Goal: Information Seeking & Learning: Learn about a topic

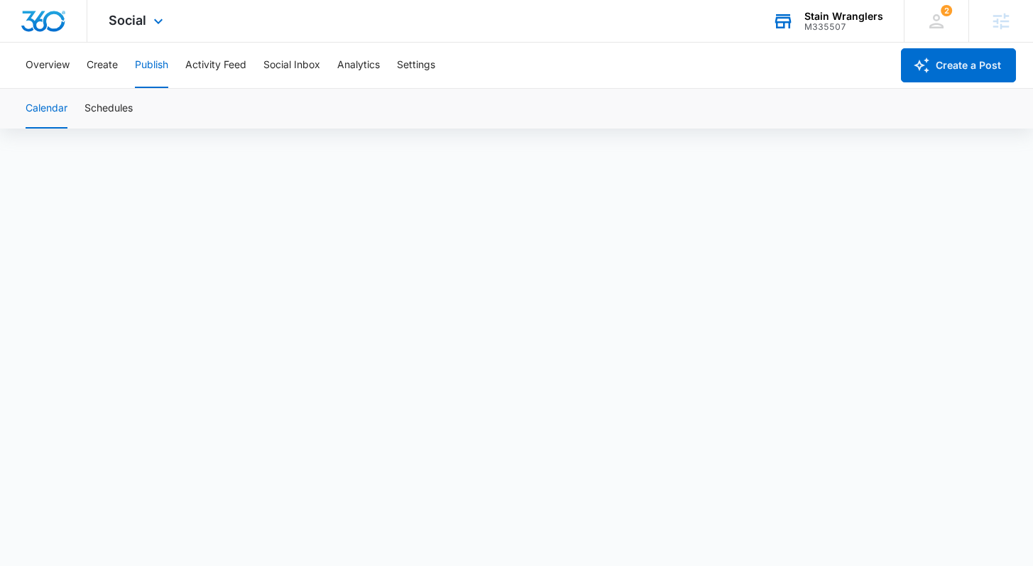
click at [840, 26] on div "M335507" at bounding box center [843, 27] width 79 height 10
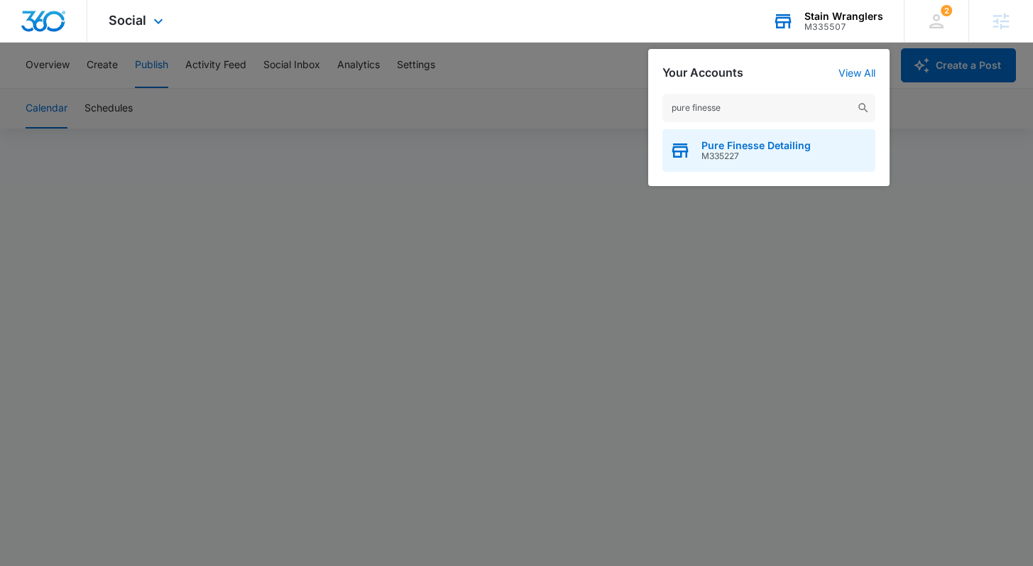
type input "pure finesse"
click at [759, 146] on span "Pure Finesse Detailing" at bounding box center [755, 145] width 109 height 11
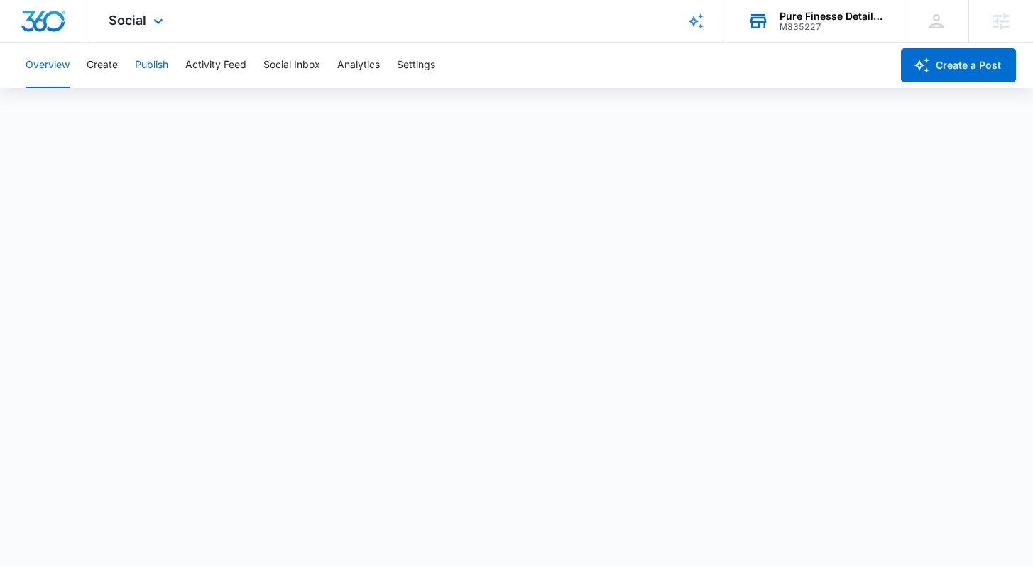
click at [155, 70] on button "Publish" at bounding box center [151, 65] width 33 height 45
click at [56, 62] on button "Overview" at bounding box center [48, 65] width 44 height 45
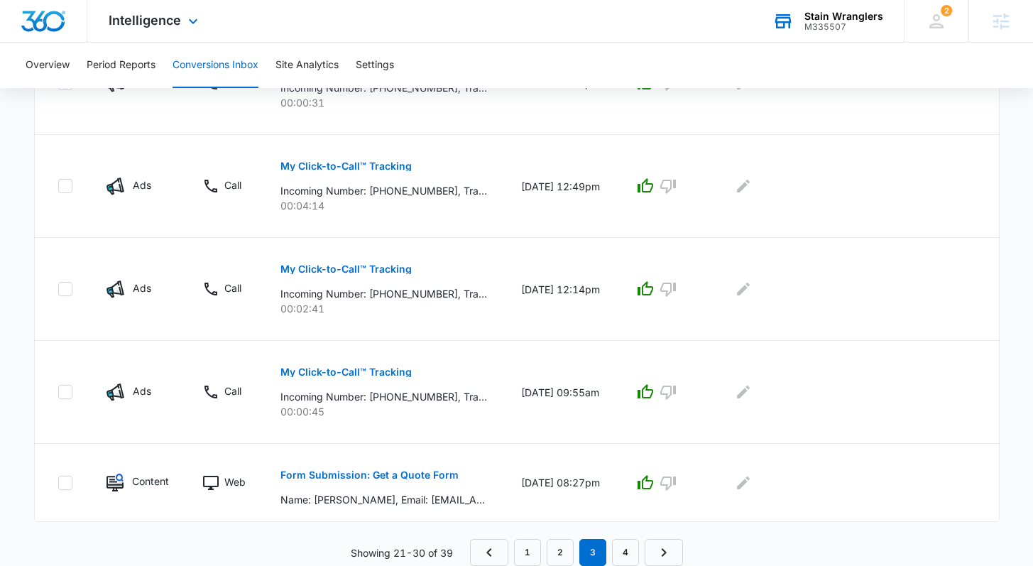
click at [875, 14] on div "Stain Wranglers" at bounding box center [843, 16] width 79 height 11
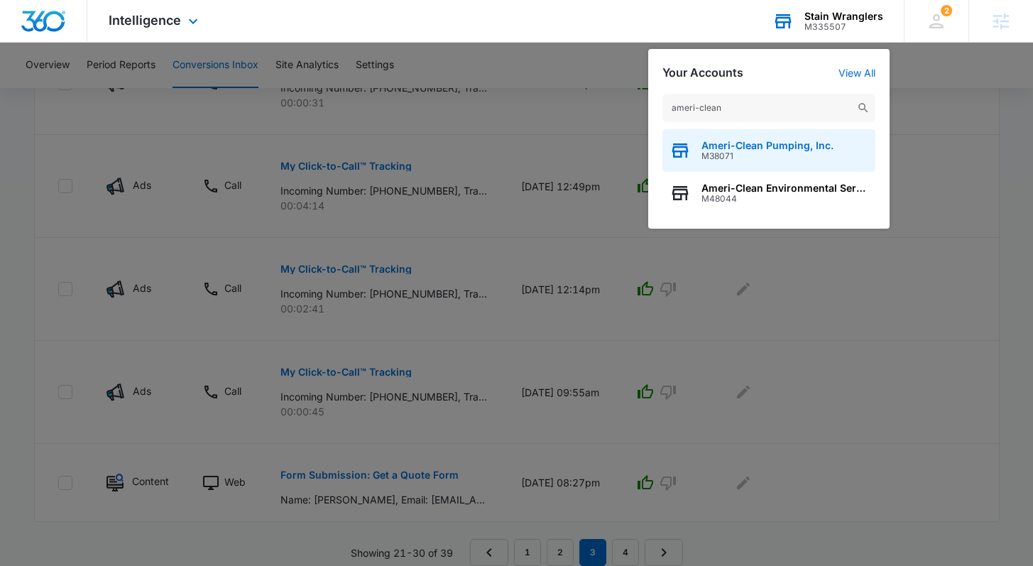
type input "ameri-clean"
click at [730, 145] on span "Ameri-Clean Pumping, Inc." at bounding box center [767, 145] width 132 height 11
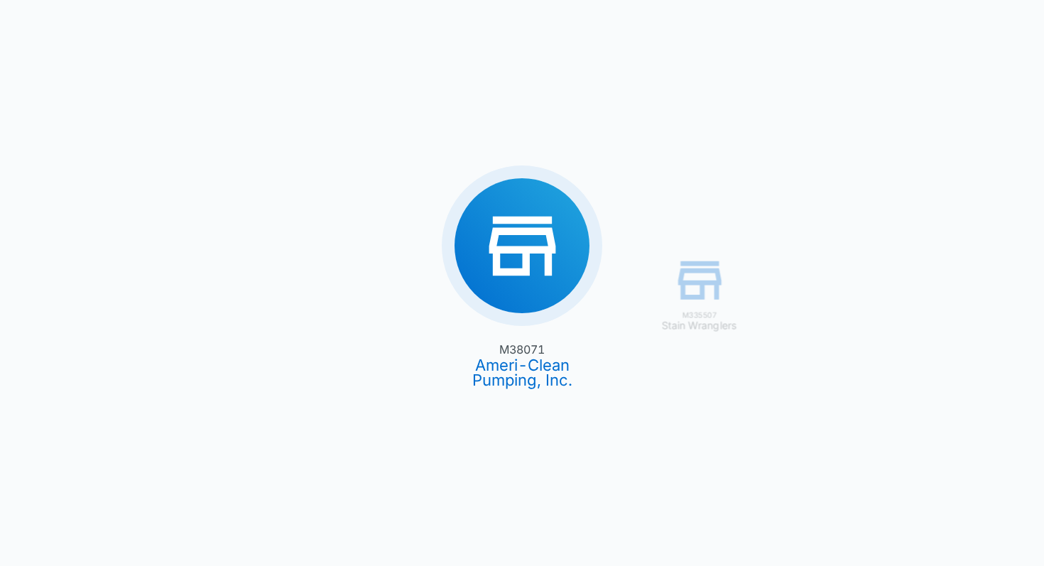
type input "09/03/2025"
type input "10/03/2025"
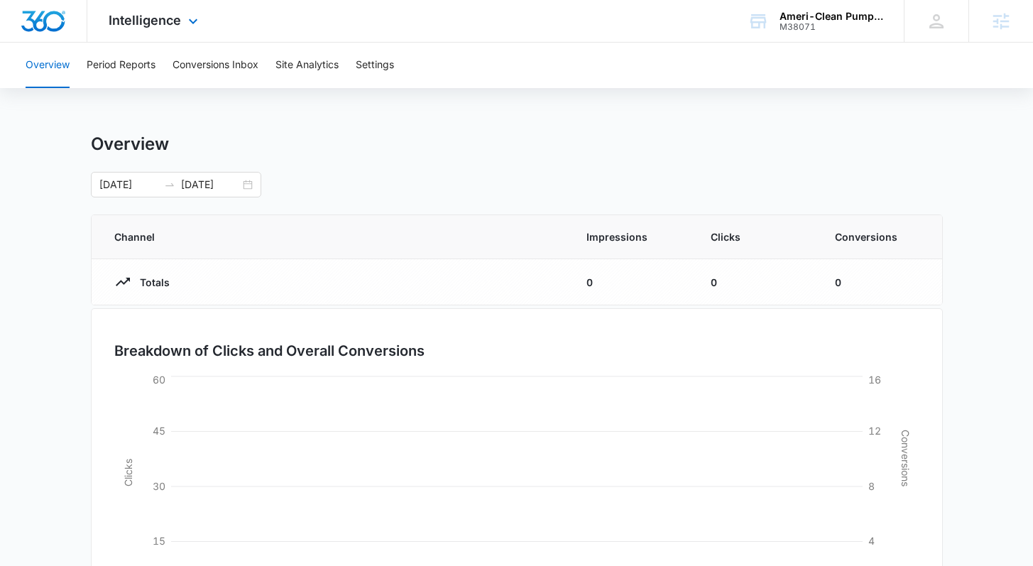
drag, startPoint x: 143, startPoint y: 14, endPoint x: 144, endPoint y: 173, distance: 159.0
click at [143, 15] on span "Intelligence" at bounding box center [145, 20] width 72 height 15
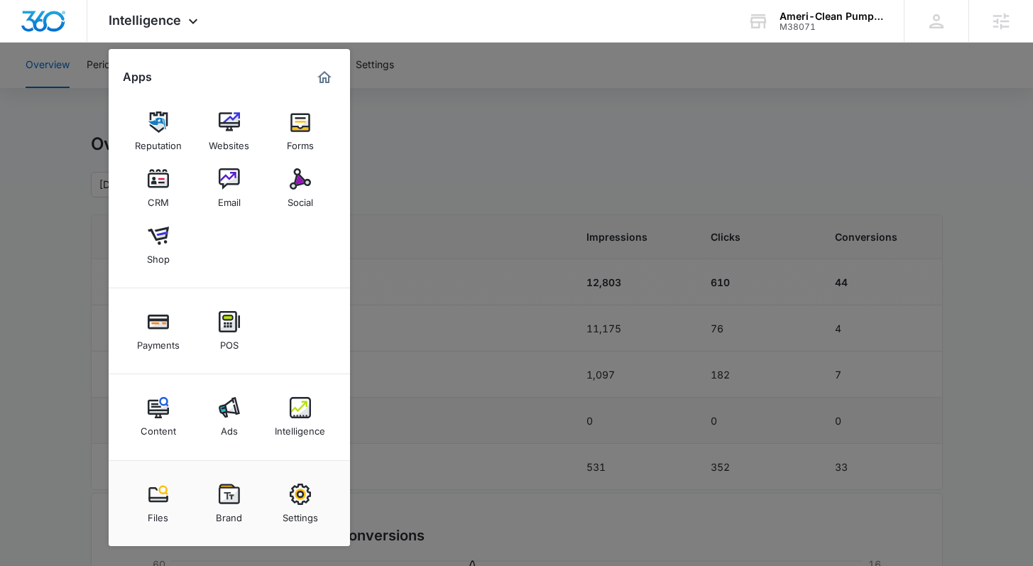
click at [170, 407] on link "Content" at bounding box center [158, 417] width 54 height 54
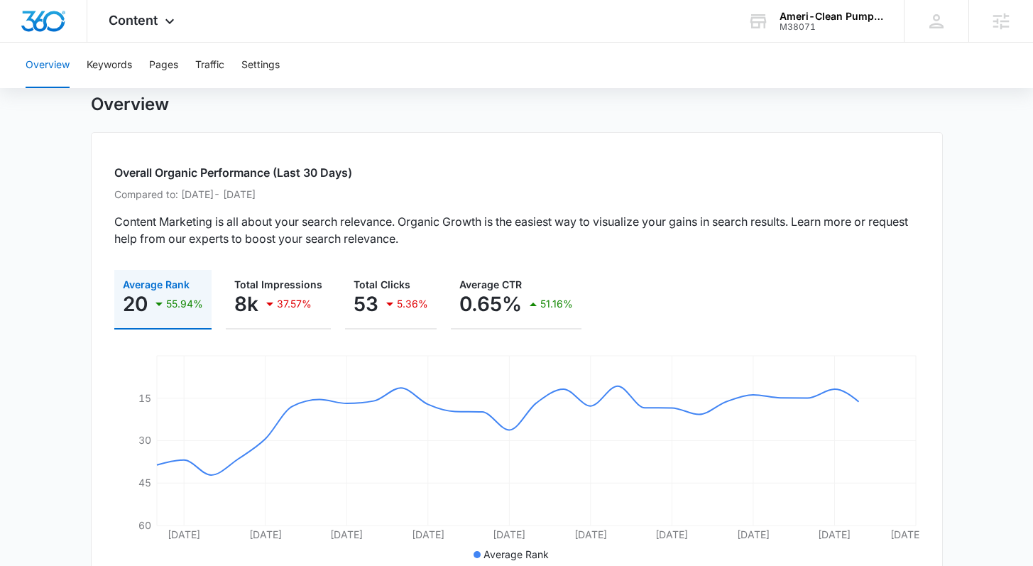
scroll to position [83, 0]
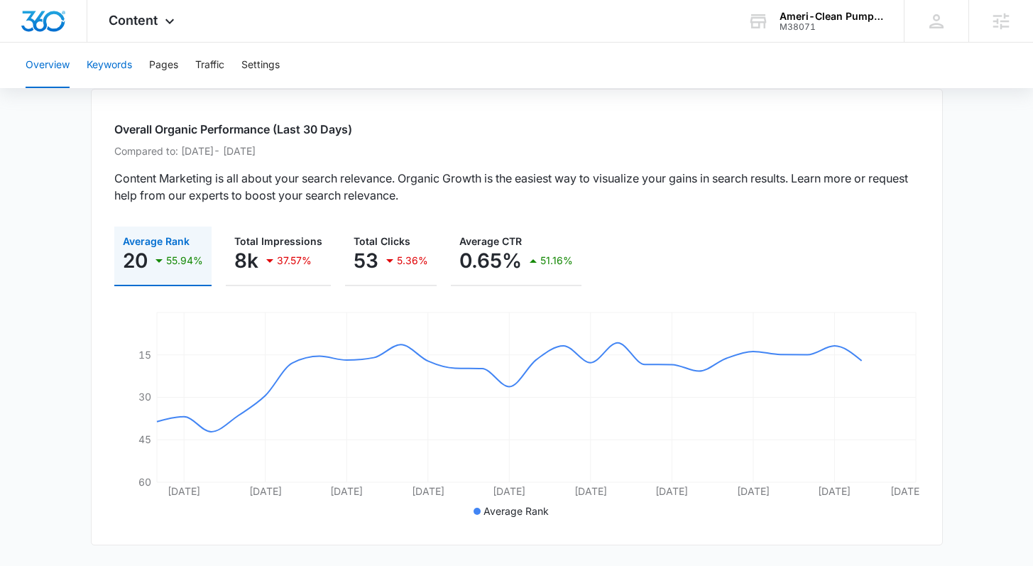
click at [119, 65] on button "Keywords" at bounding box center [109, 65] width 45 height 45
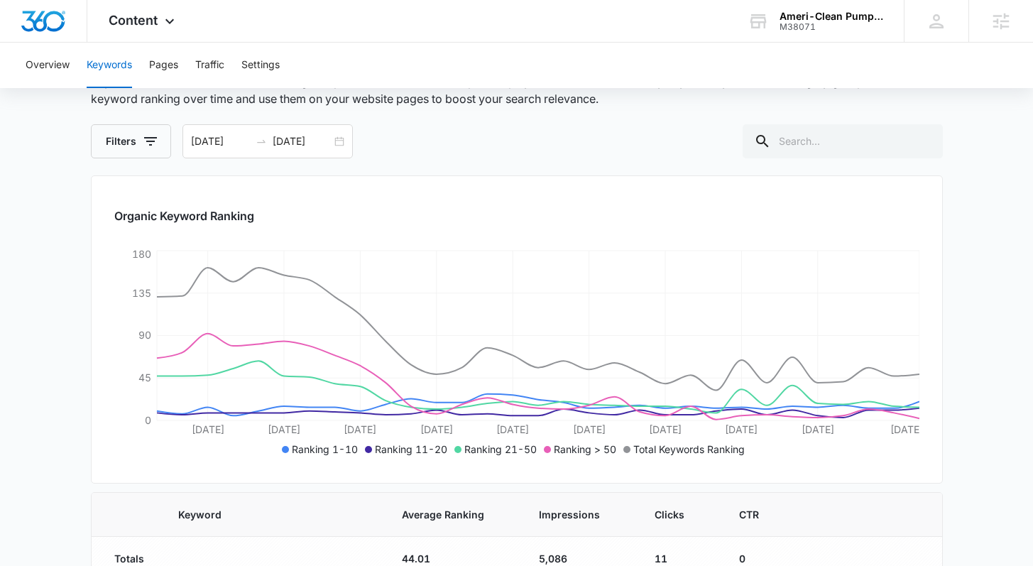
scroll to position [87, 0]
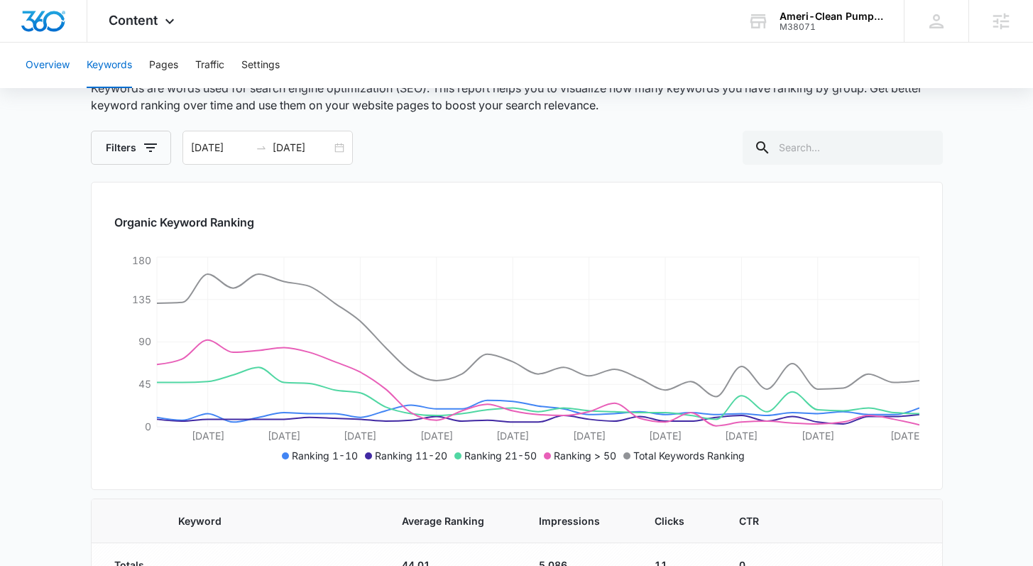
click at [59, 72] on button "Overview" at bounding box center [48, 65] width 44 height 45
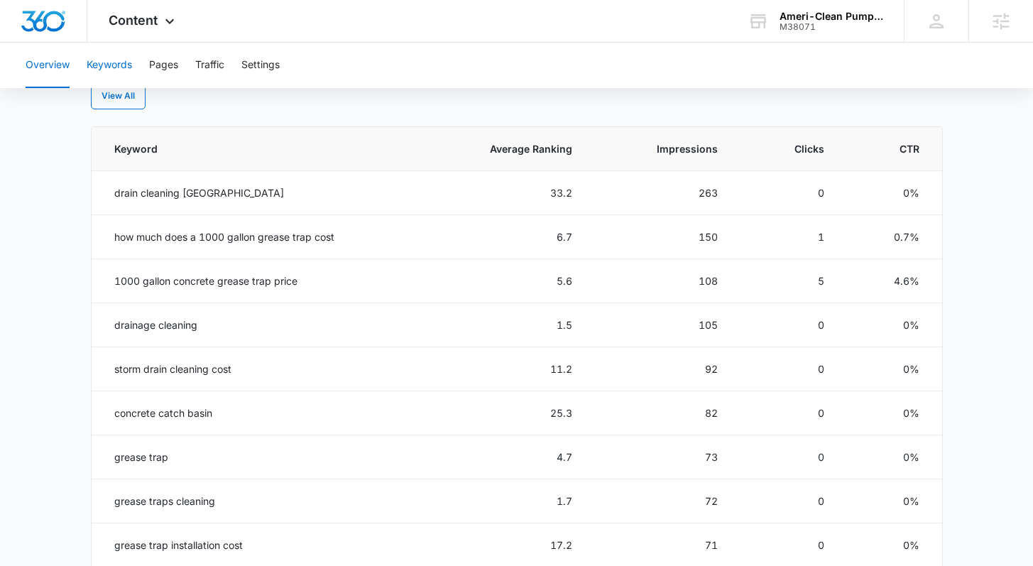
scroll to position [615, 0]
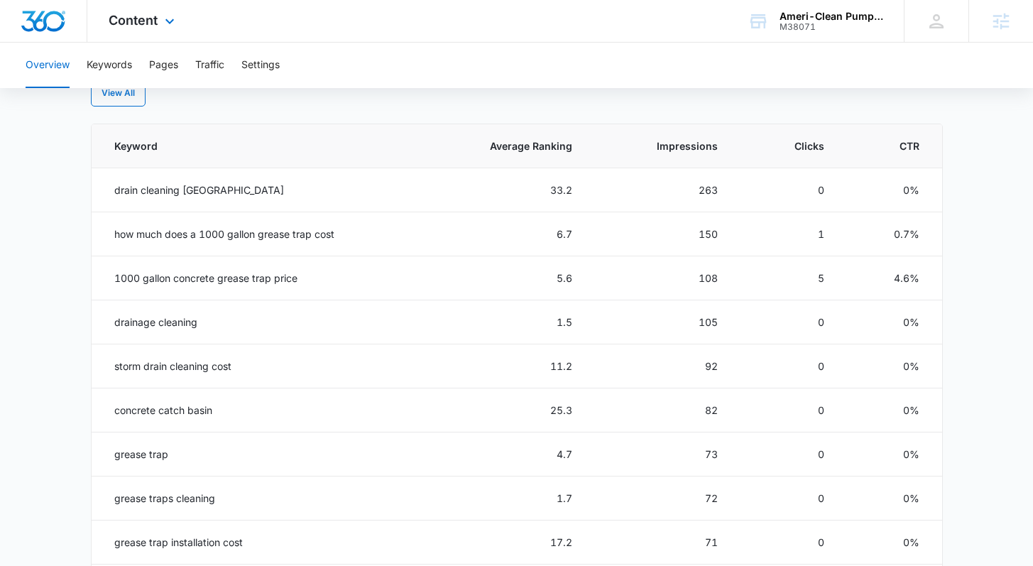
drag, startPoint x: 132, startPoint y: 7, endPoint x: 131, endPoint y: 28, distance: 20.6
click at [132, 7] on div "Content Apps Reputation Websites Forms CRM Email Social Shop Payments POS Conte…" at bounding box center [143, 21] width 112 height 42
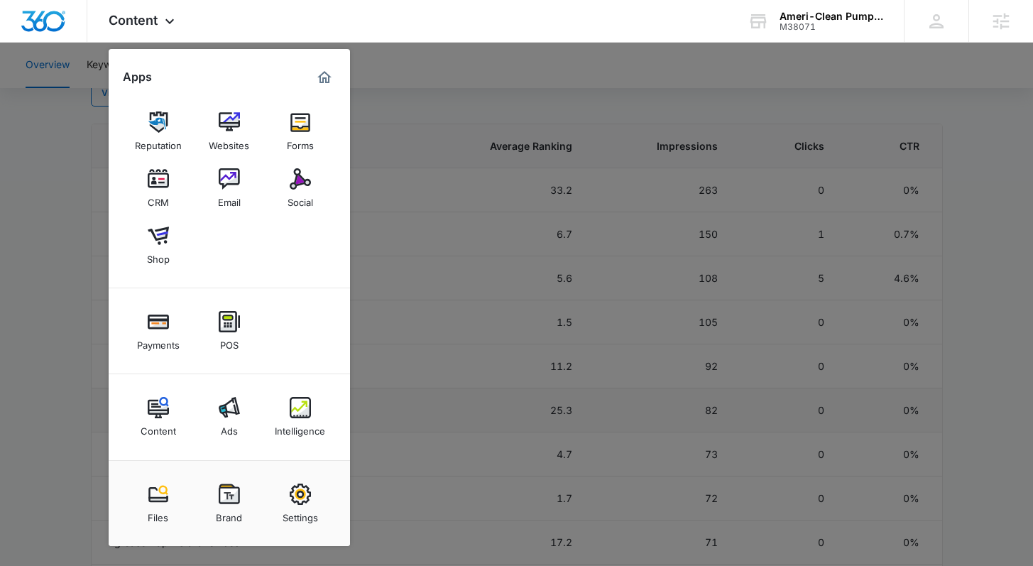
drag, startPoint x: 294, startPoint y: 425, endPoint x: 290, endPoint y: 416, distance: 9.2
click at [294, 424] on div "Intelligence" at bounding box center [300, 427] width 50 height 18
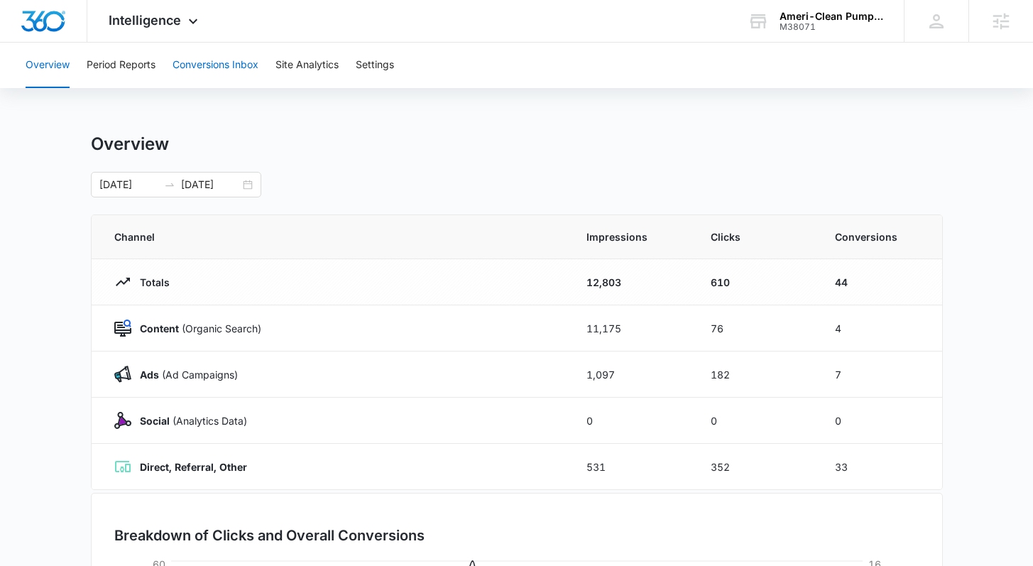
click at [192, 67] on button "Conversions Inbox" at bounding box center [216, 65] width 86 height 45
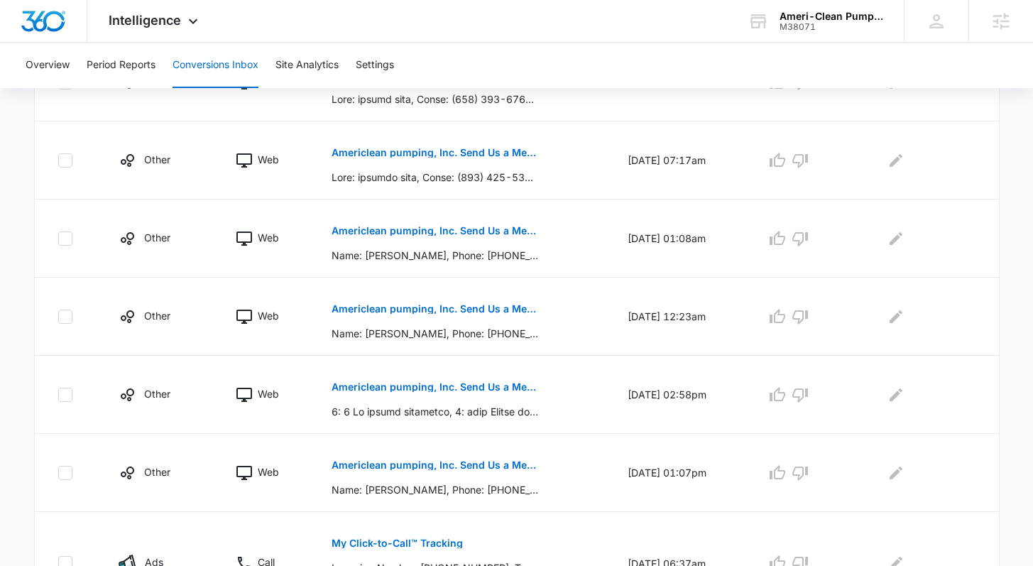
scroll to position [731, 0]
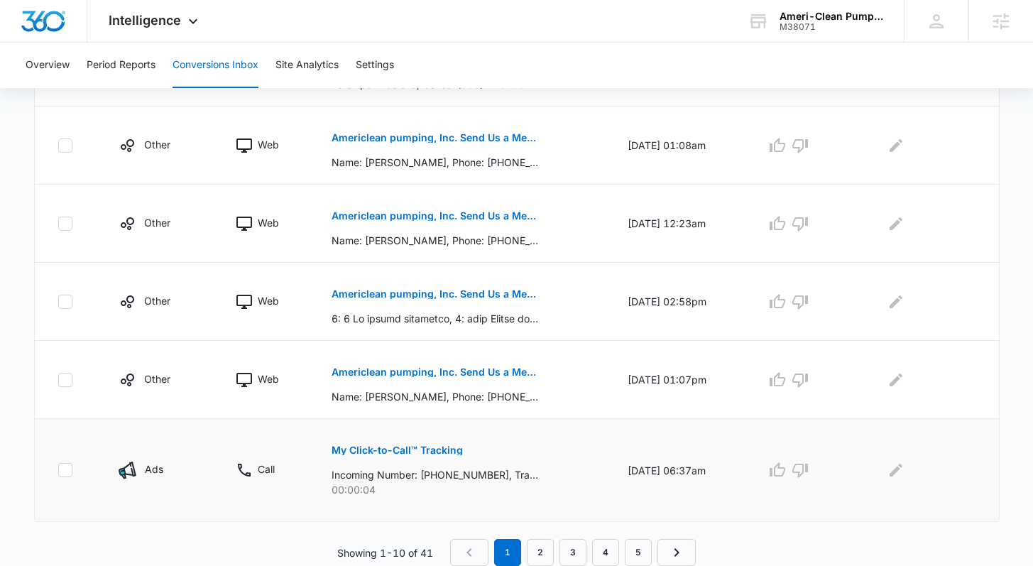
click at [417, 448] on p "My Click-to-Call™ Tracking" at bounding box center [397, 450] width 131 height 10
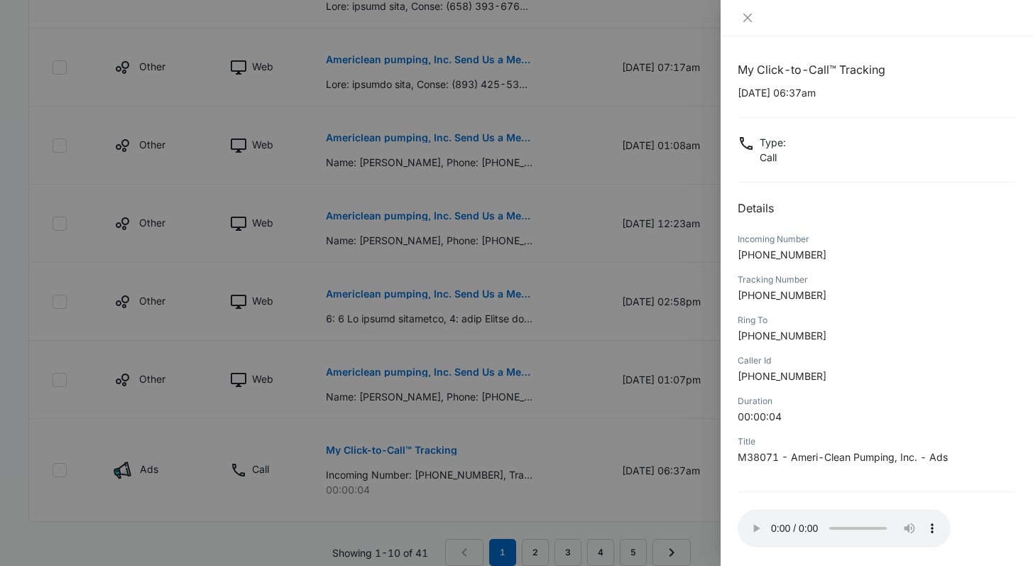
click at [629, 491] on div at bounding box center [516, 283] width 1033 height 566
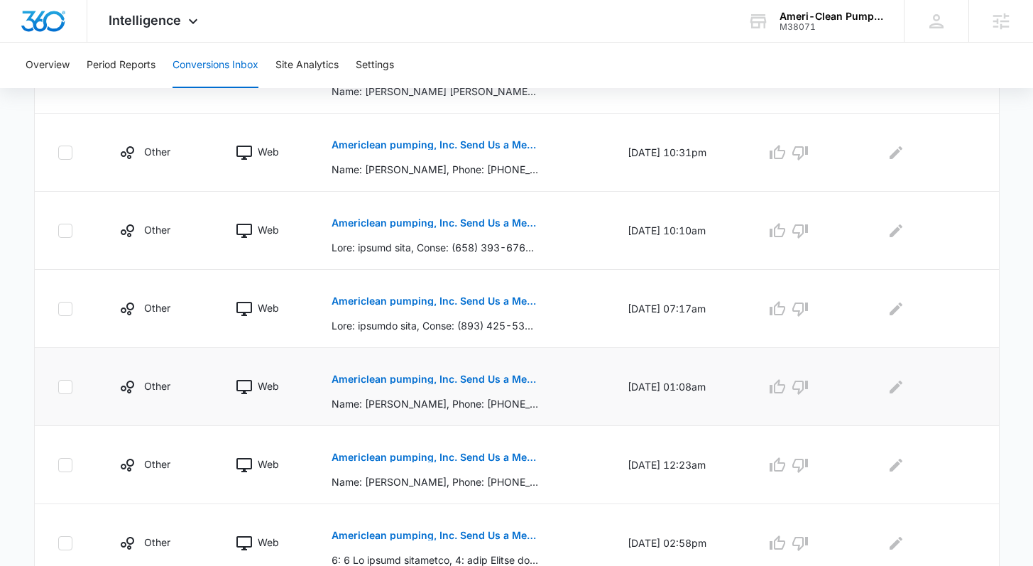
scroll to position [490, 0]
click at [407, 379] on p "Americlean pumping, Inc. Send Us a Message Submission" at bounding box center [435, 379] width 207 height 10
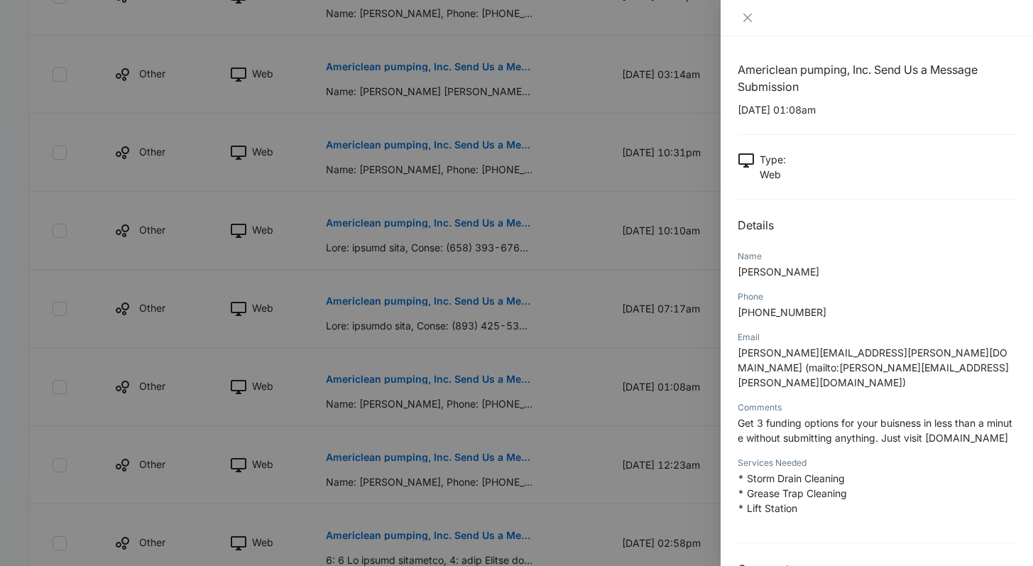
click at [611, 353] on div at bounding box center [516, 283] width 1033 height 566
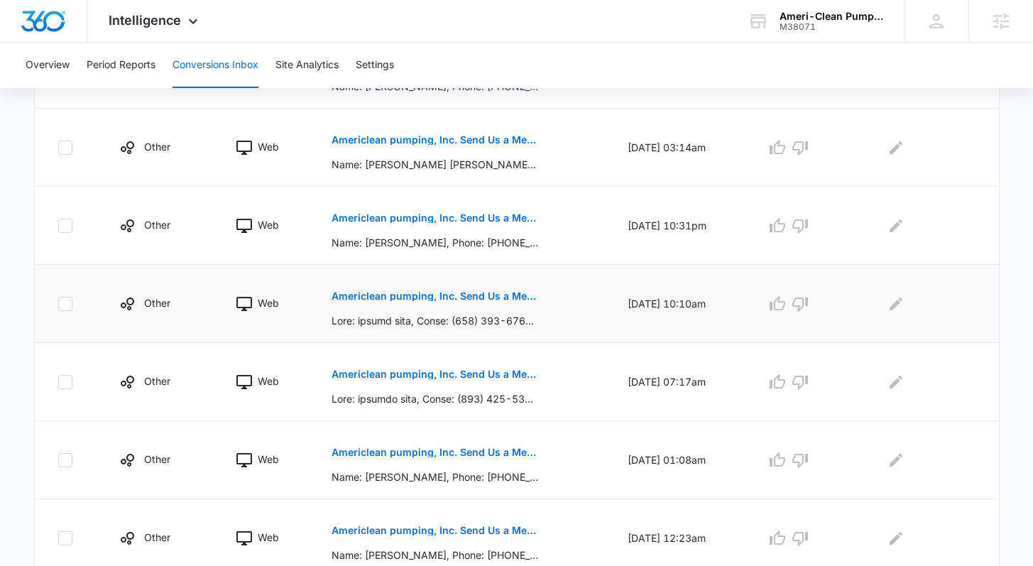
scroll to position [344, 0]
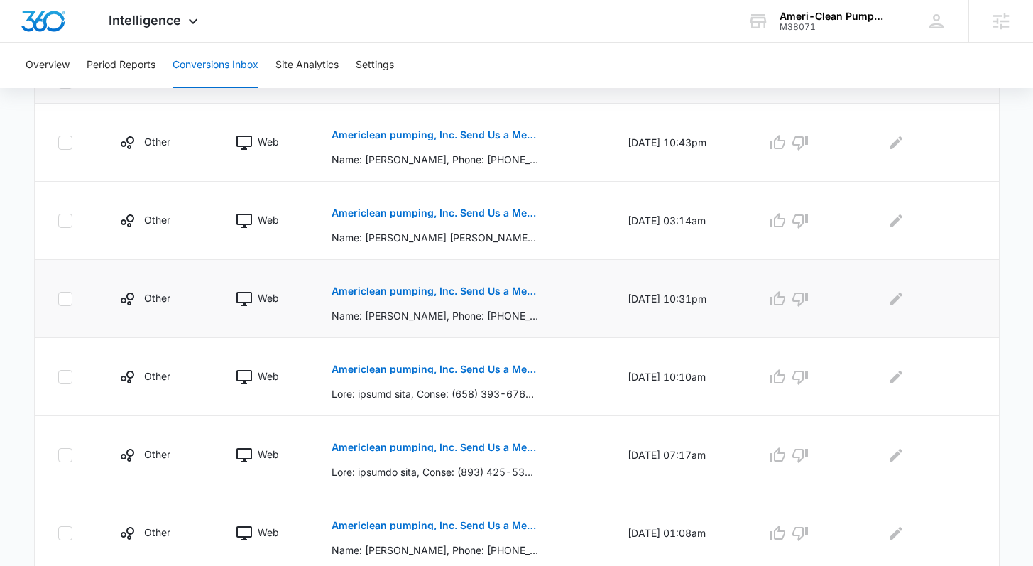
click at [371, 294] on p "Americlean pumping, Inc. Send Us a Message Submission" at bounding box center [435, 291] width 207 height 10
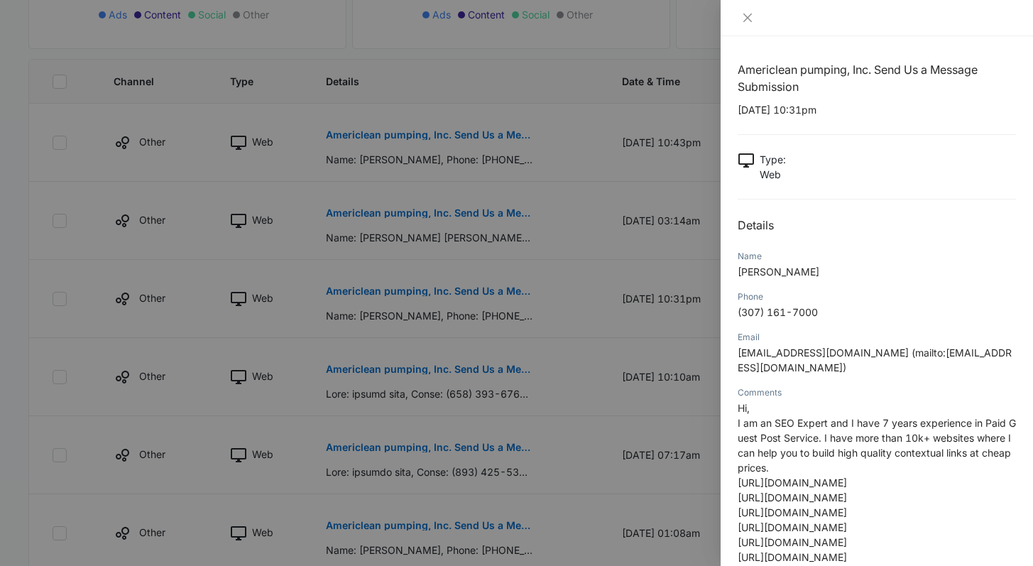
click at [393, 211] on div at bounding box center [516, 283] width 1033 height 566
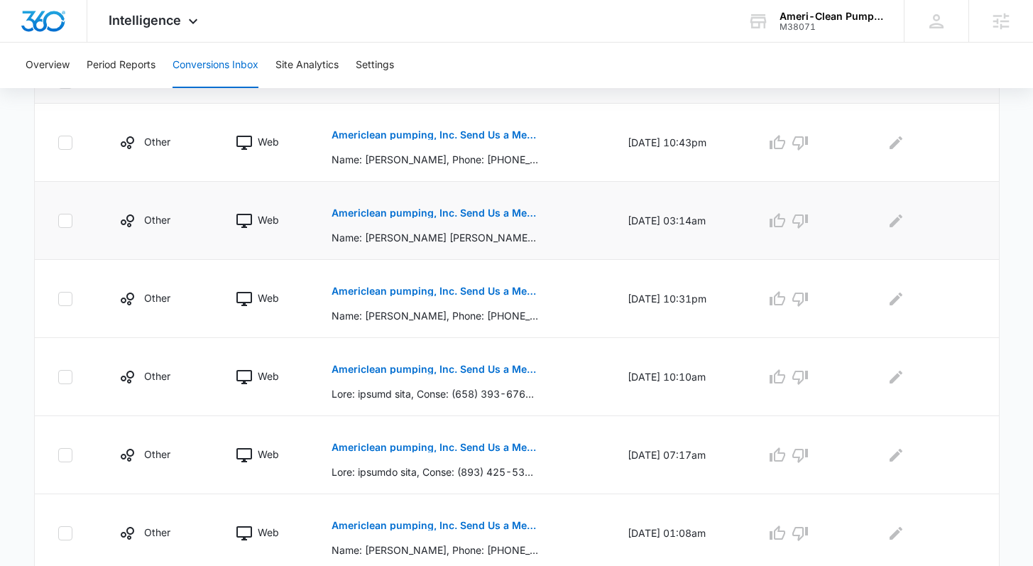
click at [393, 211] on p "Americlean pumping, Inc. Send Us a Message Submission" at bounding box center [435, 213] width 207 height 10
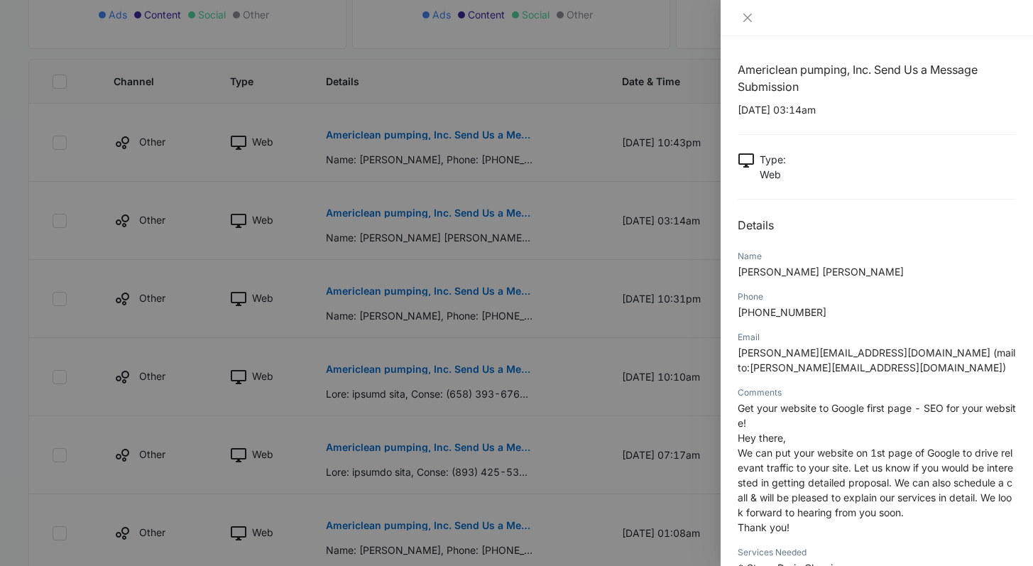
click at [562, 437] on div at bounding box center [516, 283] width 1033 height 566
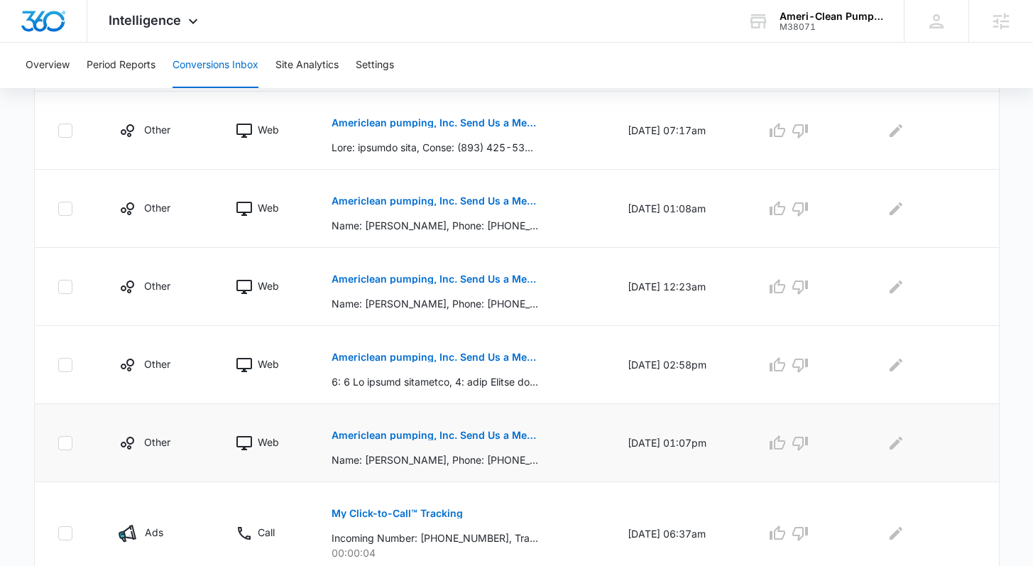
scroll to position [731, 0]
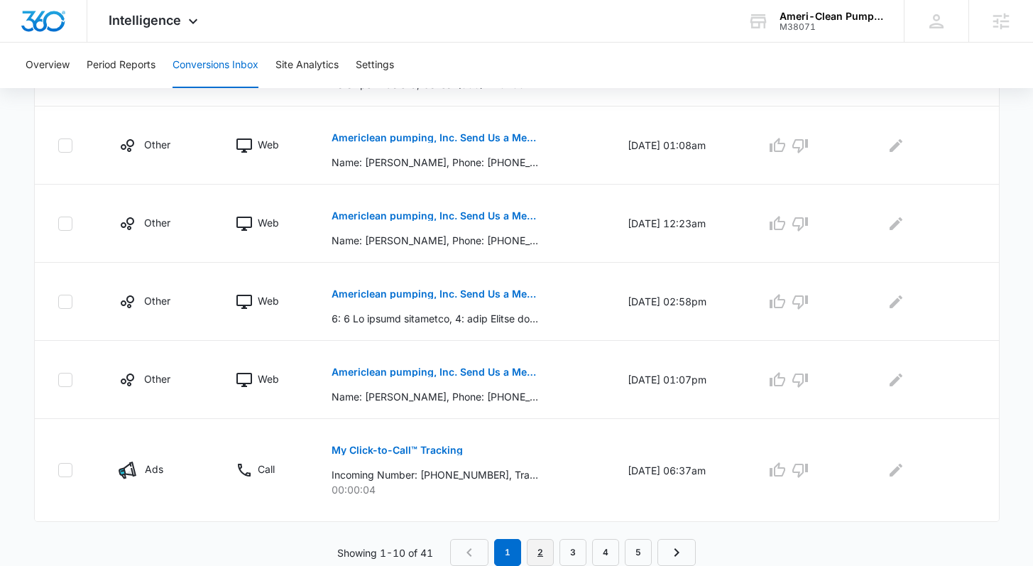
click at [542, 552] on link "2" at bounding box center [540, 552] width 27 height 27
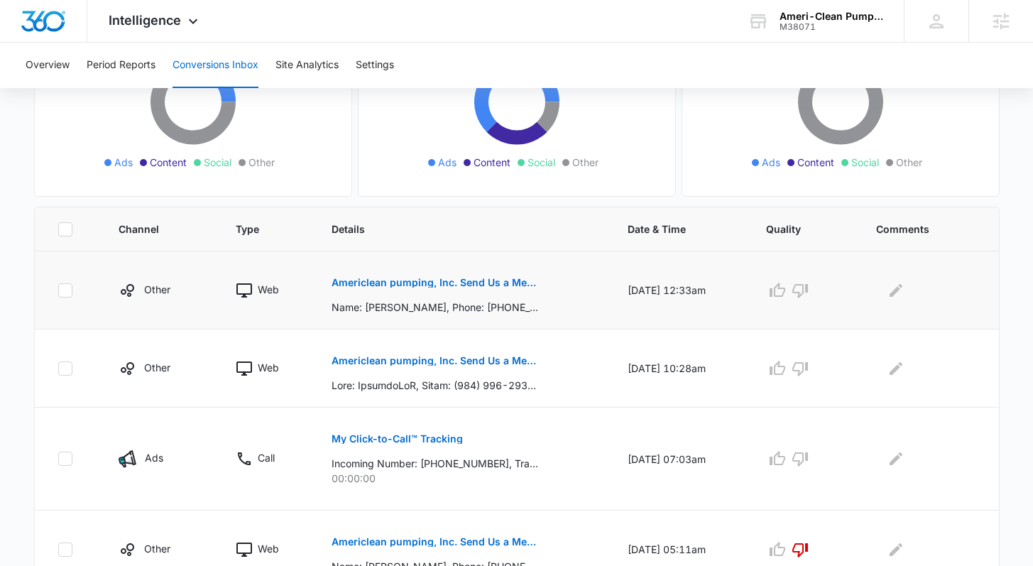
scroll to position [193, 0]
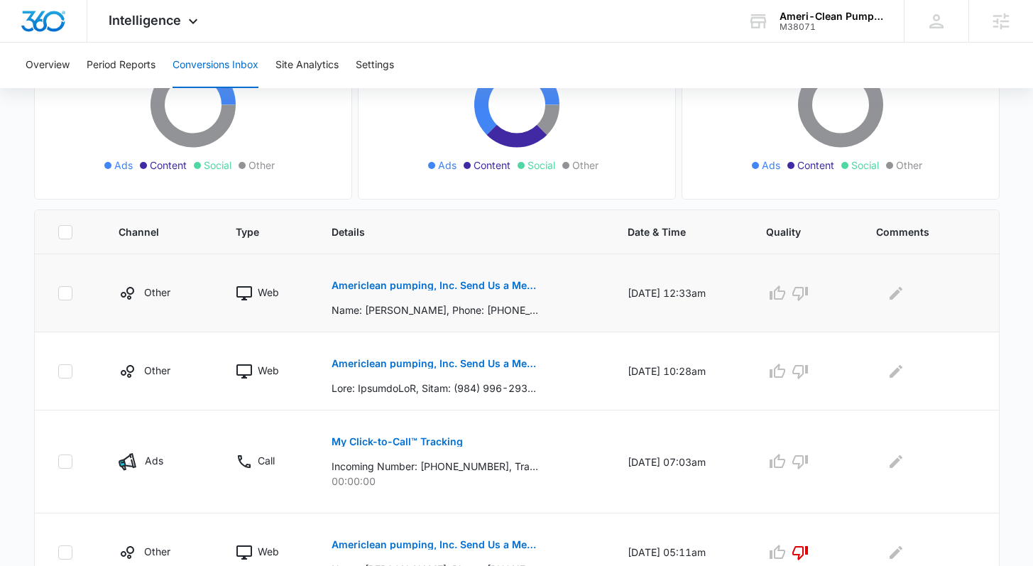
click at [381, 286] on p "Americlean pumping, Inc. Send Us a Message Submission" at bounding box center [435, 285] width 207 height 10
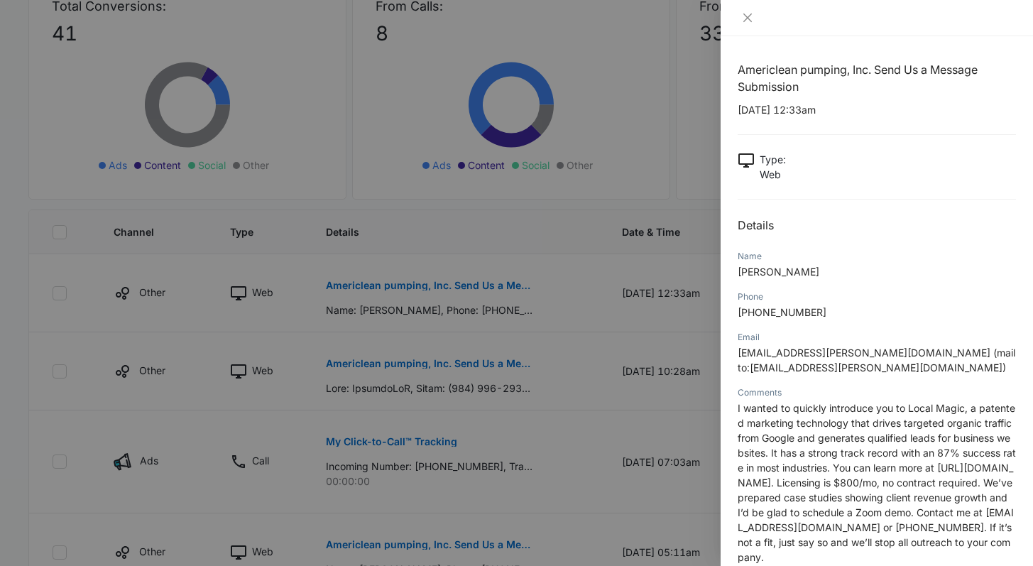
drag, startPoint x: 537, startPoint y: 412, endPoint x: 545, endPoint y: 418, distance: 9.7
click at [537, 413] on div at bounding box center [516, 283] width 1033 height 566
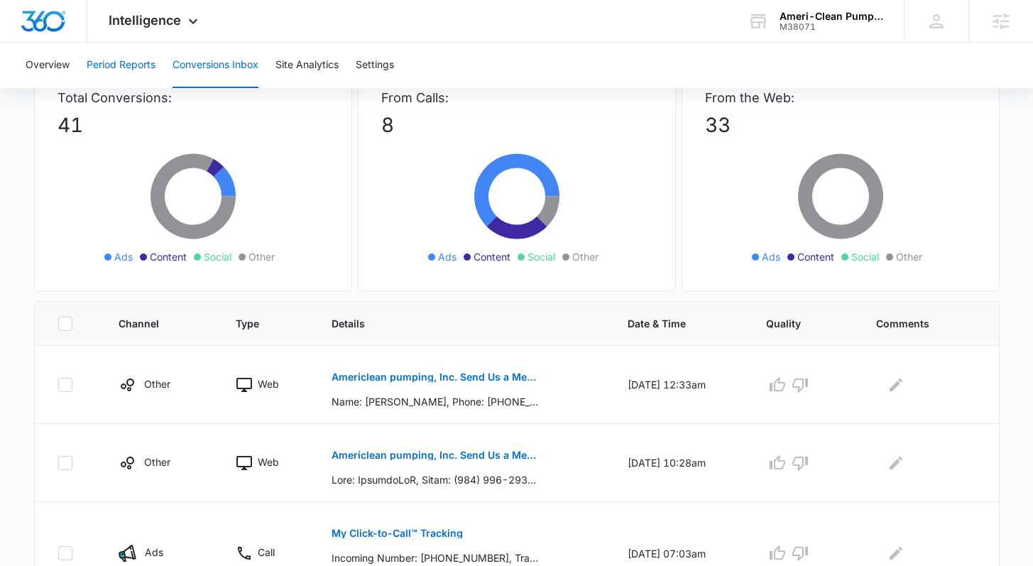
scroll to position [0, 0]
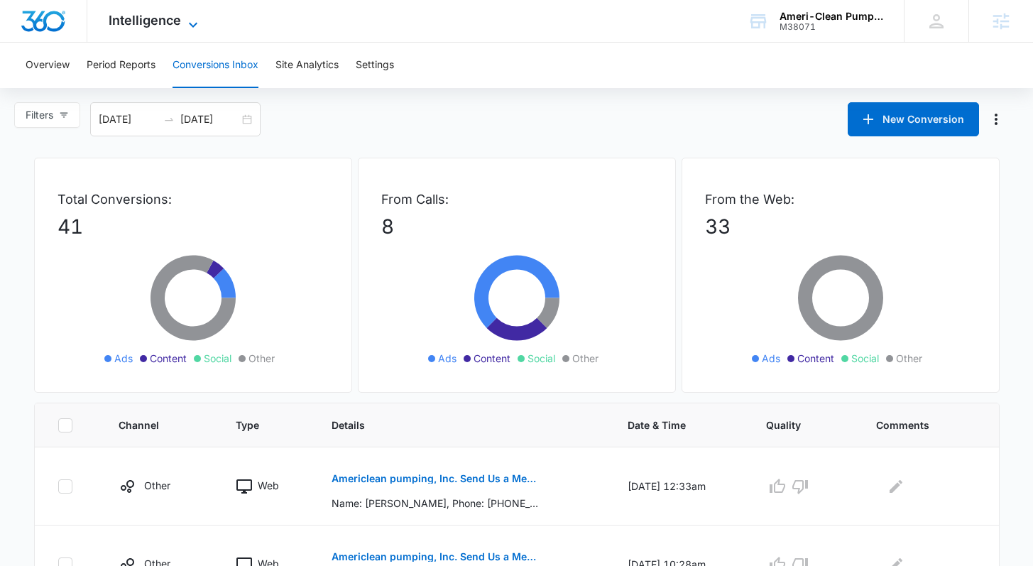
click at [141, 19] on span "Intelligence" at bounding box center [145, 20] width 72 height 15
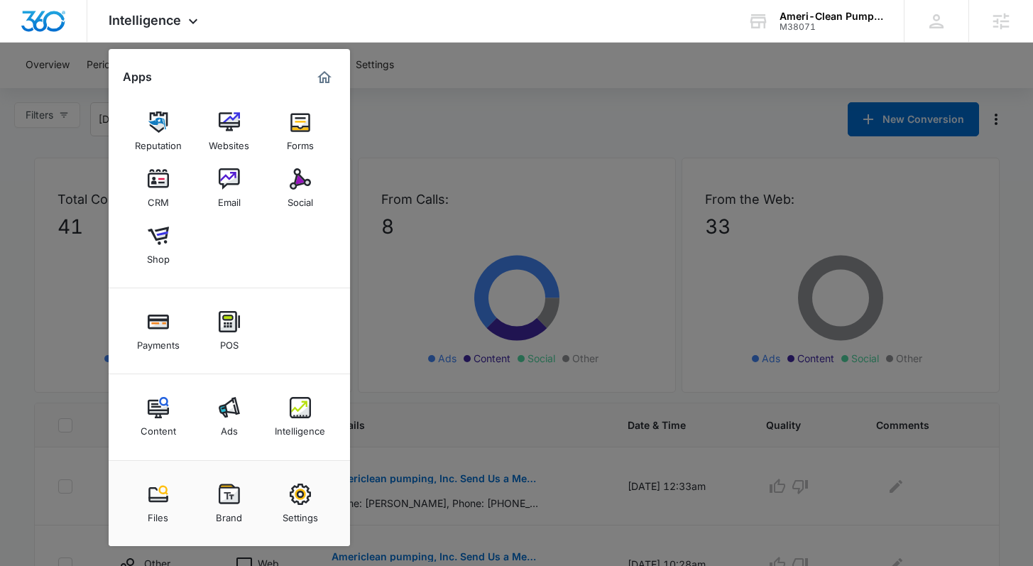
click at [238, 412] on img at bounding box center [229, 407] width 21 height 21
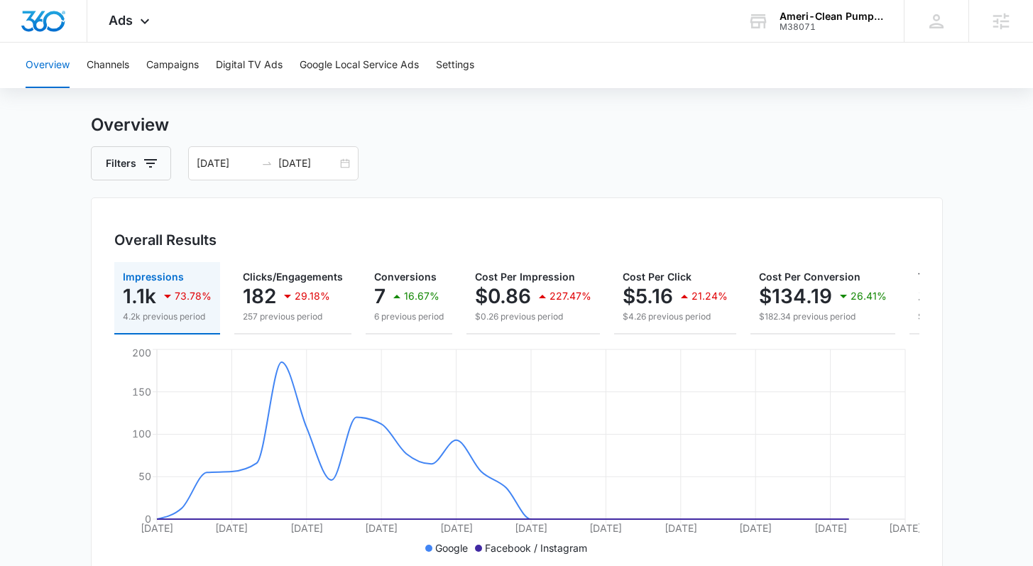
scroll to position [39, 0]
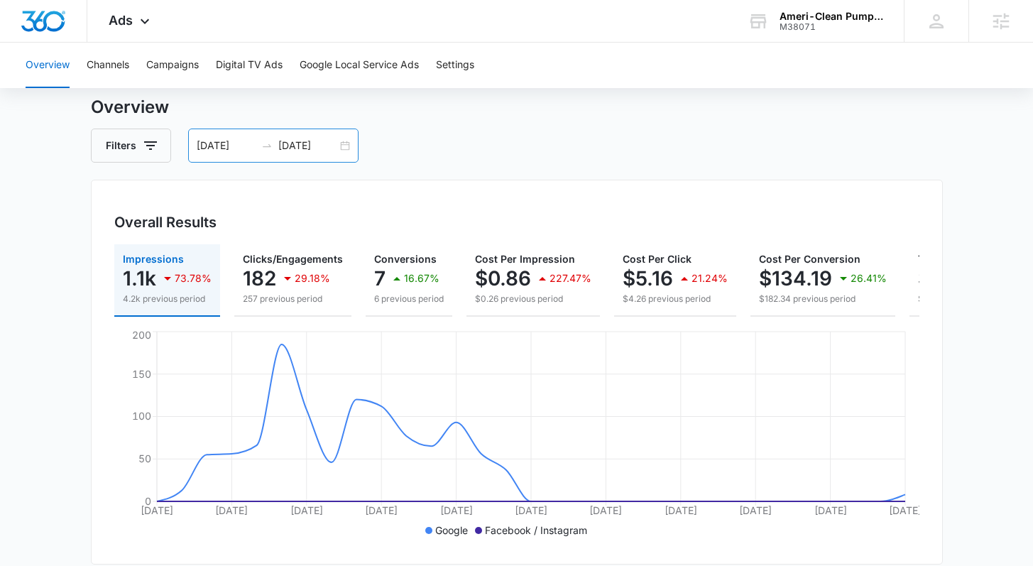
click at [341, 151] on div "09/03/2025 10/03/2025" at bounding box center [273, 145] width 170 height 34
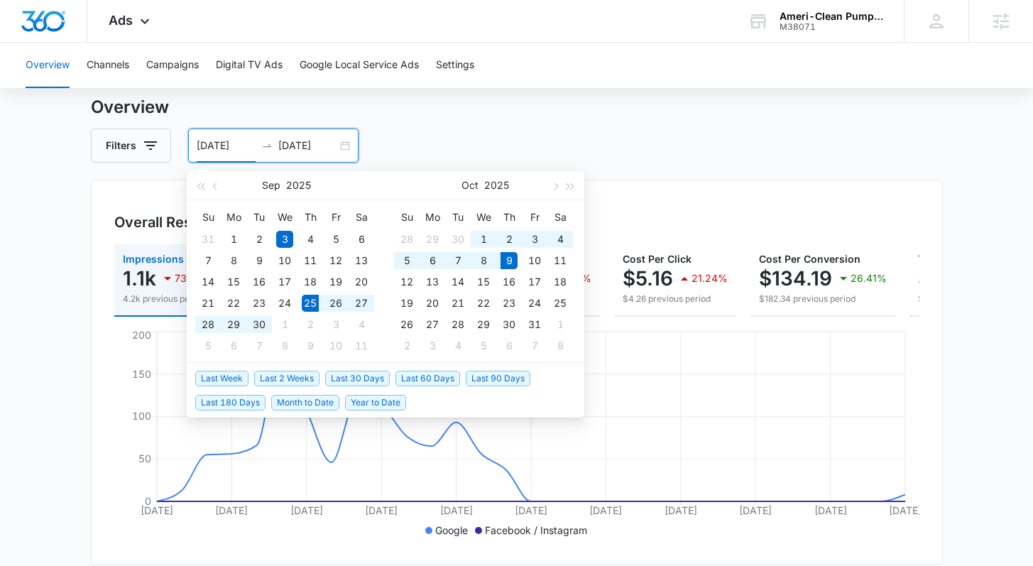
click at [280, 374] on span "Last 2 Weeks" at bounding box center [286, 379] width 65 height 16
type input "09/25/2025"
type input "10/09/2025"
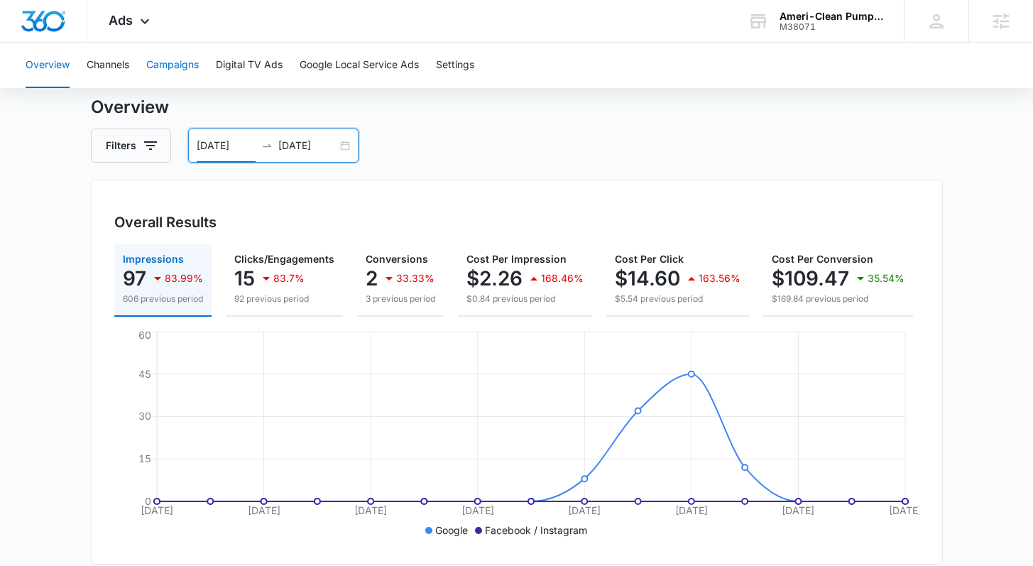
click at [152, 60] on button "Campaigns" at bounding box center [172, 65] width 53 height 45
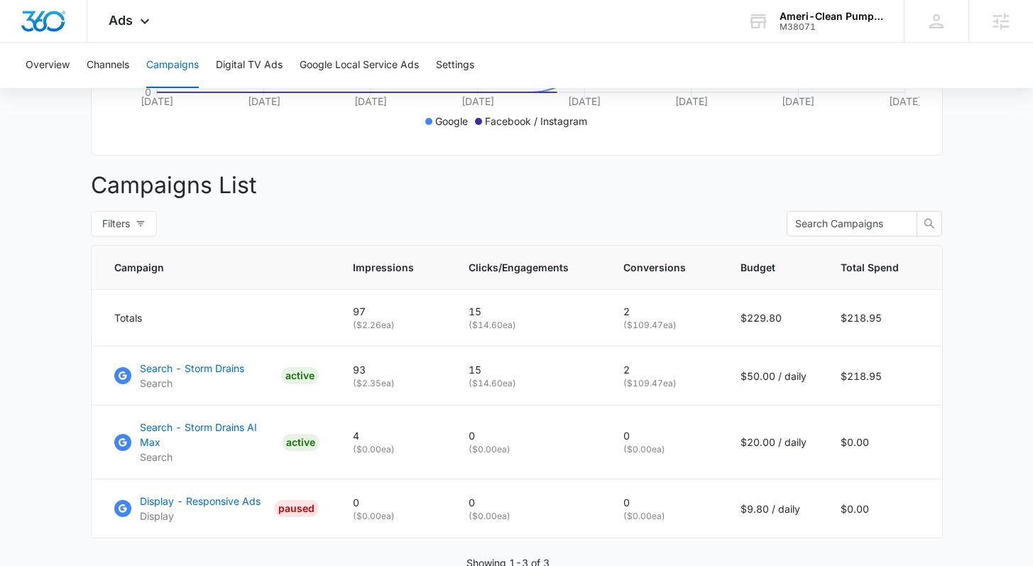
scroll to position [502, 0]
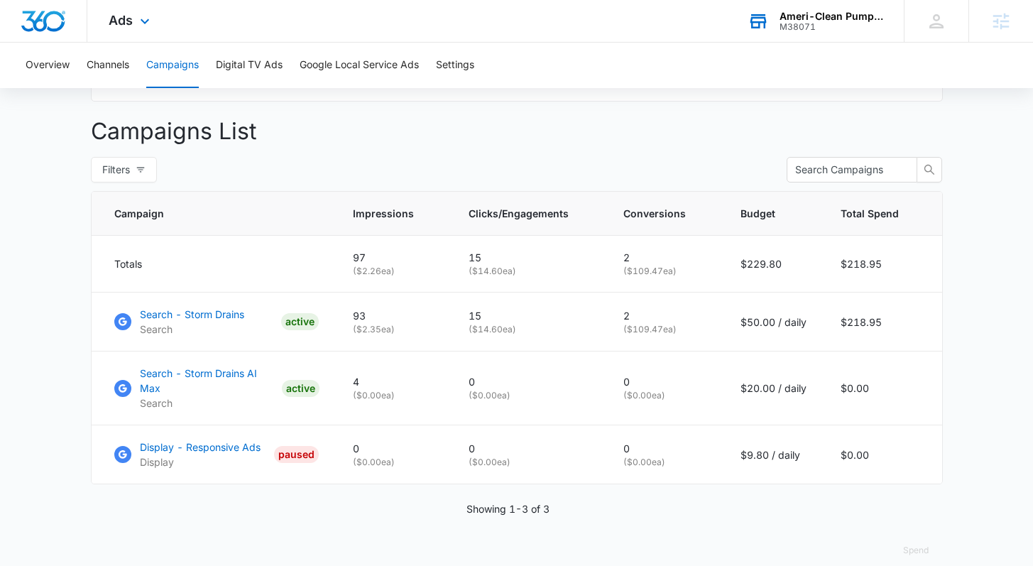
click at [816, 22] on div "M38071" at bounding box center [831, 27] width 104 height 10
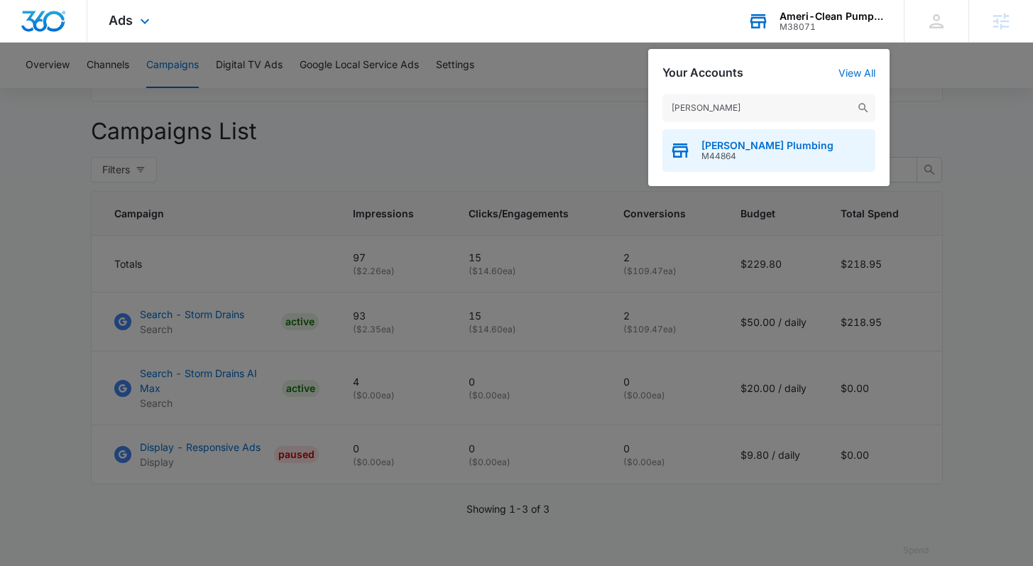
type input "james k hafke"
click at [755, 151] on span "James K Hafke Plumbing" at bounding box center [767, 145] width 132 height 11
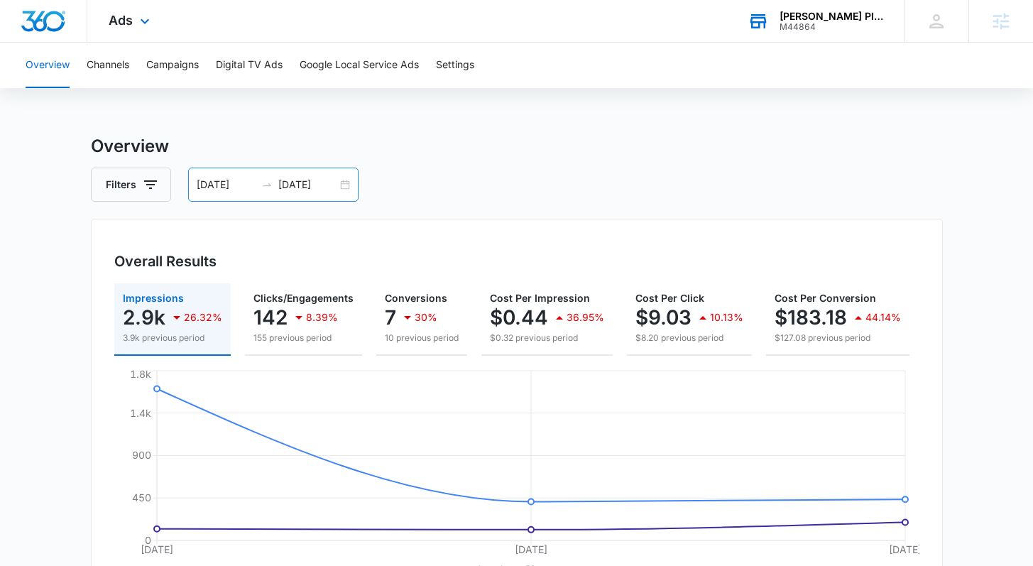
click at [346, 184] on div "10/01/2025 10/03/2025" at bounding box center [273, 185] width 170 height 34
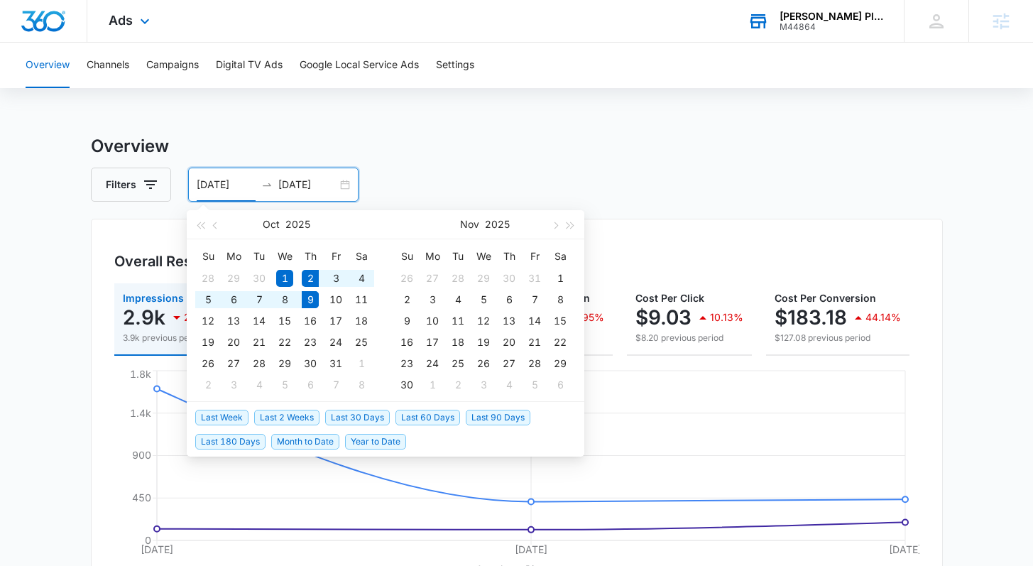
click at [229, 419] on span "Last Week" at bounding box center [221, 418] width 53 height 16
type input "10/02/2025"
type input "10/09/2025"
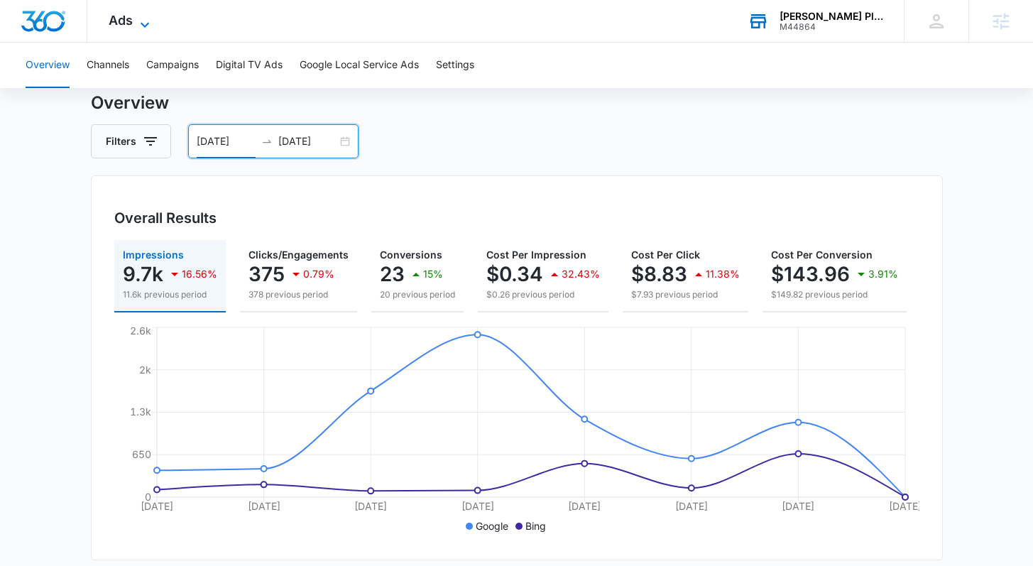
click at [141, 19] on icon at bounding box center [144, 24] width 17 height 17
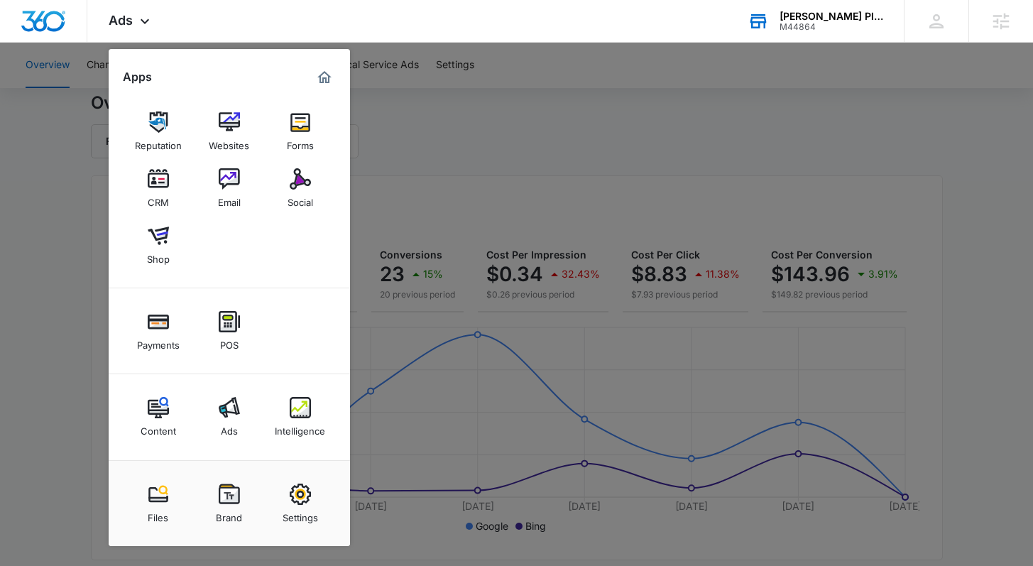
click at [303, 403] on img at bounding box center [300, 407] width 21 height 21
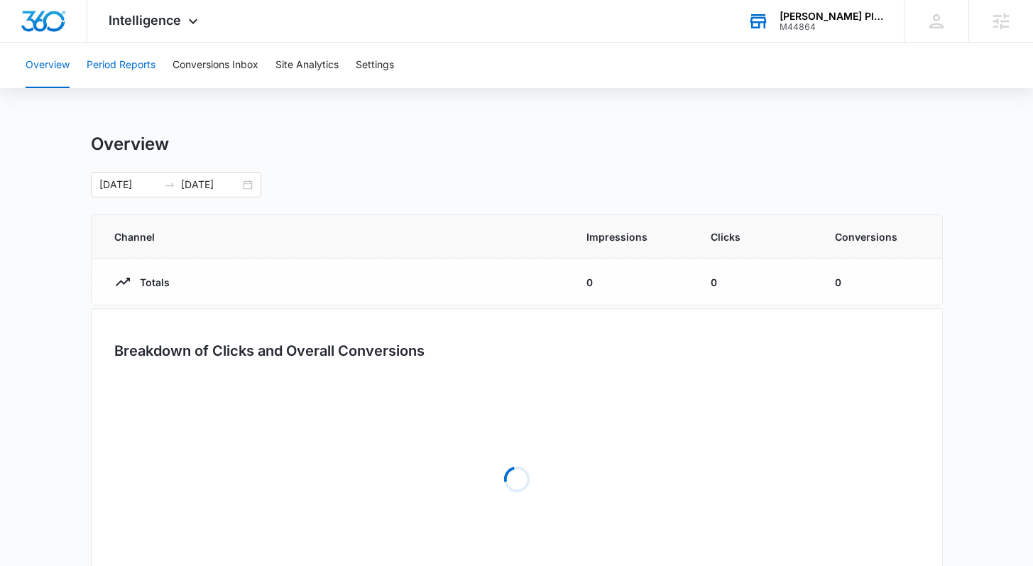
click at [136, 63] on button "Period Reports" at bounding box center [121, 65] width 69 height 45
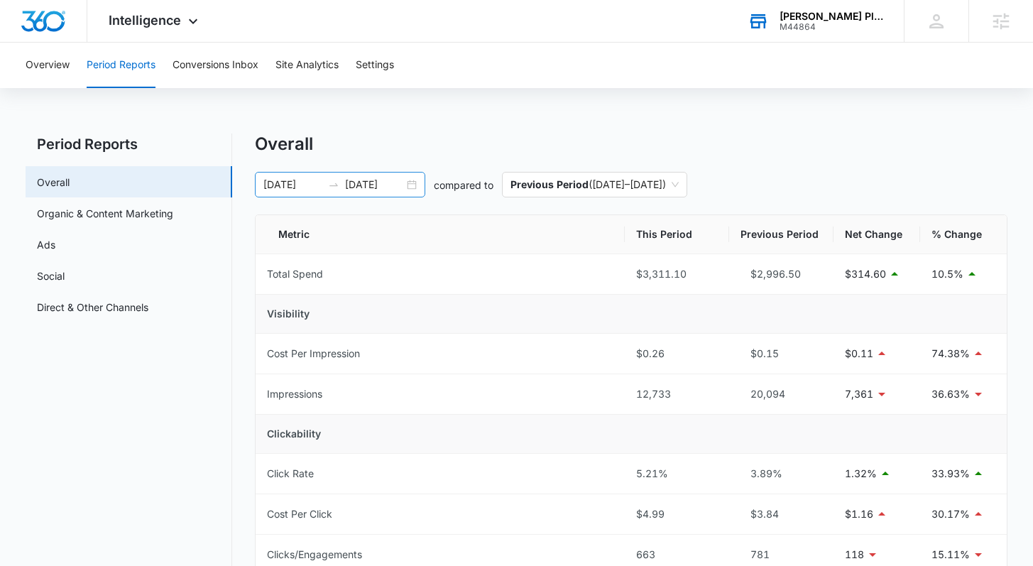
click at [410, 188] on div "10/02/2025 10/09/2025" at bounding box center [340, 185] width 170 height 26
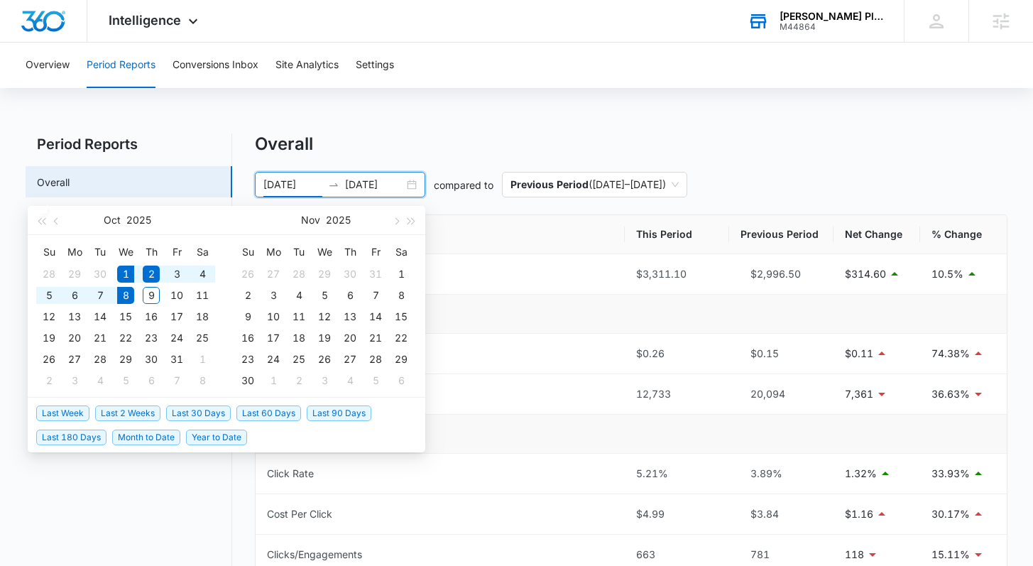
click at [87, 405] on span "Last Week" at bounding box center [62, 413] width 53 height 16
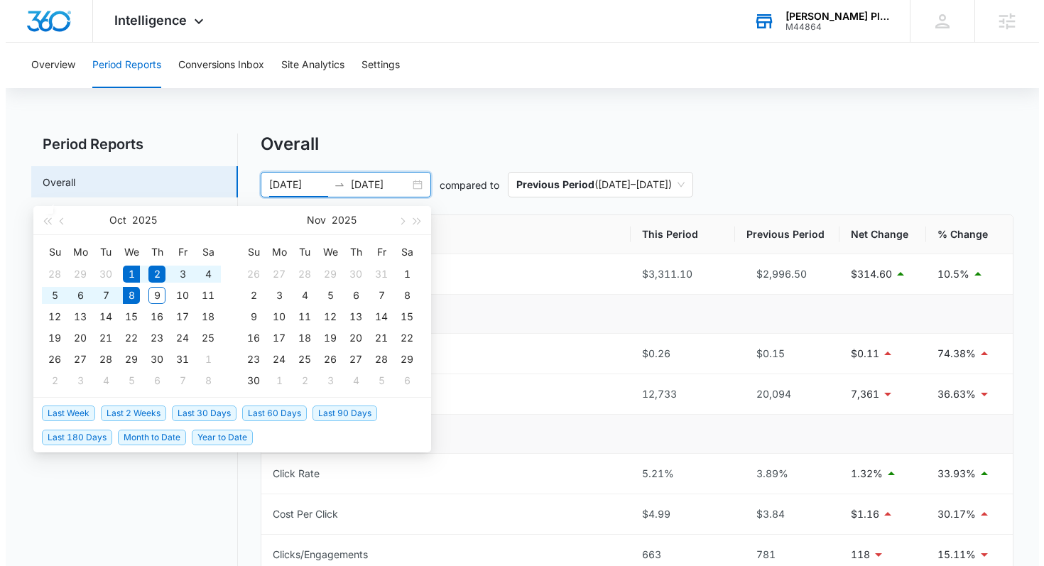
type input "10/01/2025"
type input "[DATE]"
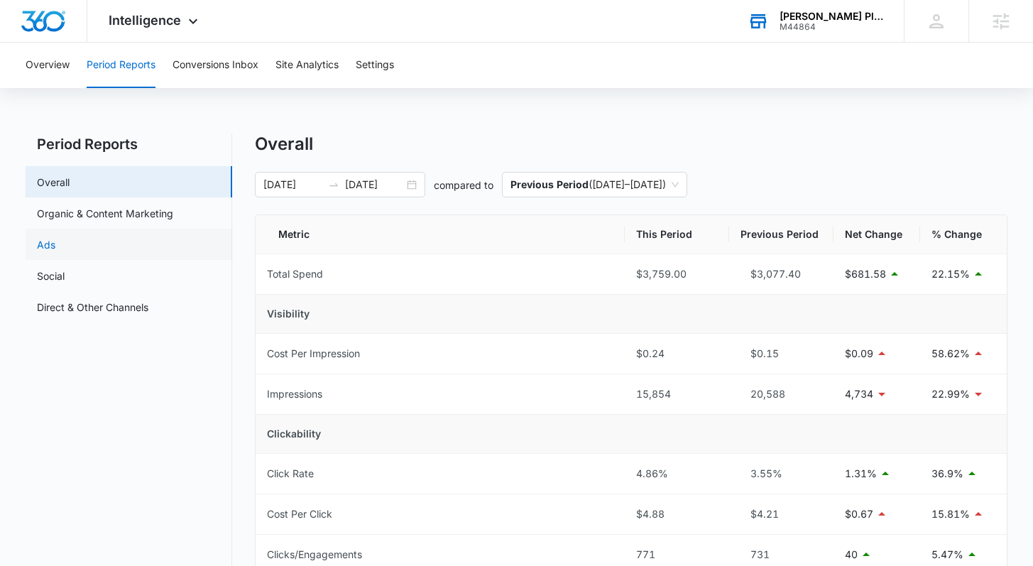
click at [77, 259] on ul "Overall Organic & Content Marketing Ads Social Direct & Other Channels" at bounding box center [129, 244] width 207 height 156
click at [55, 243] on link "Ads" at bounding box center [46, 244] width 18 height 15
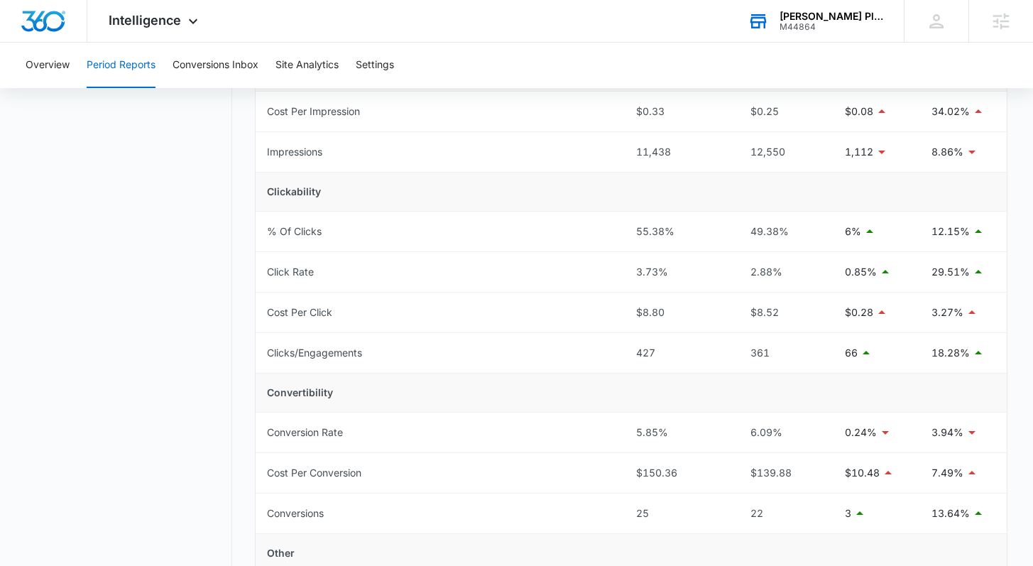
scroll to position [301, 0]
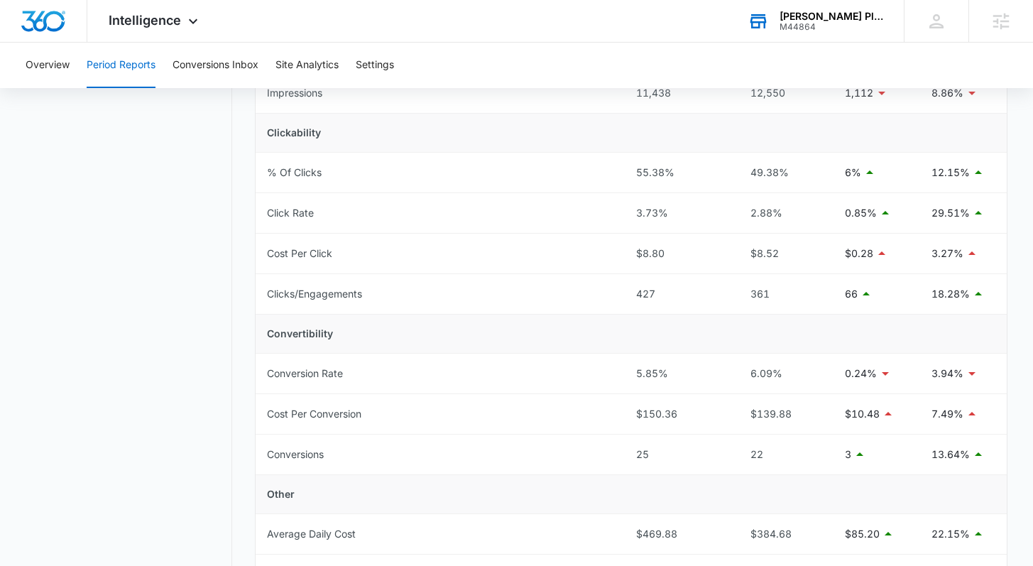
click at [788, 23] on div "M44864" at bounding box center [831, 27] width 104 height 10
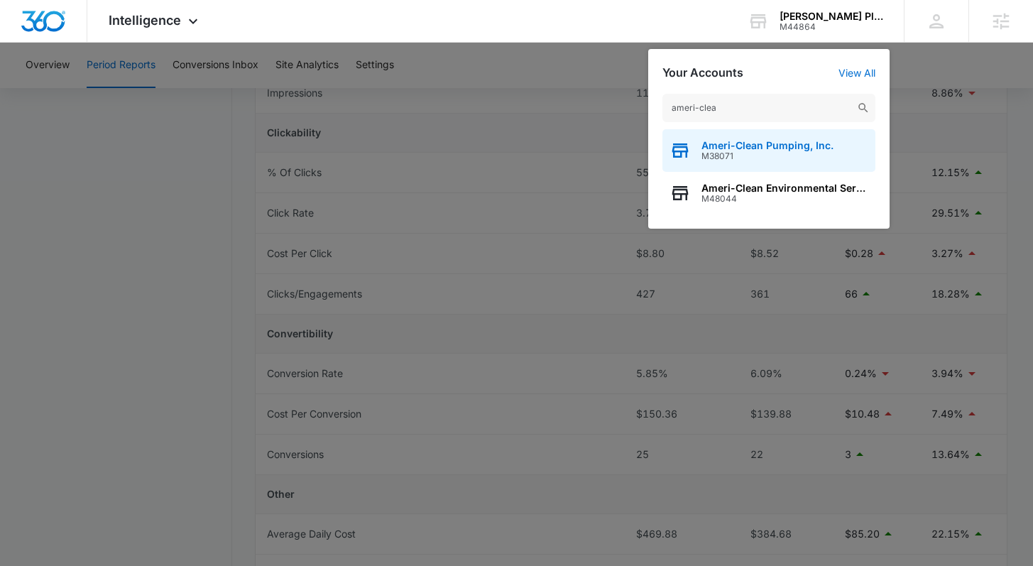
type input "ameri-clea"
click at [744, 146] on span "Ameri-Clean Pumping, Inc." at bounding box center [767, 145] width 132 height 11
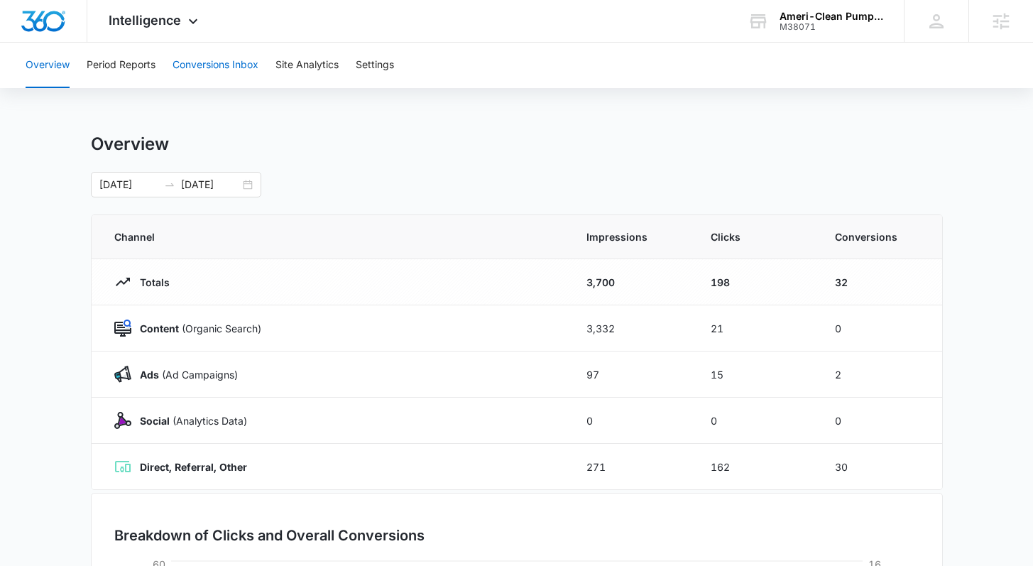
click at [212, 55] on button "Conversions Inbox" at bounding box center [216, 65] width 86 height 45
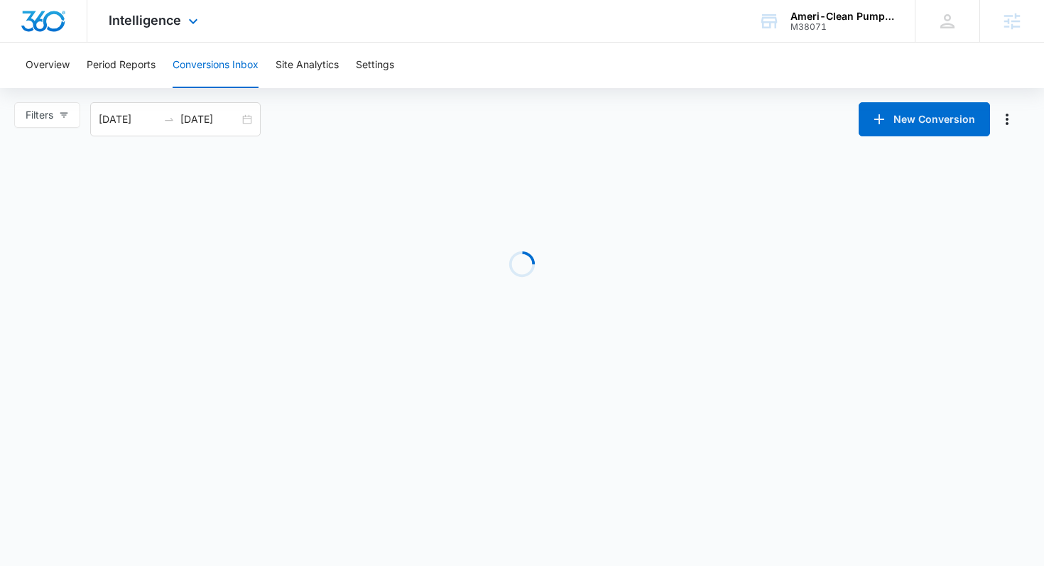
drag, startPoint x: 170, startPoint y: 24, endPoint x: 156, endPoint y: 127, distance: 103.8
click at [170, 25] on span "Intelligence" at bounding box center [145, 20] width 72 height 15
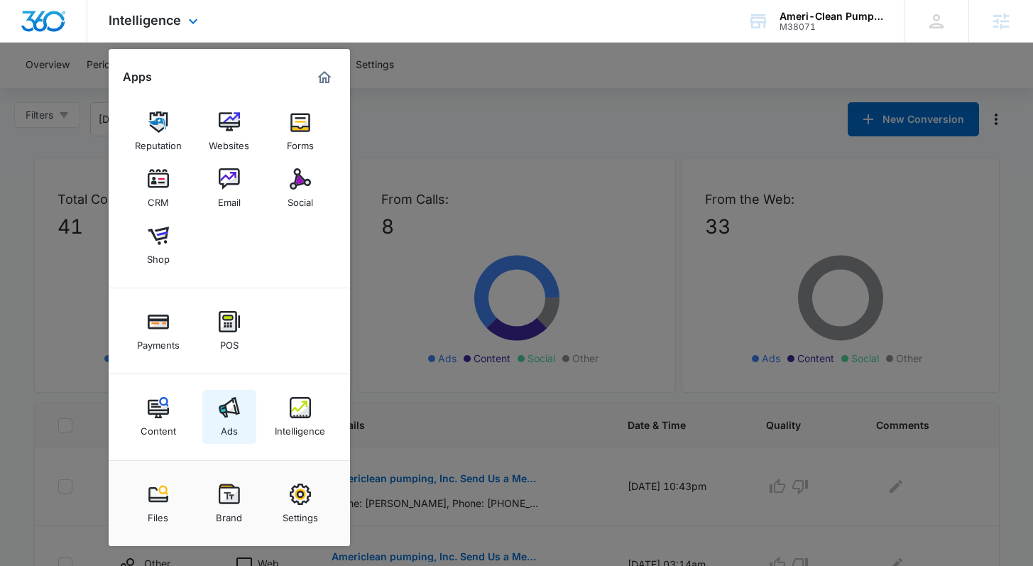
click at [233, 414] on img at bounding box center [229, 407] width 21 height 21
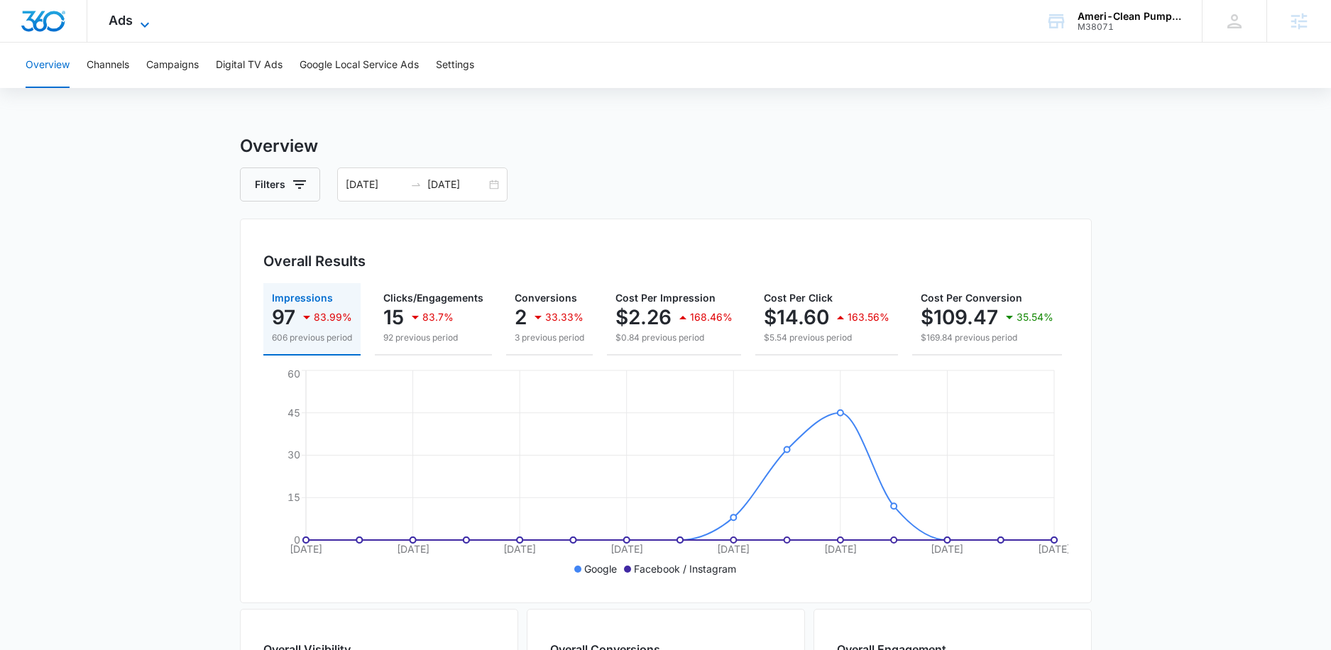
click at [131, 11] on div "Ads Apps Reputation Websites Forms CRM Email Social Shop Payments POS Content A…" at bounding box center [130, 21] width 87 height 42
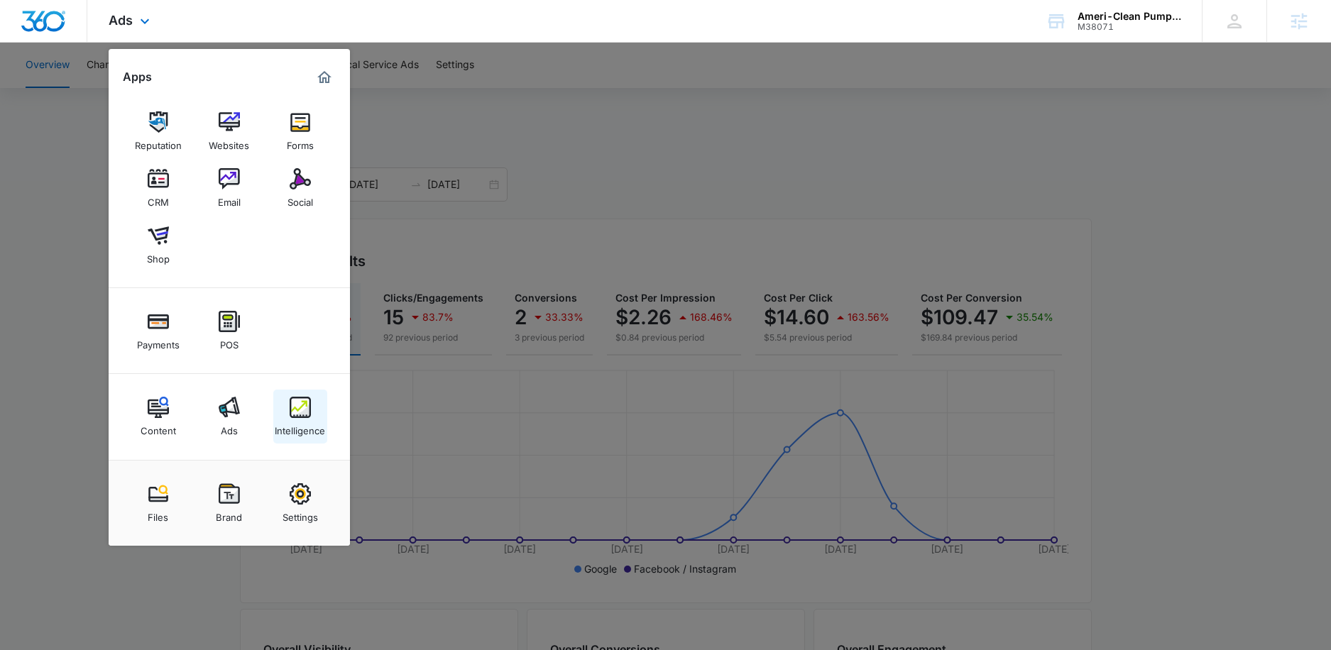
click at [298, 401] on img at bounding box center [300, 407] width 21 height 21
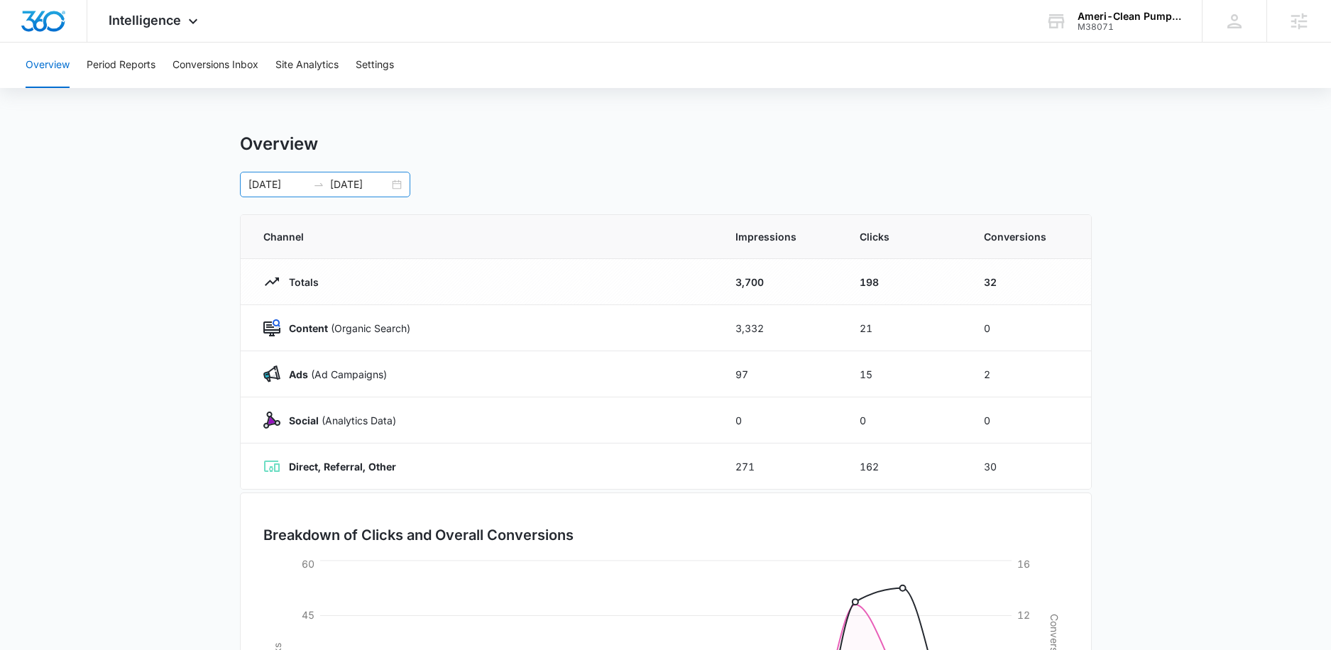
click at [398, 189] on div "09/25/2025 10/09/2025" at bounding box center [325, 185] width 170 height 26
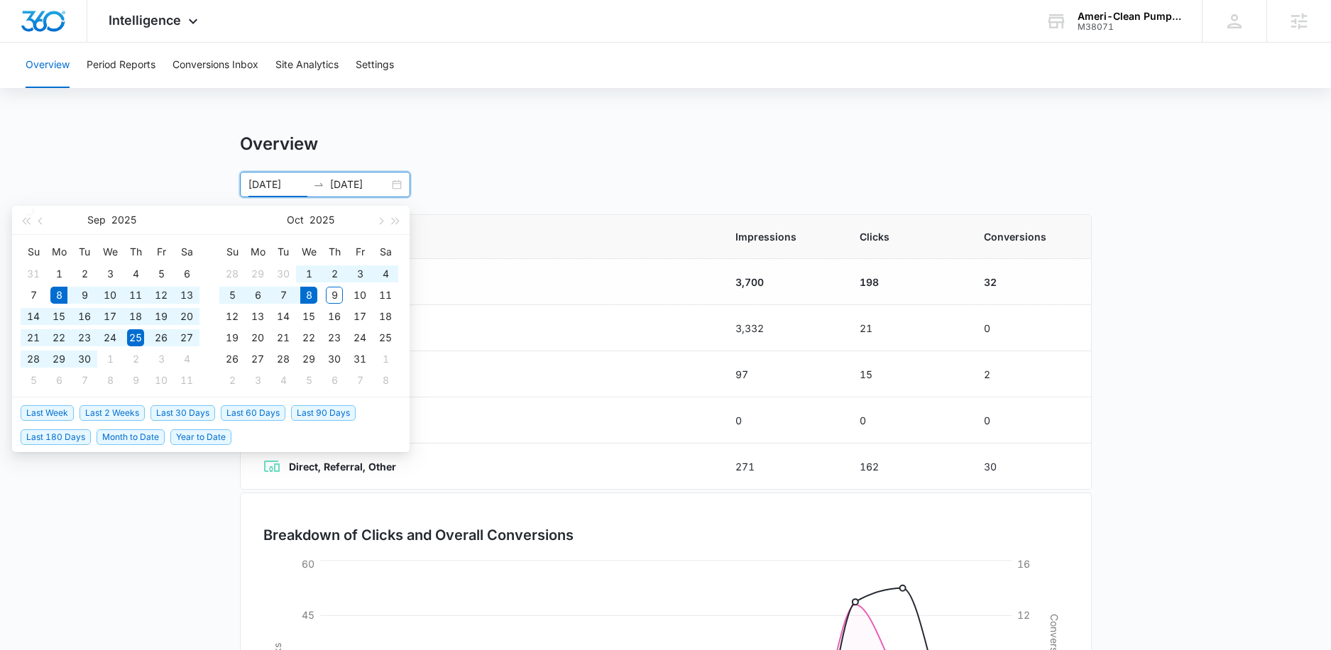
click at [156, 413] on span "Last 30 Days" at bounding box center [183, 413] width 65 height 16
type input "[DATE]"
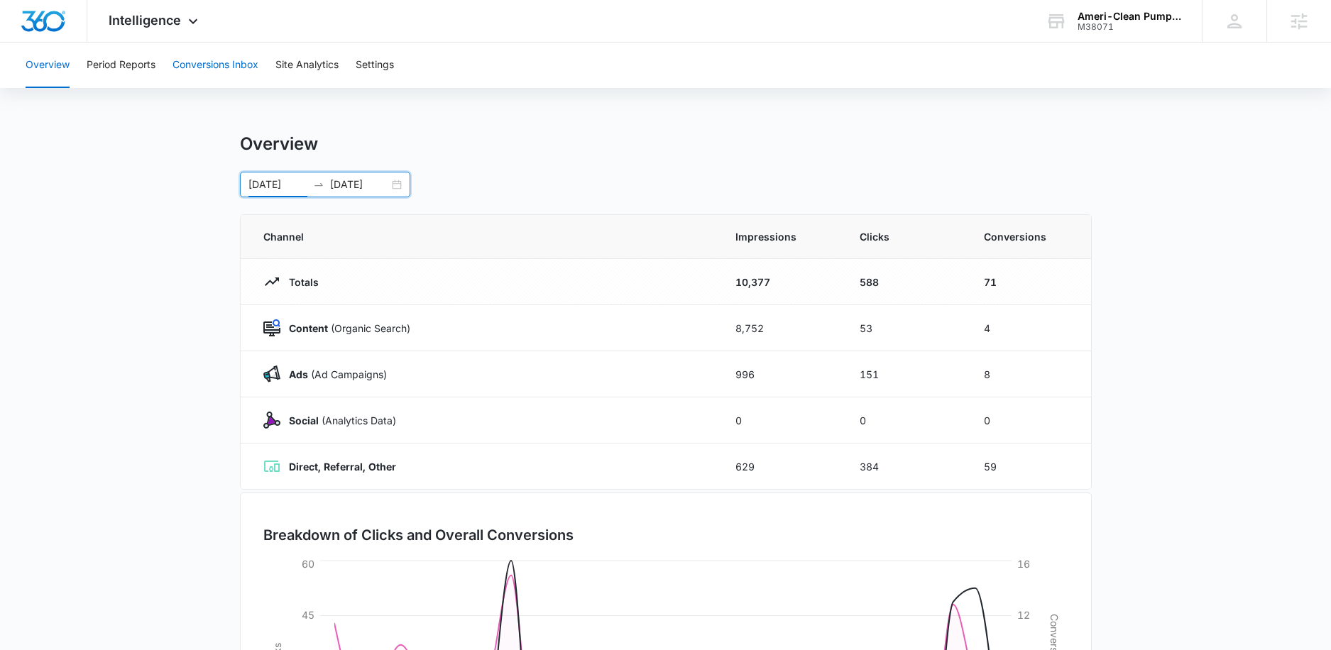
click at [202, 74] on button "Conversions Inbox" at bounding box center [216, 65] width 86 height 45
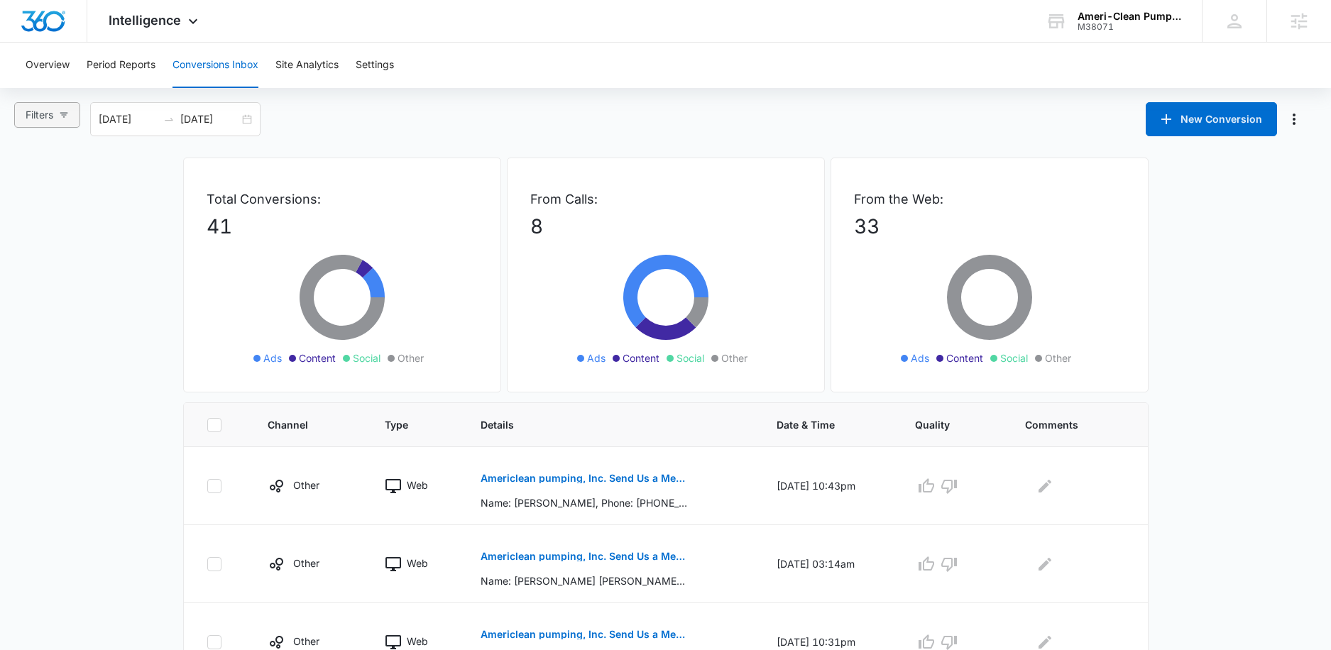
click at [50, 115] on span "Filters" at bounding box center [40, 115] width 28 height 16
drag, startPoint x: 57, startPoint y: 190, endPoint x: 65, endPoint y: 217, distance: 27.4
click at [56, 190] on span "Ads" at bounding box center [48, 191] width 30 height 12
click at [33, 190] on input "Ads" at bounding box center [27, 190] width 11 height 11
radio input "true"
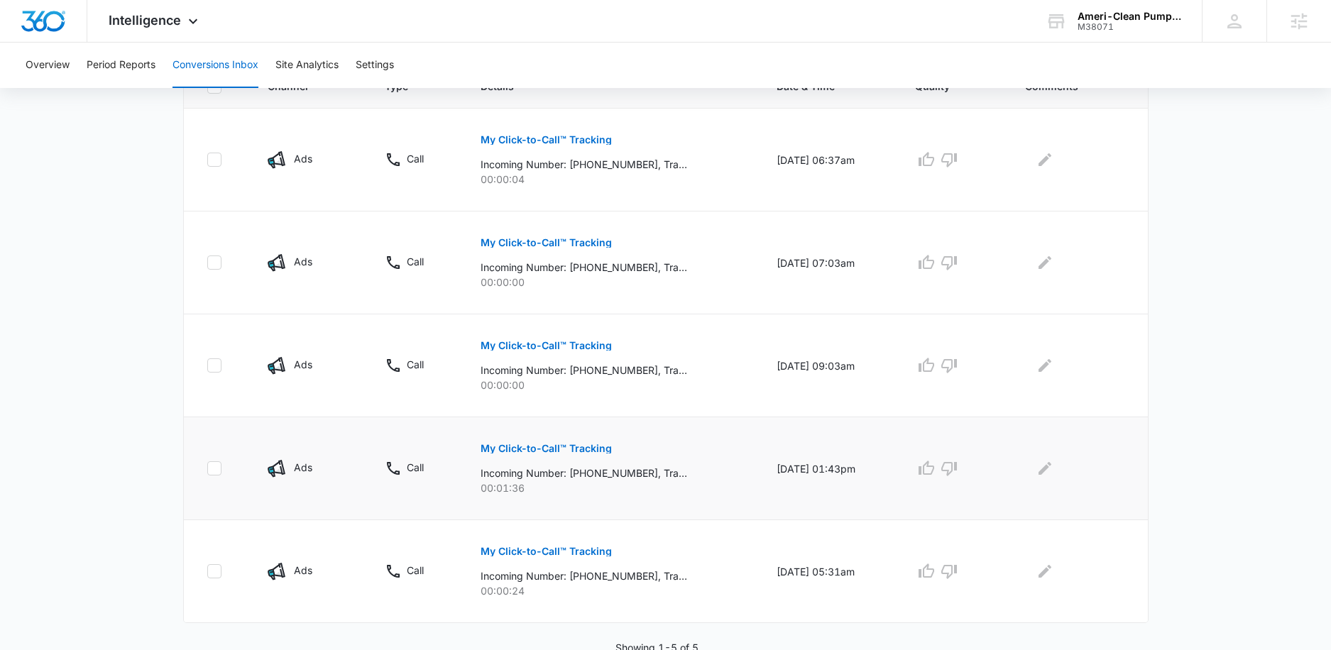
scroll to position [344, 0]
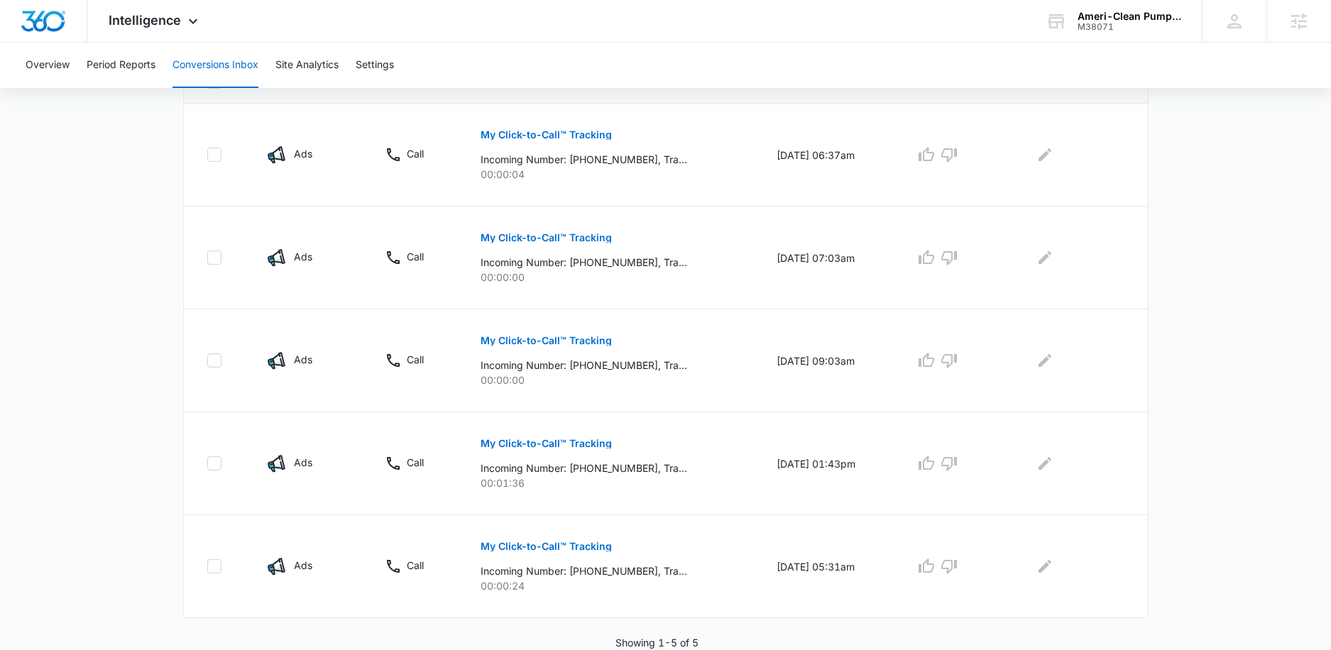
click at [117, 518] on main "Filters (1) Filter Channel : All Channels Ads Content Social Other Filter Type …" at bounding box center [665, 205] width 1331 height 892
click at [585, 441] on p "My Click-to-Call™ Tracking" at bounding box center [546, 444] width 131 height 10
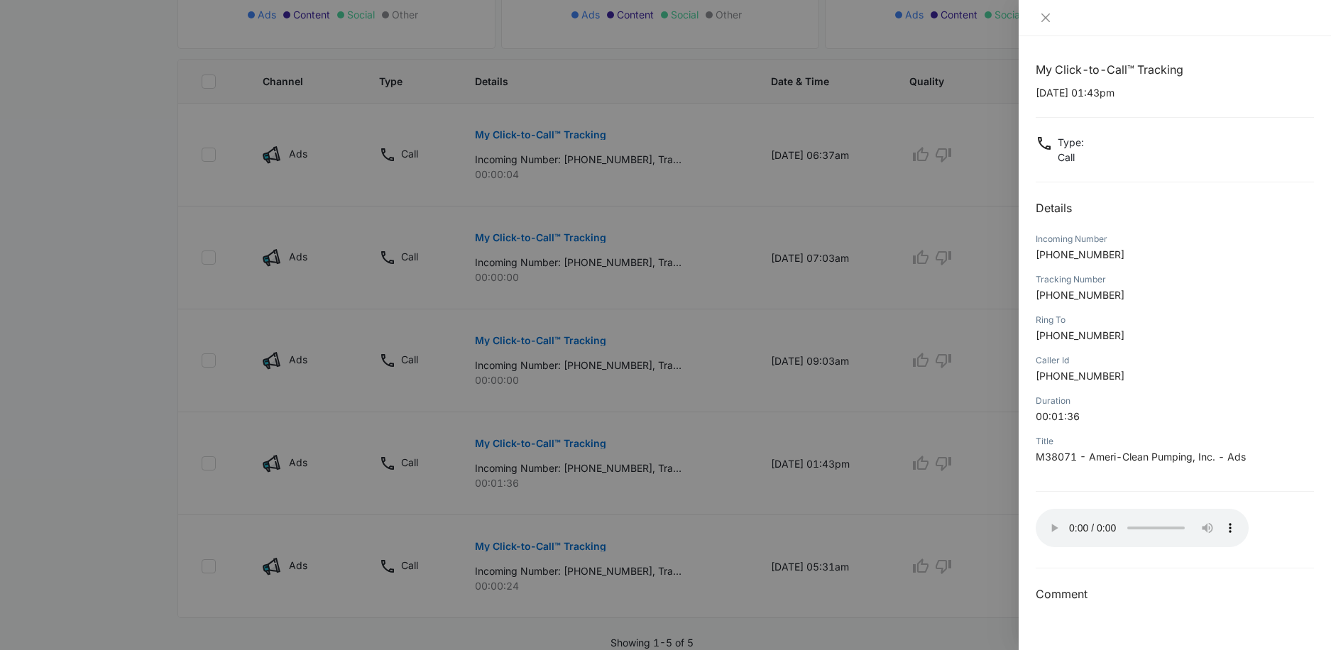
drag, startPoint x: 706, startPoint y: 505, endPoint x: 816, endPoint y: 503, distance: 109.3
click at [707, 505] on div at bounding box center [665, 325] width 1331 height 650
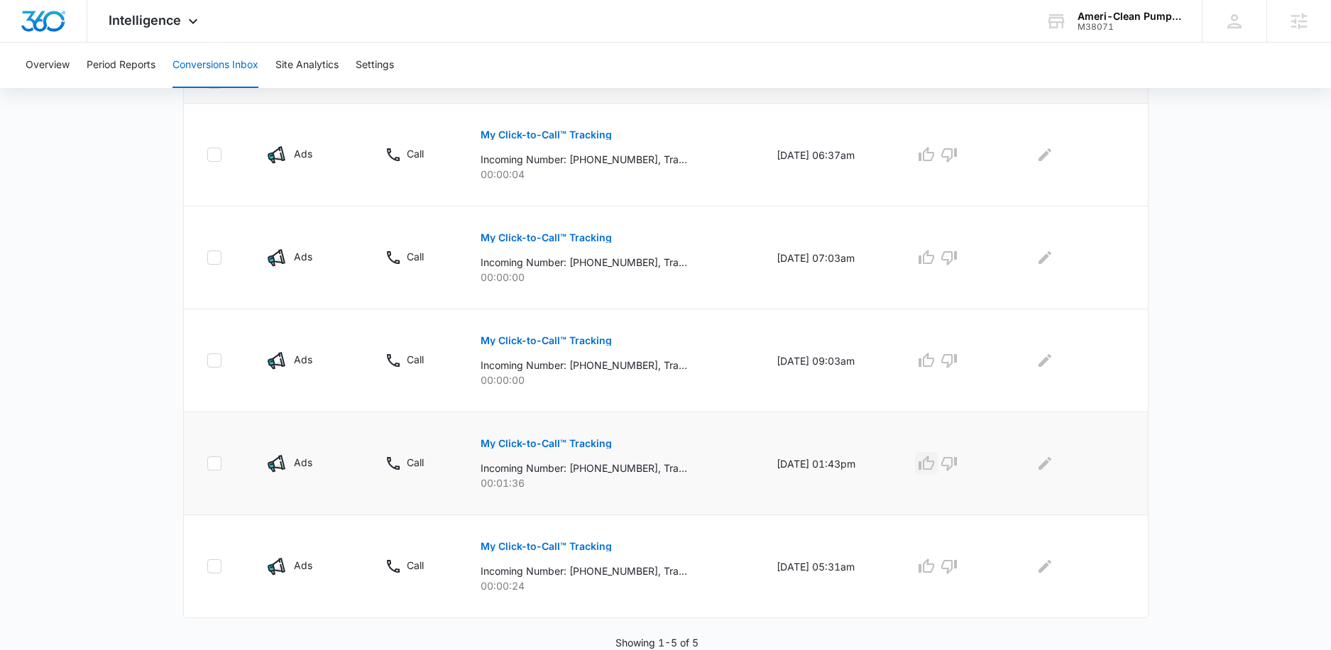
click at [935, 467] on icon "button" at bounding box center [926, 463] width 17 height 17
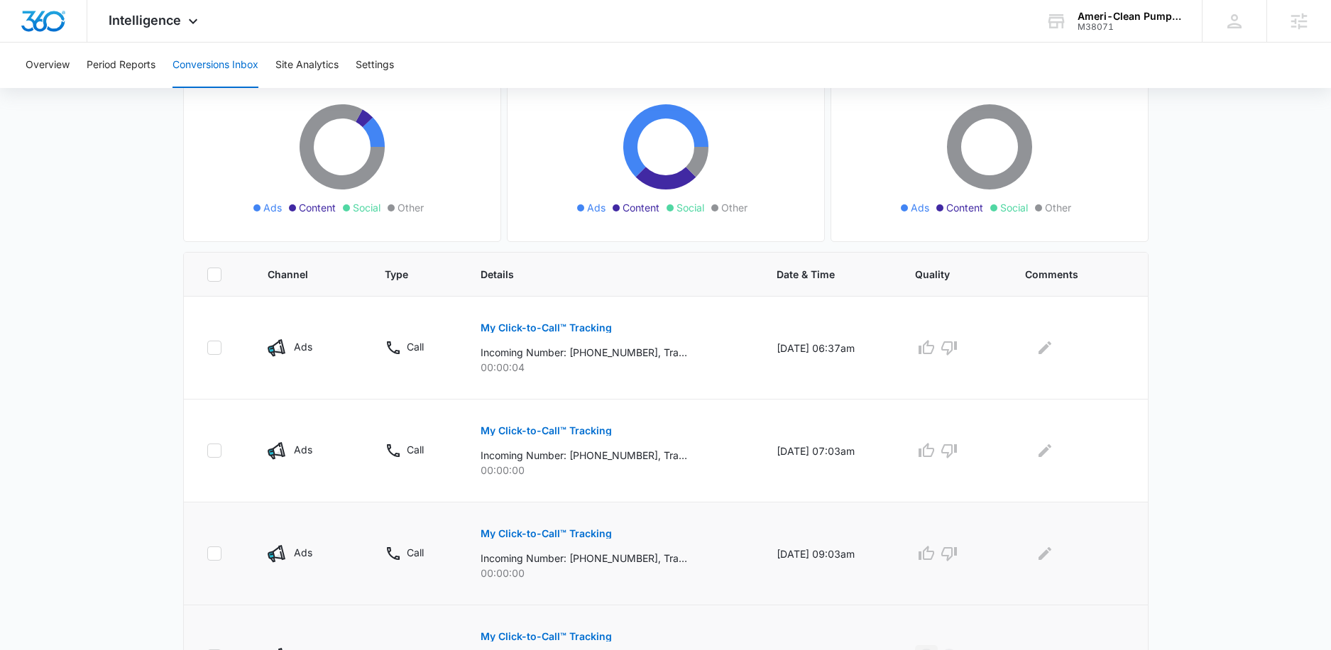
scroll to position [148, 0]
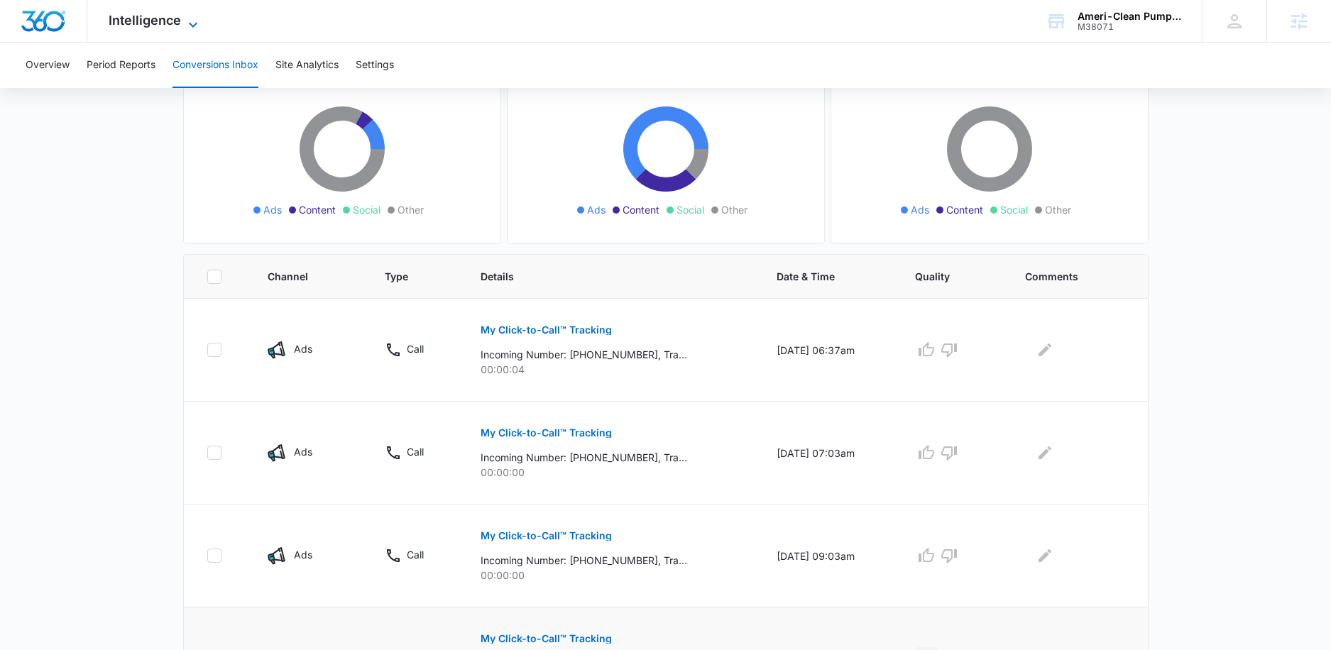
click at [188, 16] on icon at bounding box center [193, 24] width 17 height 17
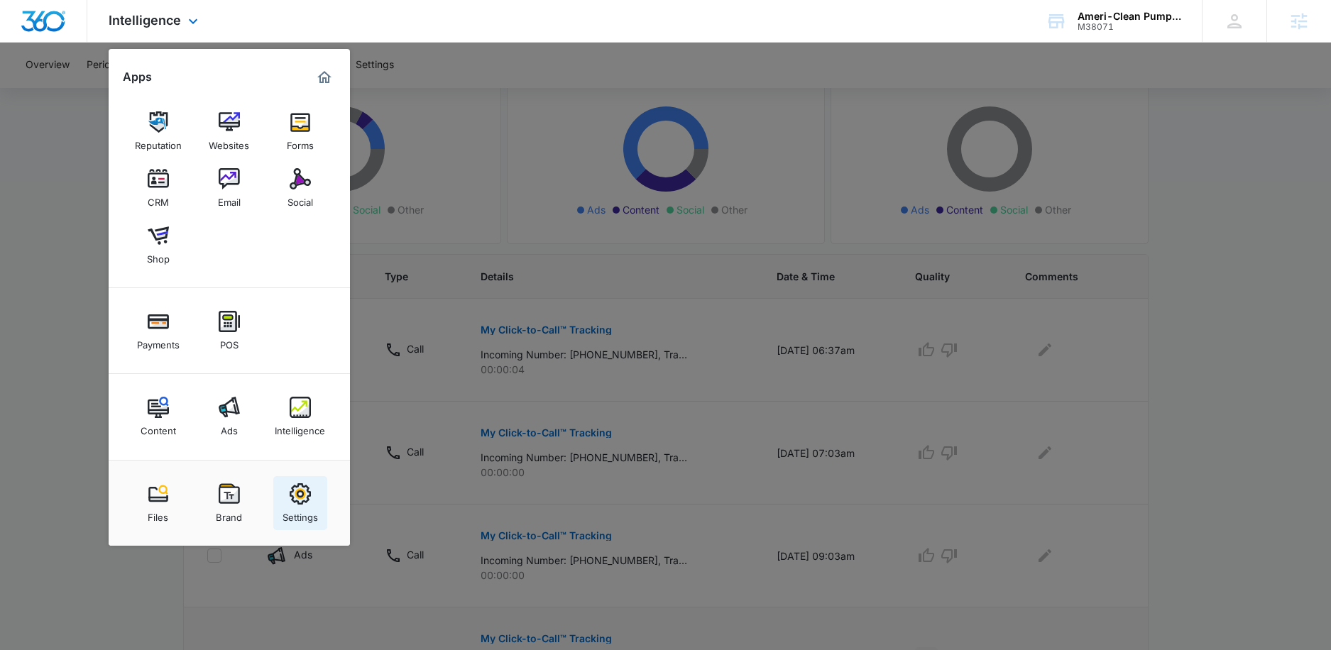
click at [323, 494] on div "Files Brand Settings" at bounding box center [229, 503] width 241 height 86
click at [305, 498] on img at bounding box center [300, 493] width 21 height 21
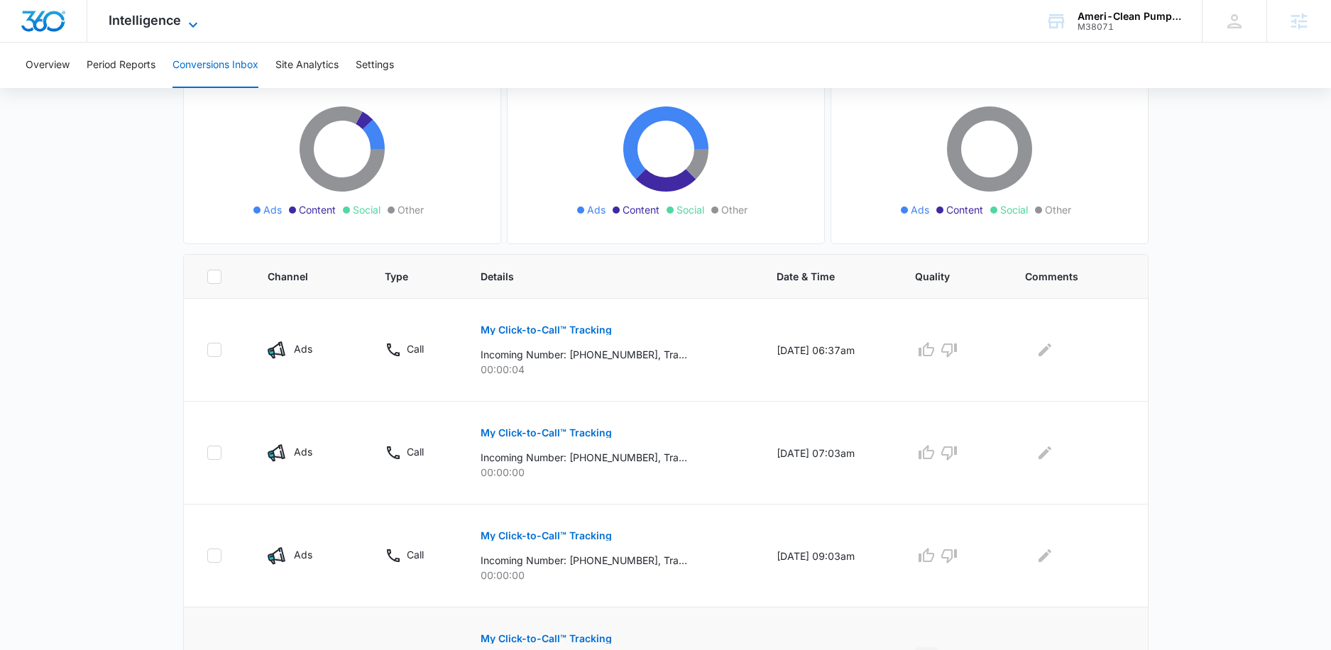
click at [147, 26] on span "Intelligence" at bounding box center [145, 20] width 72 height 15
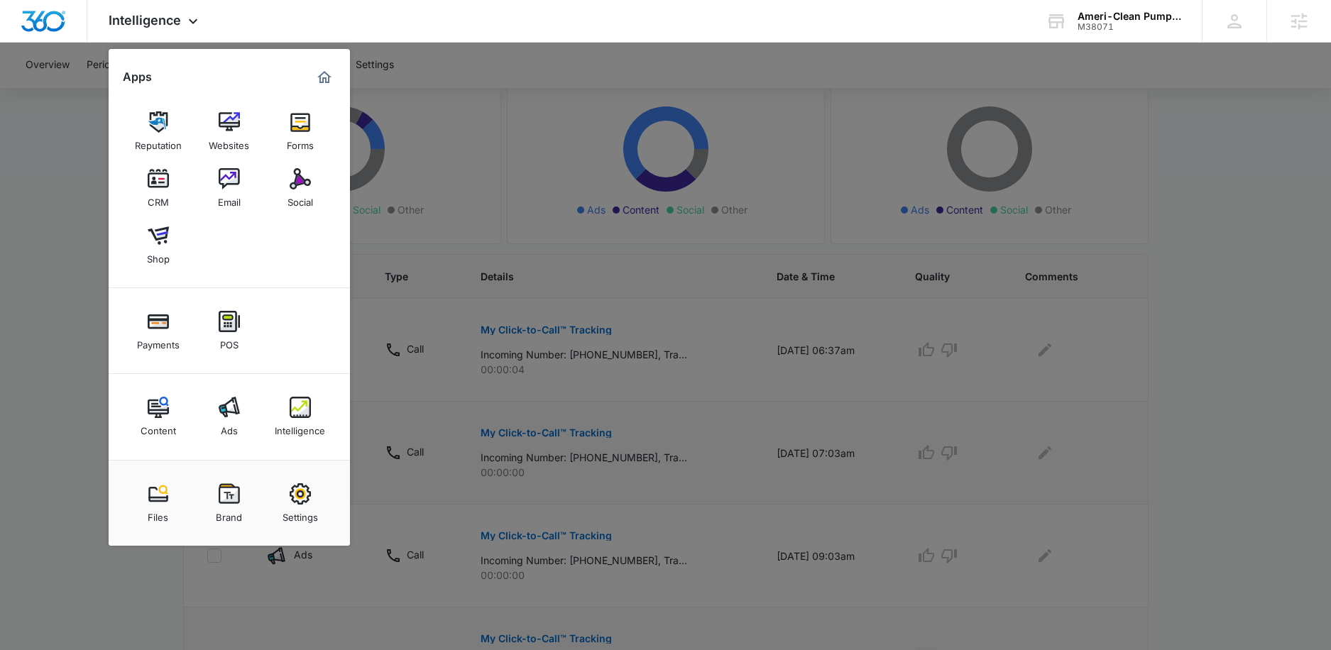
click at [304, 499] on img at bounding box center [300, 493] width 21 height 21
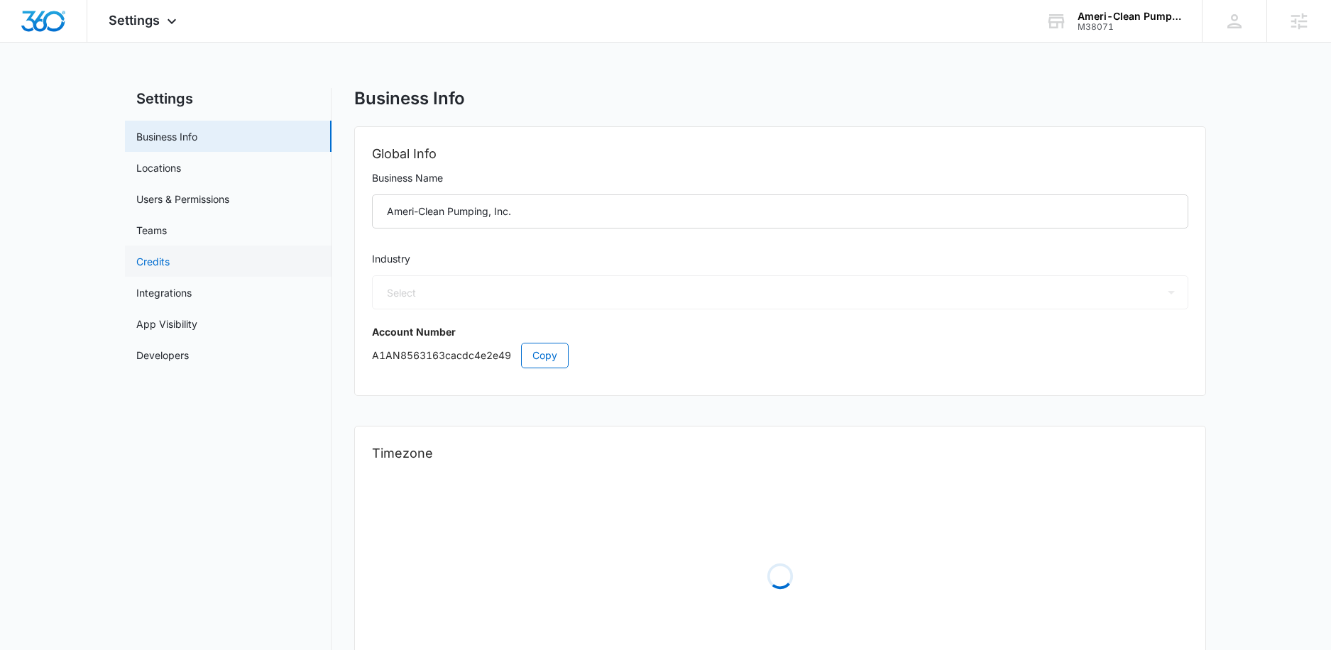
select select "8"
select select "US"
select select "America/New_York"
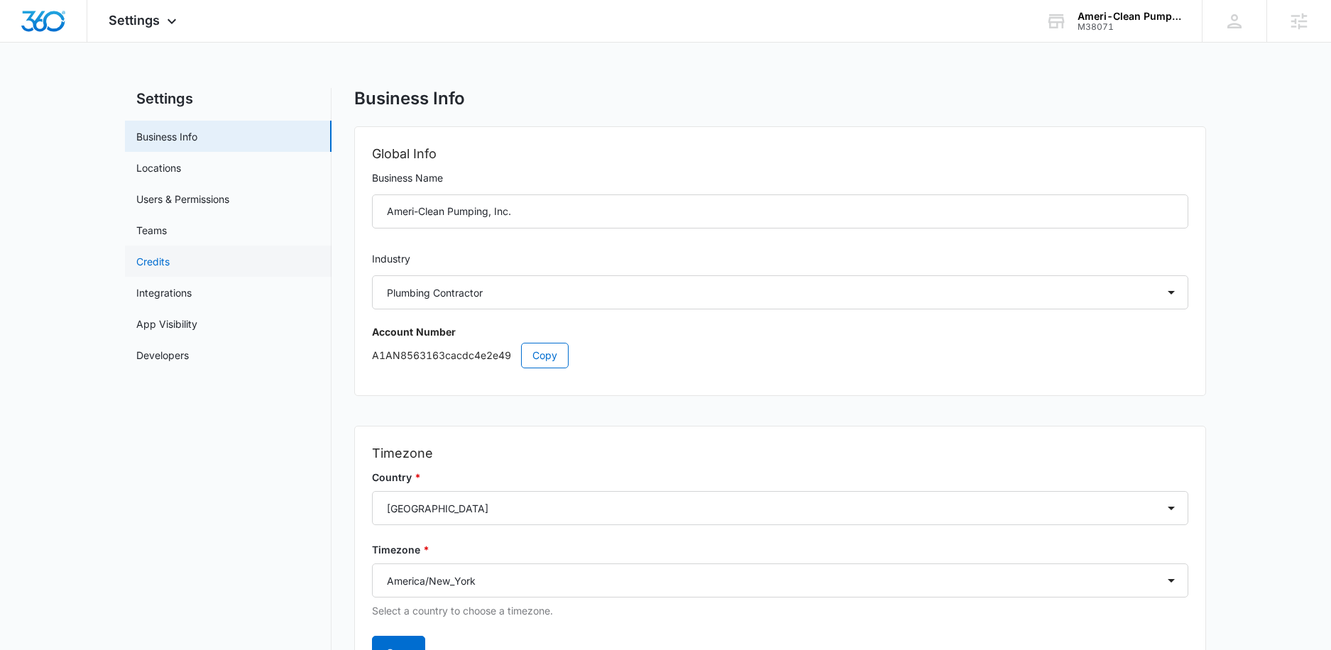
click at [153, 261] on link "Credits" at bounding box center [152, 261] width 33 height 15
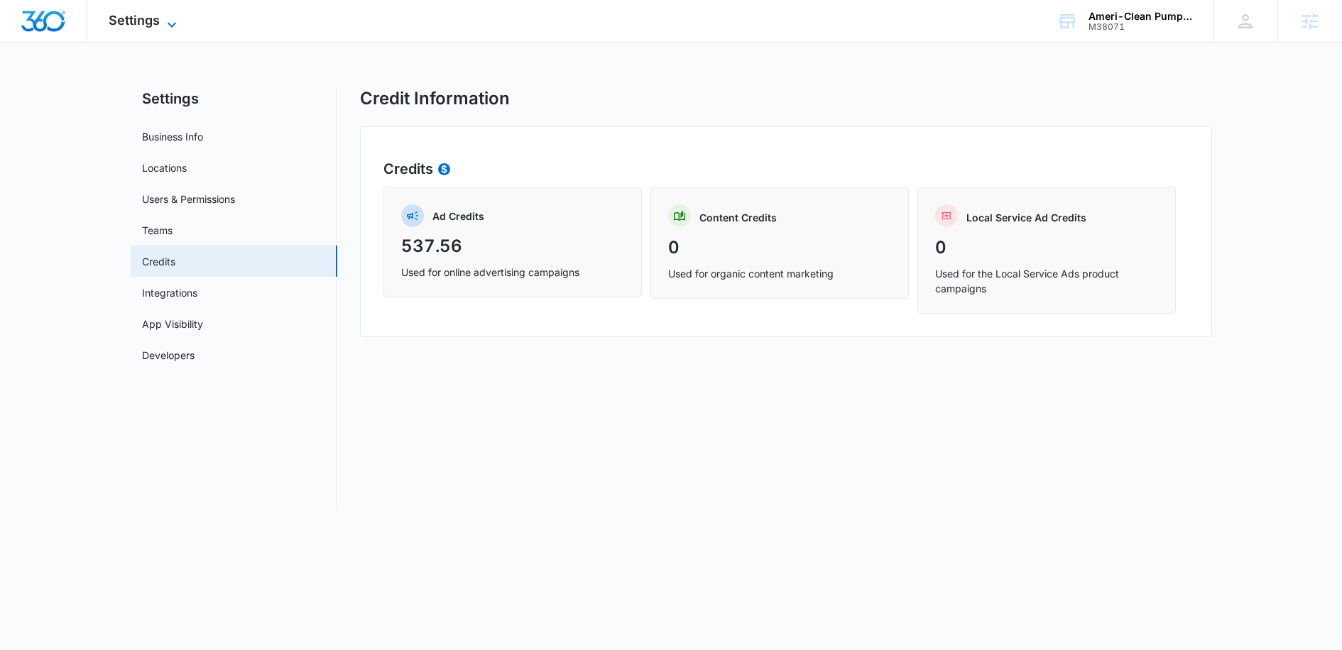
click at [170, 18] on icon at bounding box center [171, 24] width 17 height 17
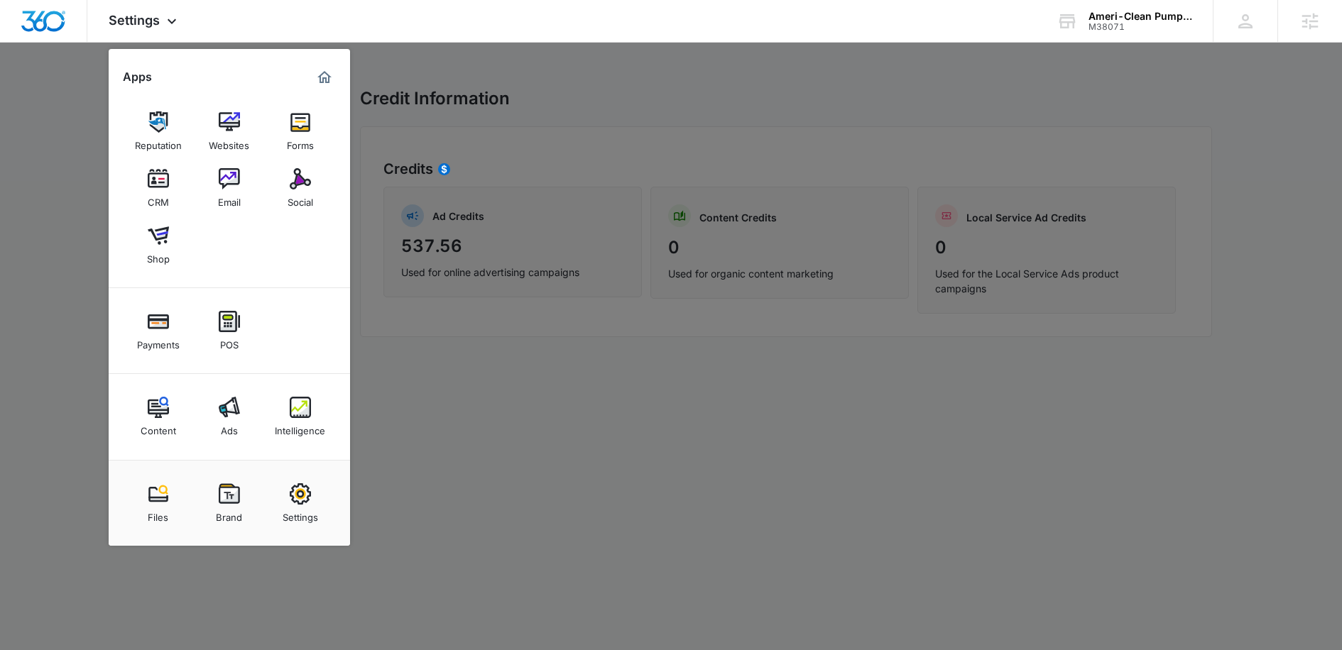
click at [251, 406] on link "Ads" at bounding box center [229, 417] width 54 height 54
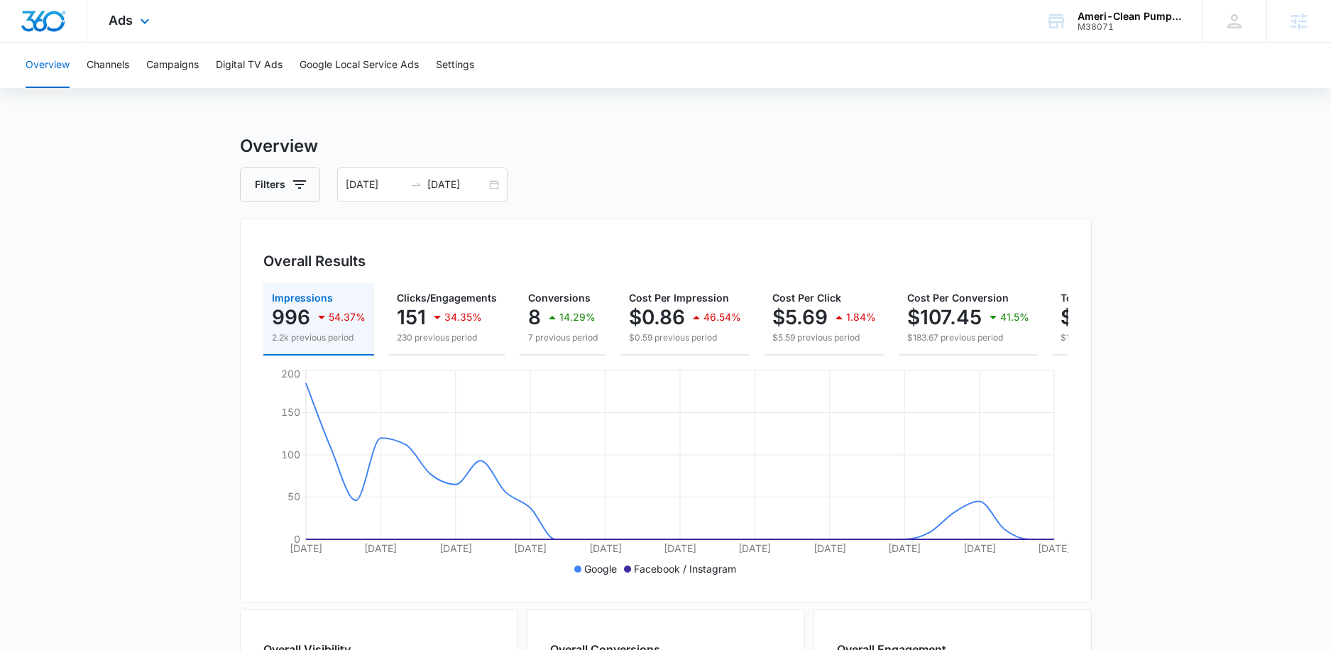
click at [134, 21] on div "Ads Apps Reputation Websites Forms CRM Email Social Shop Payments POS Content A…" at bounding box center [130, 21] width 87 height 42
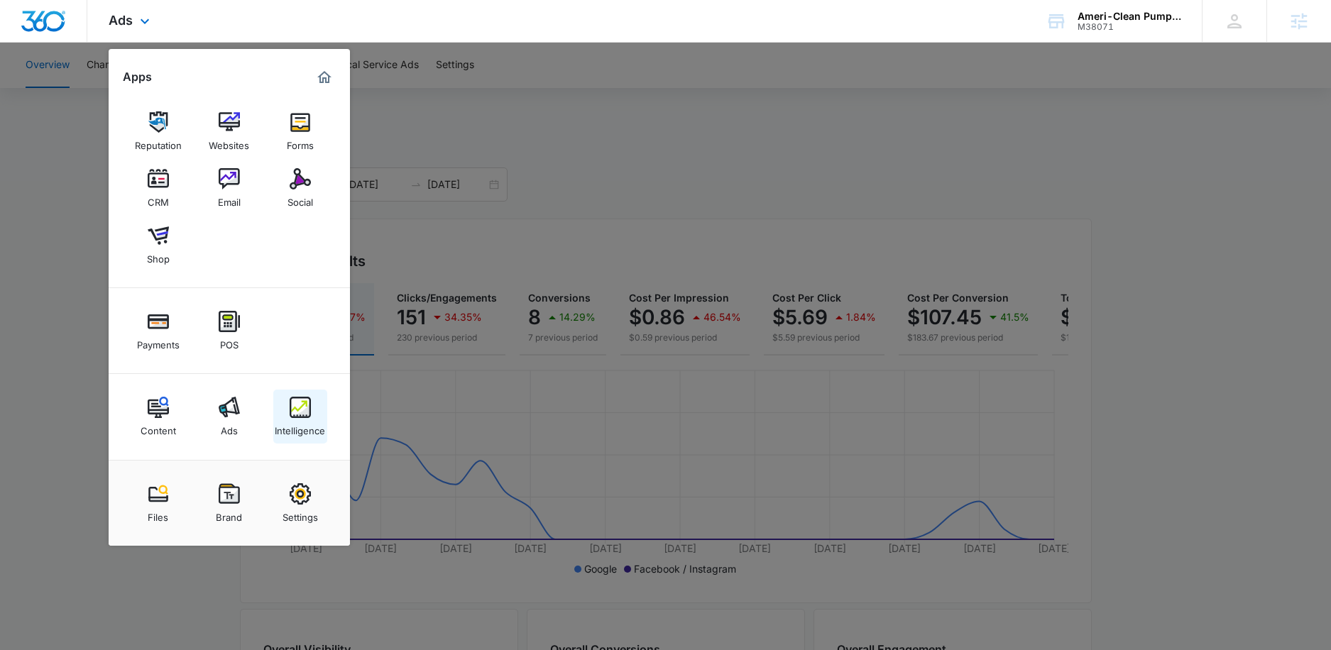
click at [305, 418] on div "Intelligence" at bounding box center [300, 427] width 50 height 18
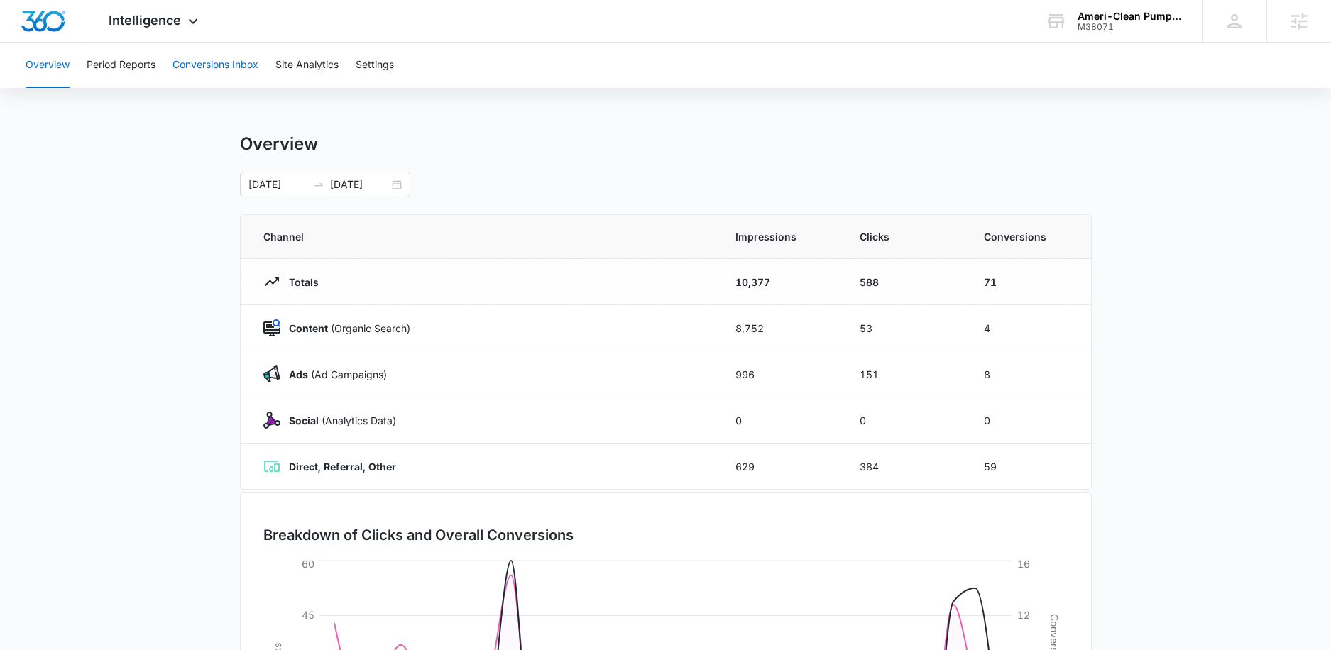
click at [203, 50] on button "Conversions Inbox" at bounding box center [216, 65] width 86 height 45
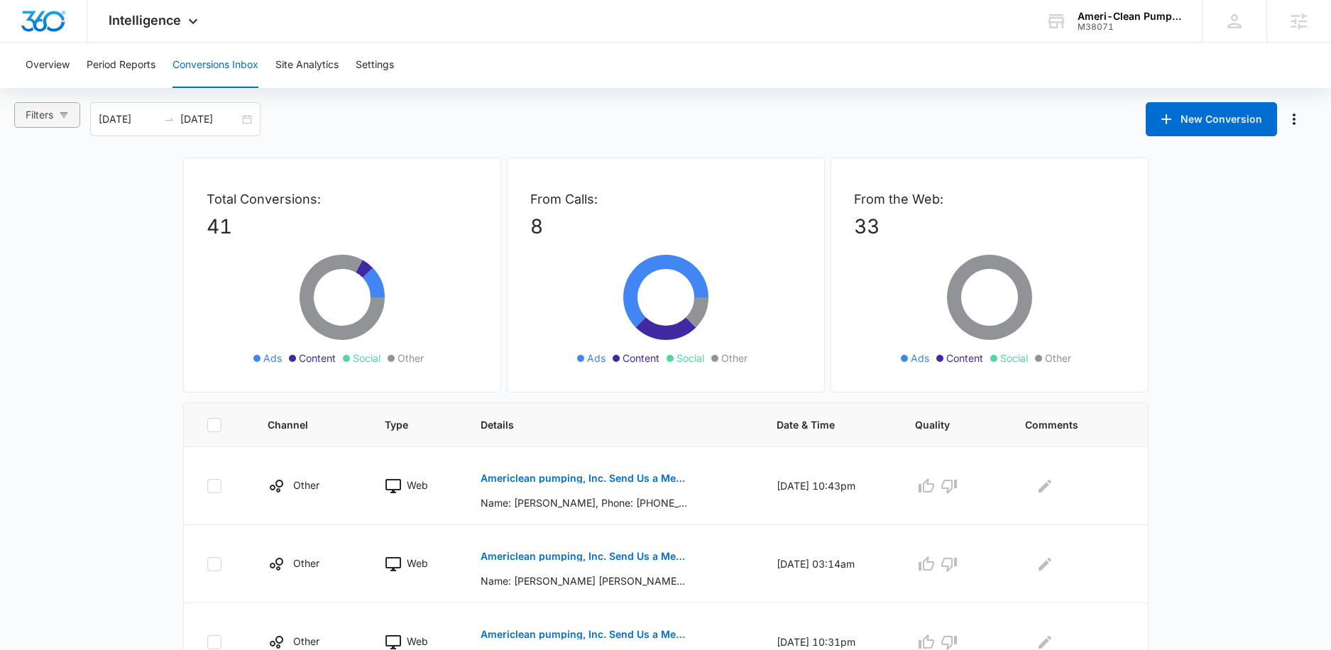
drag, startPoint x: 59, startPoint y: 118, endPoint x: 56, endPoint y: 125, distance: 7.6
click at [58, 119] on button "Filters" at bounding box center [47, 115] width 66 height 26
click at [55, 188] on span "Ads" at bounding box center [48, 191] width 30 height 12
click at [33, 188] on input "Ads" at bounding box center [27, 190] width 11 height 11
radio input "true"
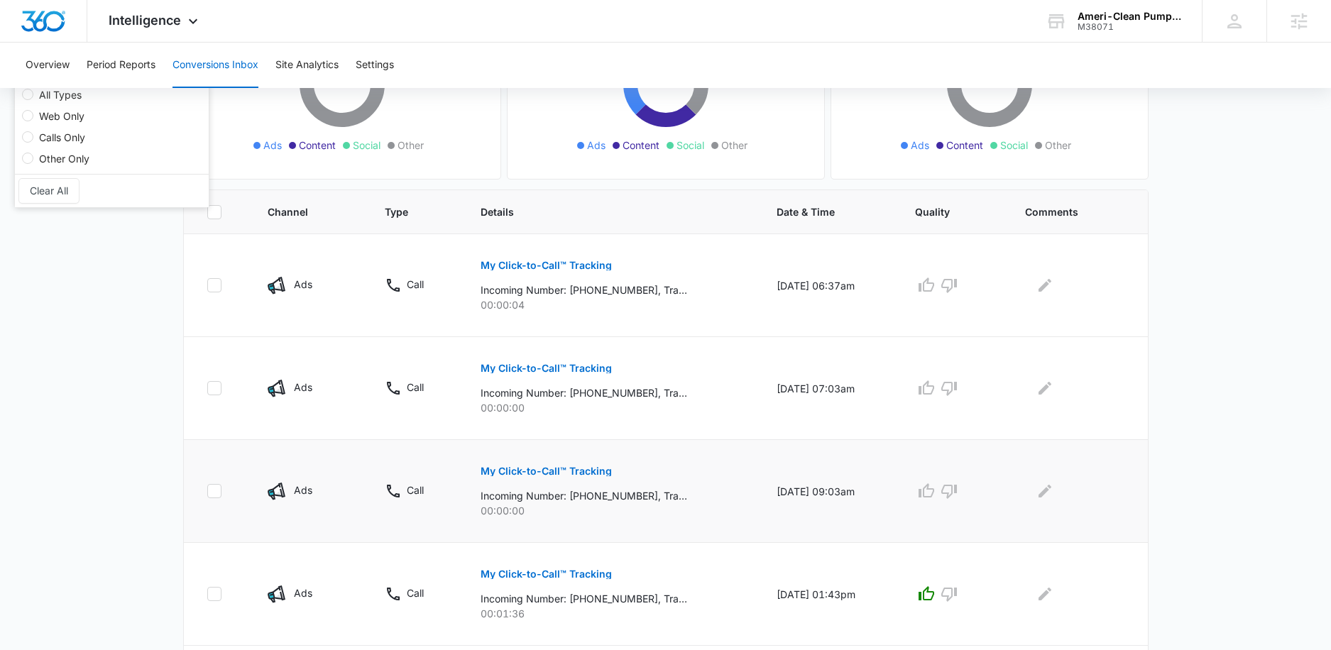
scroll to position [204, 0]
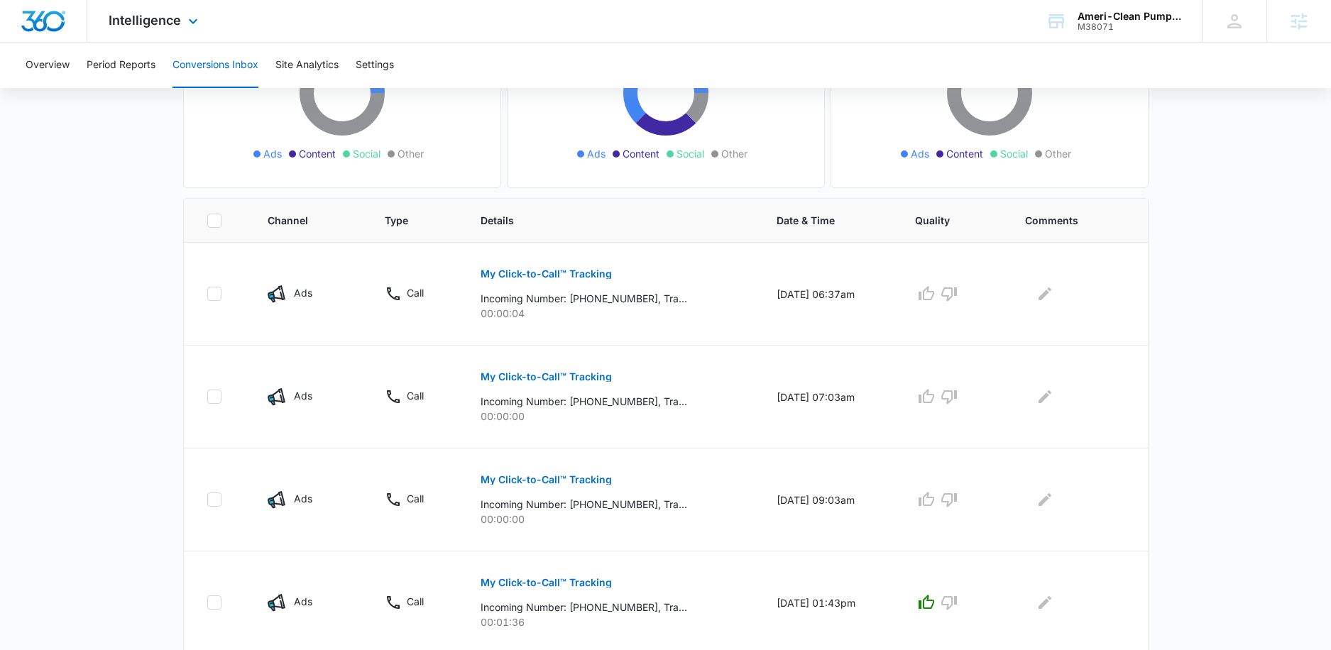
drag, startPoint x: 131, startPoint y: 21, endPoint x: 201, endPoint y: 349, distance: 336.1
click at [131, 21] on span "Intelligence" at bounding box center [145, 20] width 72 height 15
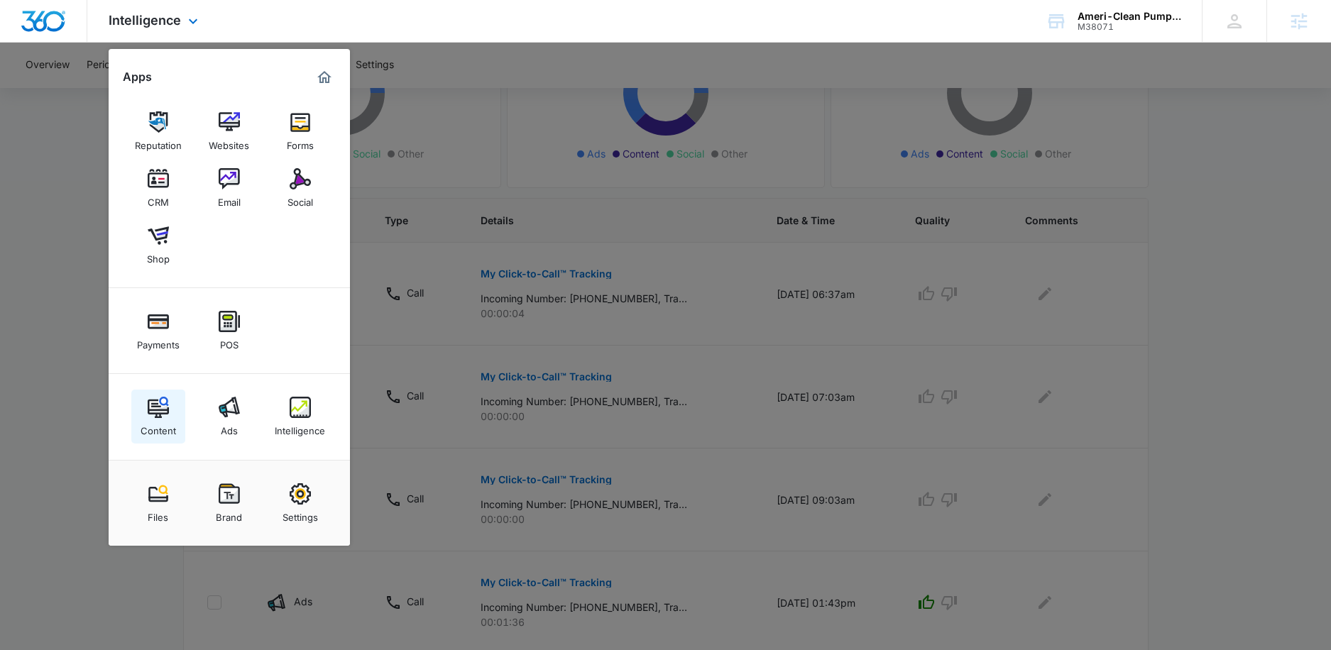
click at [166, 398] on img at bounding box center [158, 407] width 21 height 21
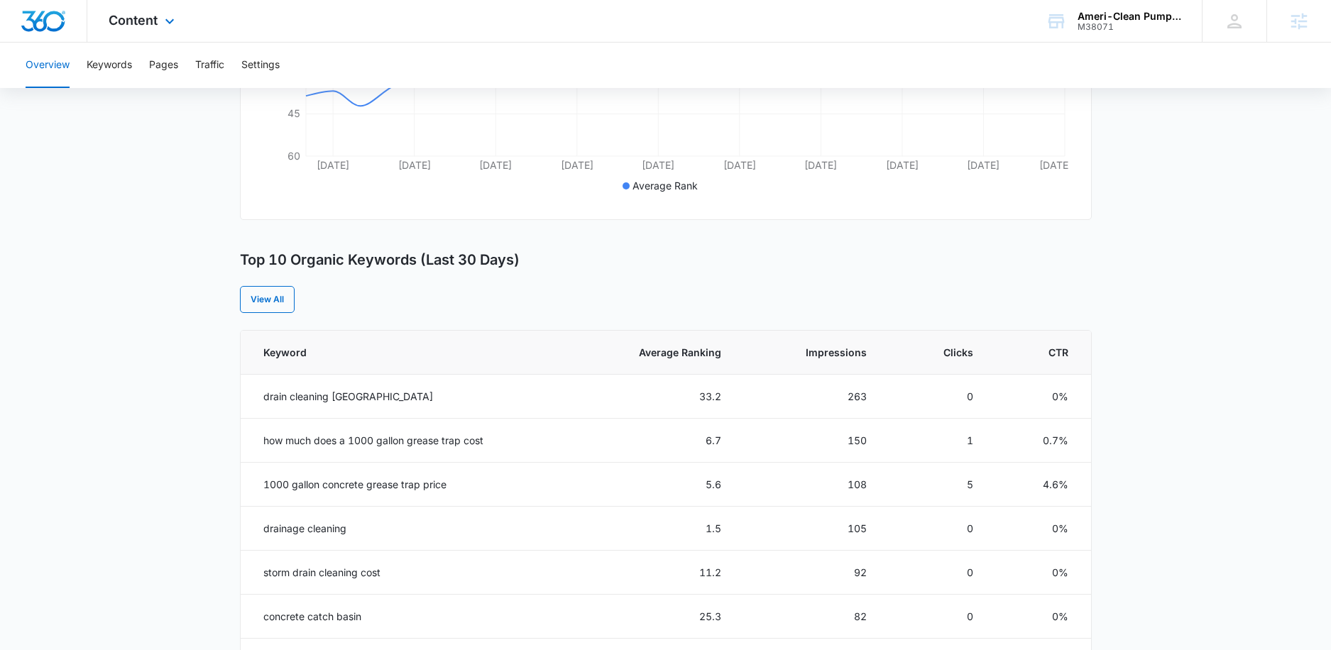
scroll to position [410, 0]
click at [101, 70] on button "Keywords" at bounding box center [109, 65] width 45 height 45
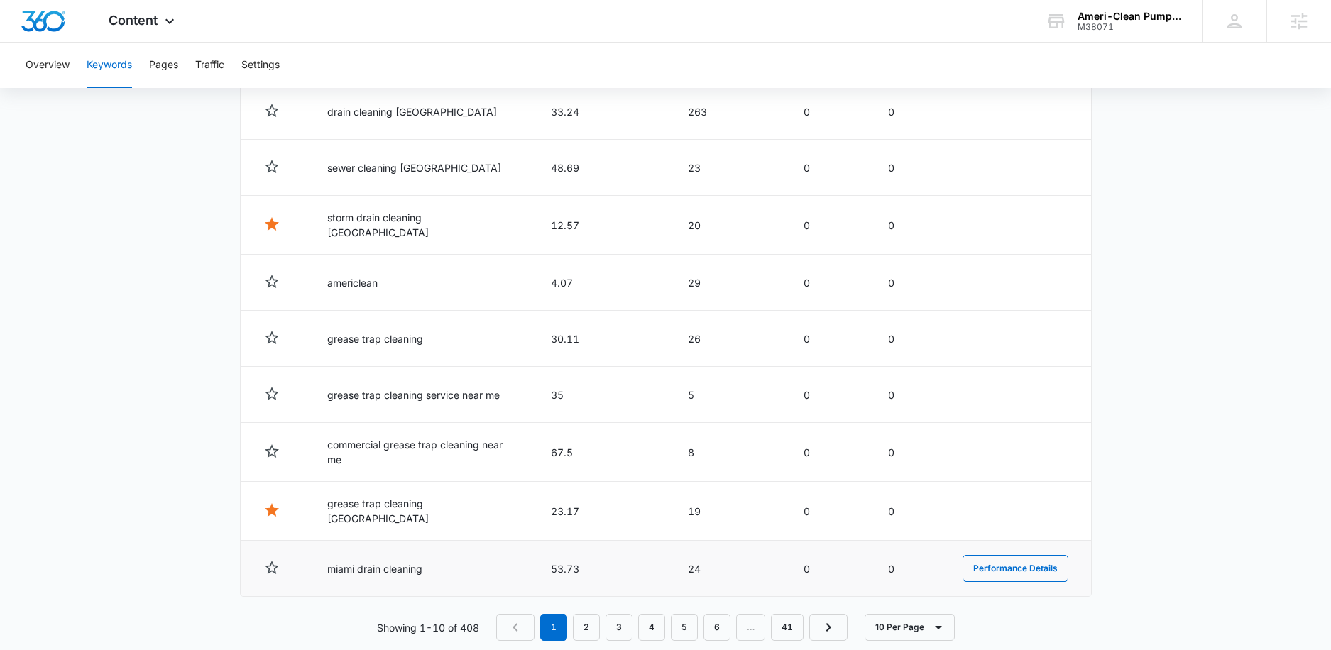
scroll to position [662, 0]
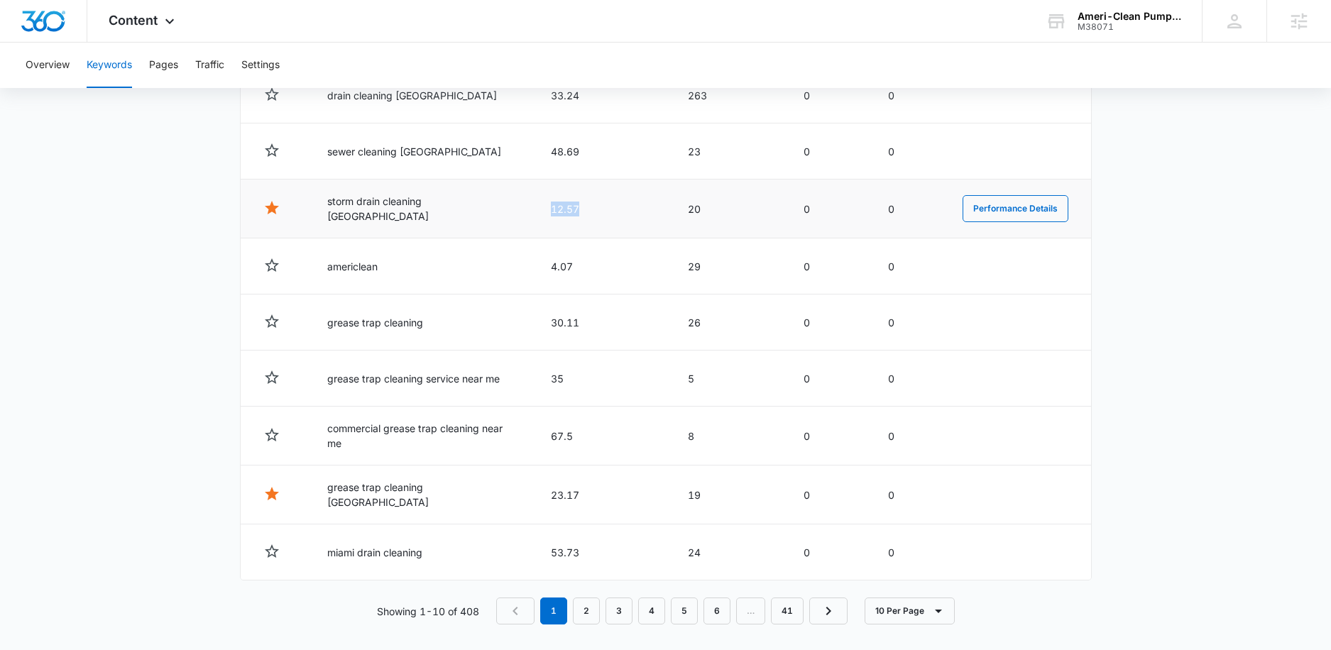
drag, startPoint x: 545, startPoint y: 204, endPoint x: 588, endPoint y: 204, distance: 42.6
click at [589, 204] on td "12.57" at bounding box center [602, 209] width 137 height 59
click at [591, 209] on td "12.57" at bounding box center [602, 209] width 137 height 59
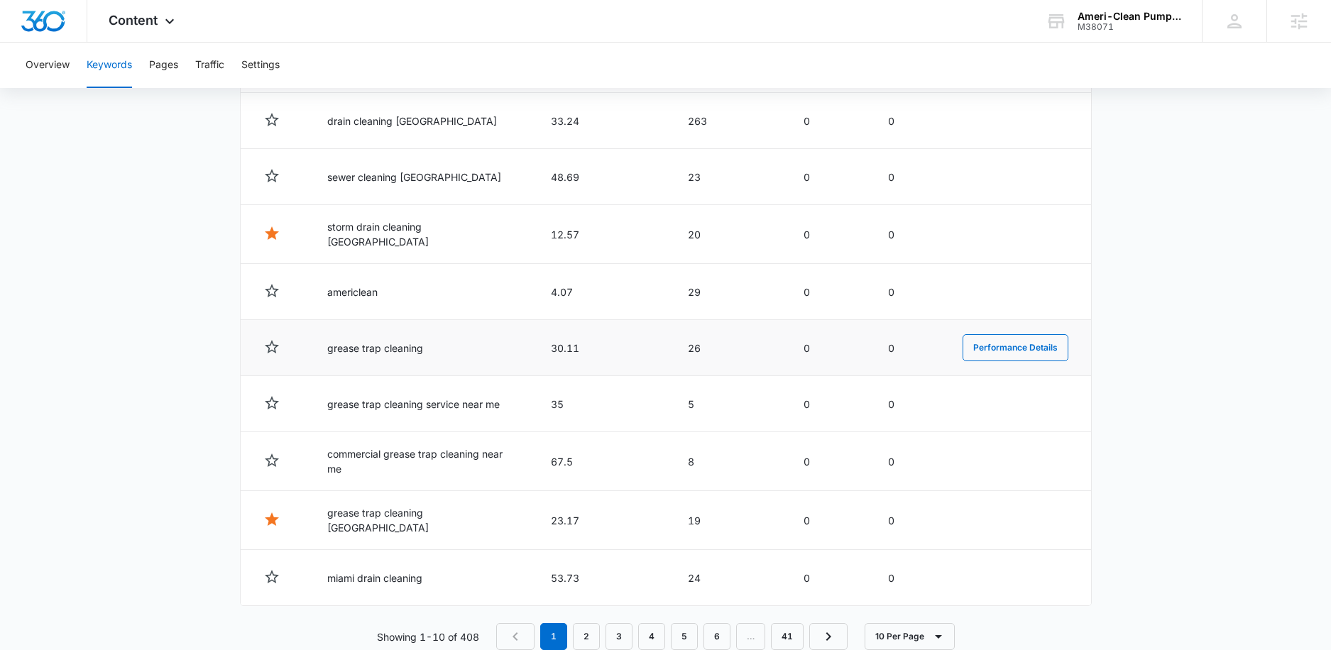
scroll to position [630, 0]
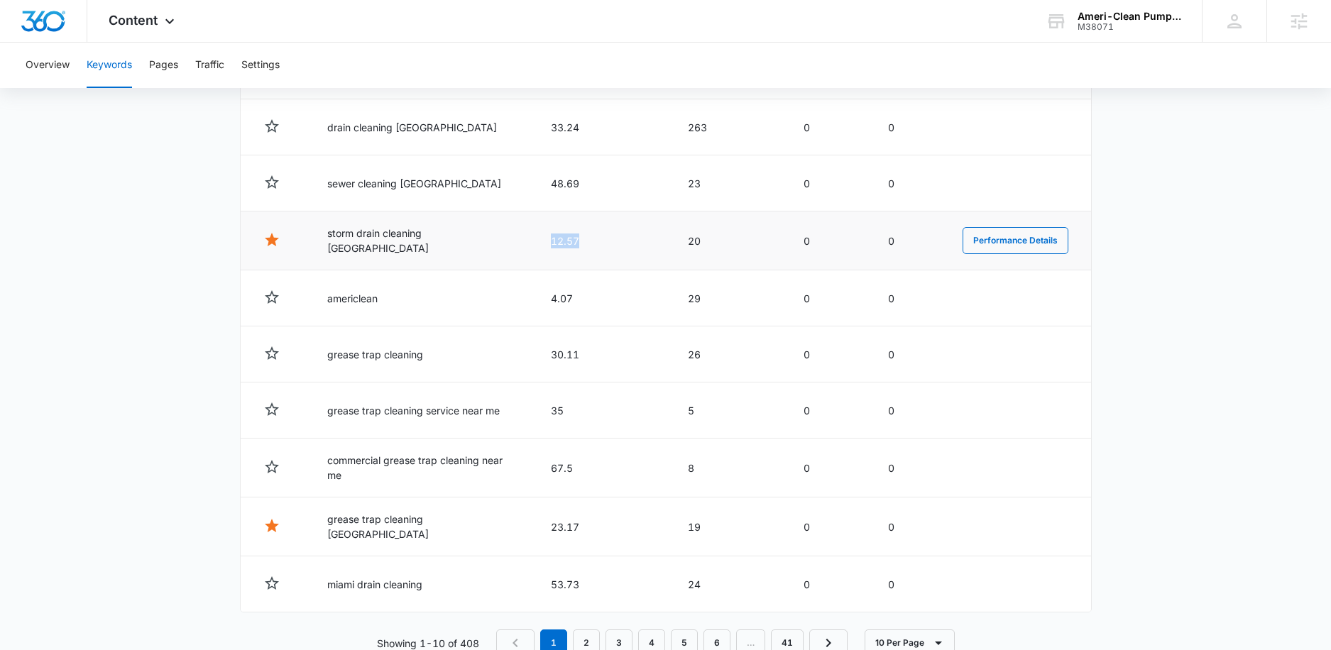
drag, startPoint x: 542, startPoint y: 236, endPoint x: 614, endPoint y: 243, distance: 72.8
click at [614, 243] on td "12.57" at bounding box center [602, 241] width 137 height 59
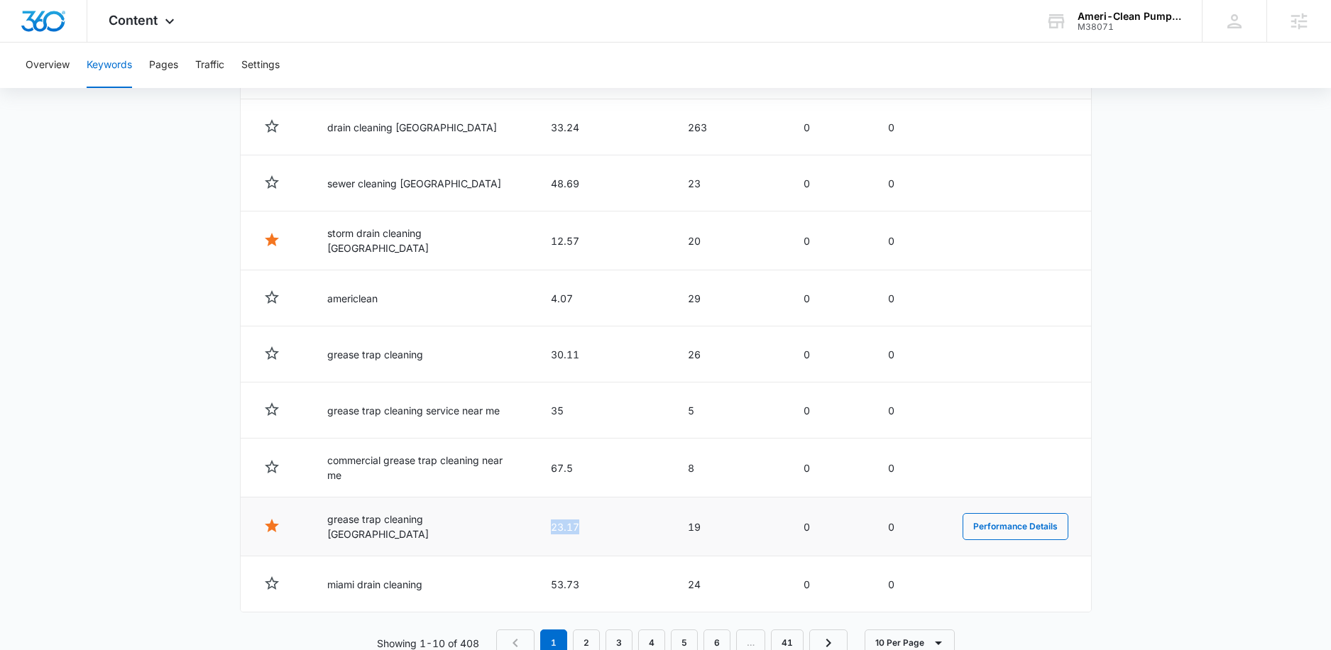
drag, startPoint x: 542, startPoint y: 524, endPoint x: 586, endPoint y: 525, distance: 44.0
click at [586, 525] on td "23.17" at bounding box center [602, 527] width 137 height 59
click at [182, 466] on main "Keywords Keywords are words used for search engine optimization (SEO). This rep…" at bounding box center [665, 97] width 1331 height 1188
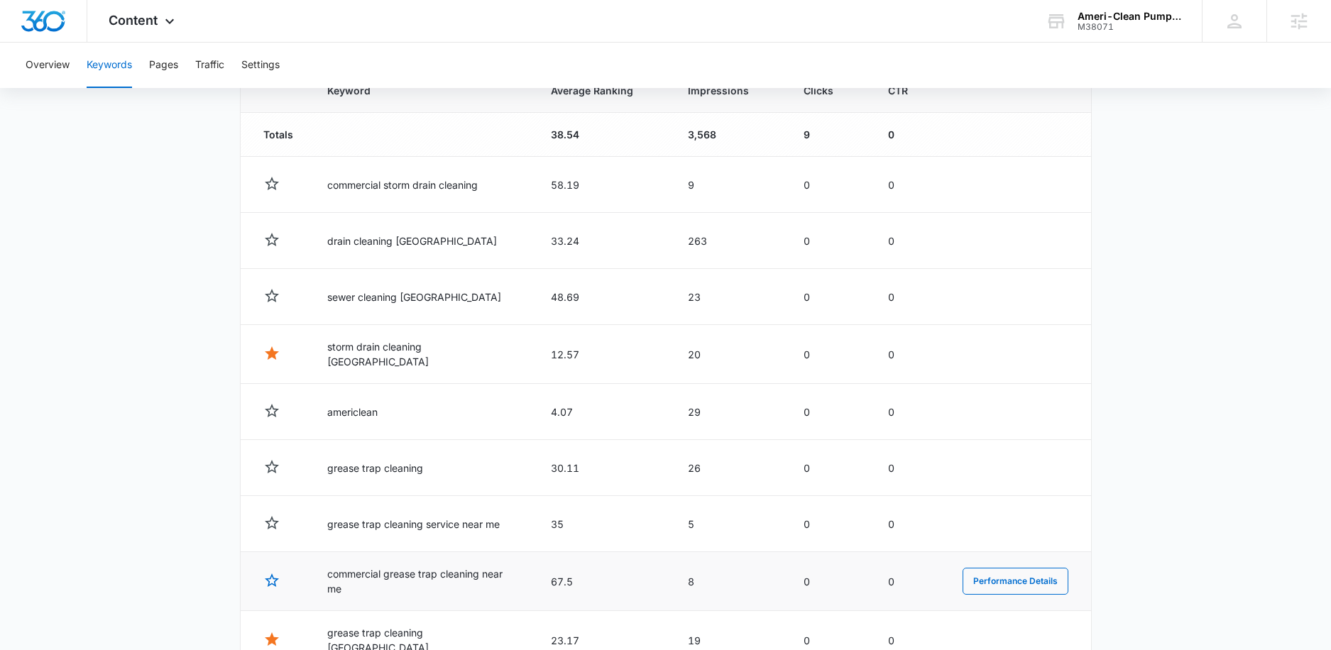
scroll to position [452, 0]
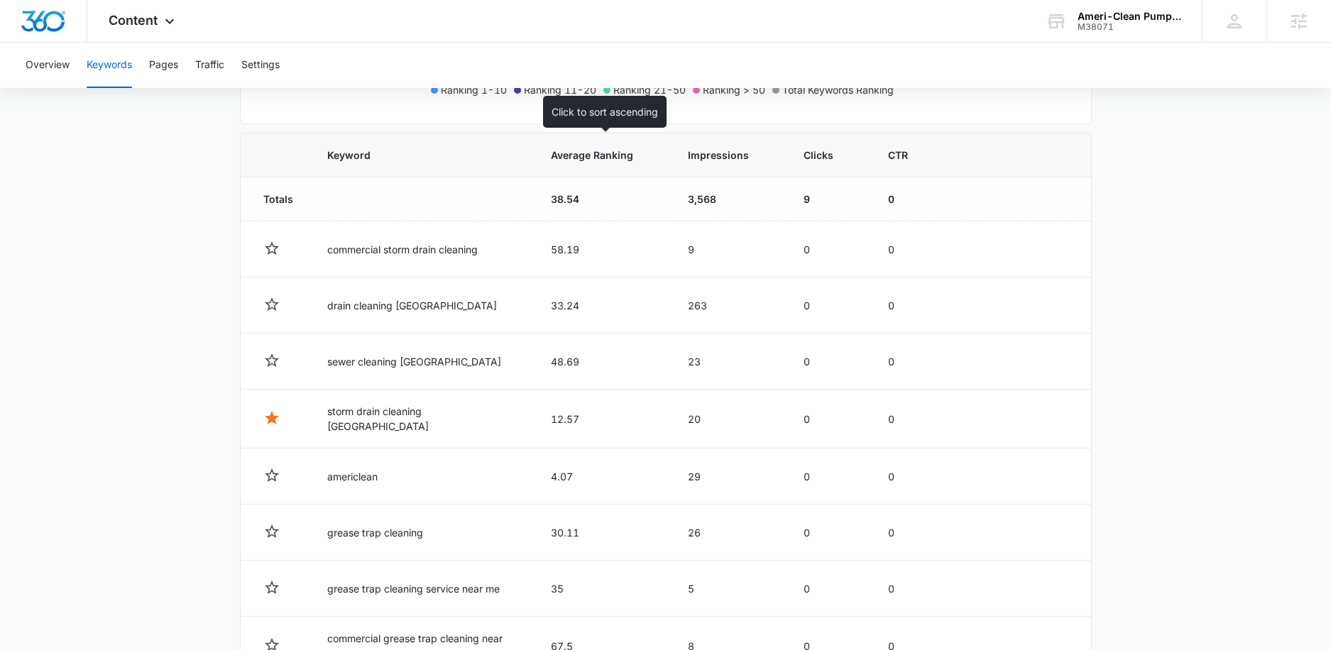
click at [625, 158] on span "Average Ranking" at bounding box center [592, 155] width 82 height 15
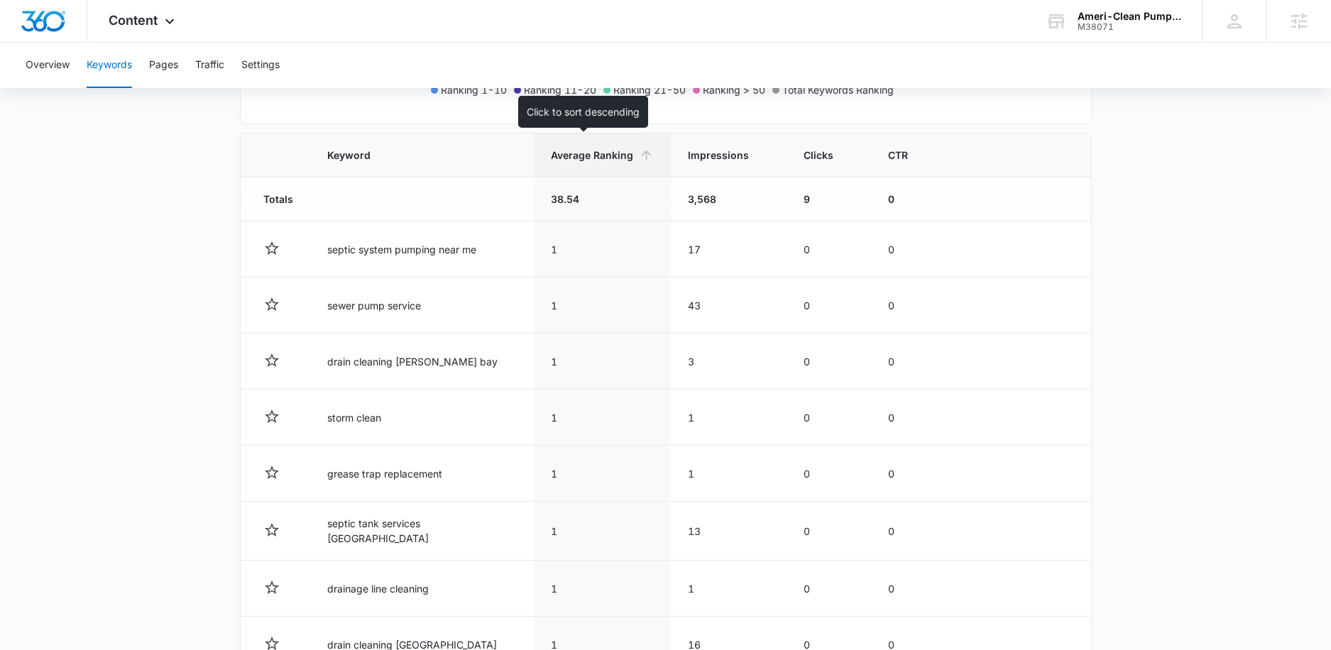
click at [571, 151] on span "Average Ranking" at bounding box center [592, 155] width 82 height 15
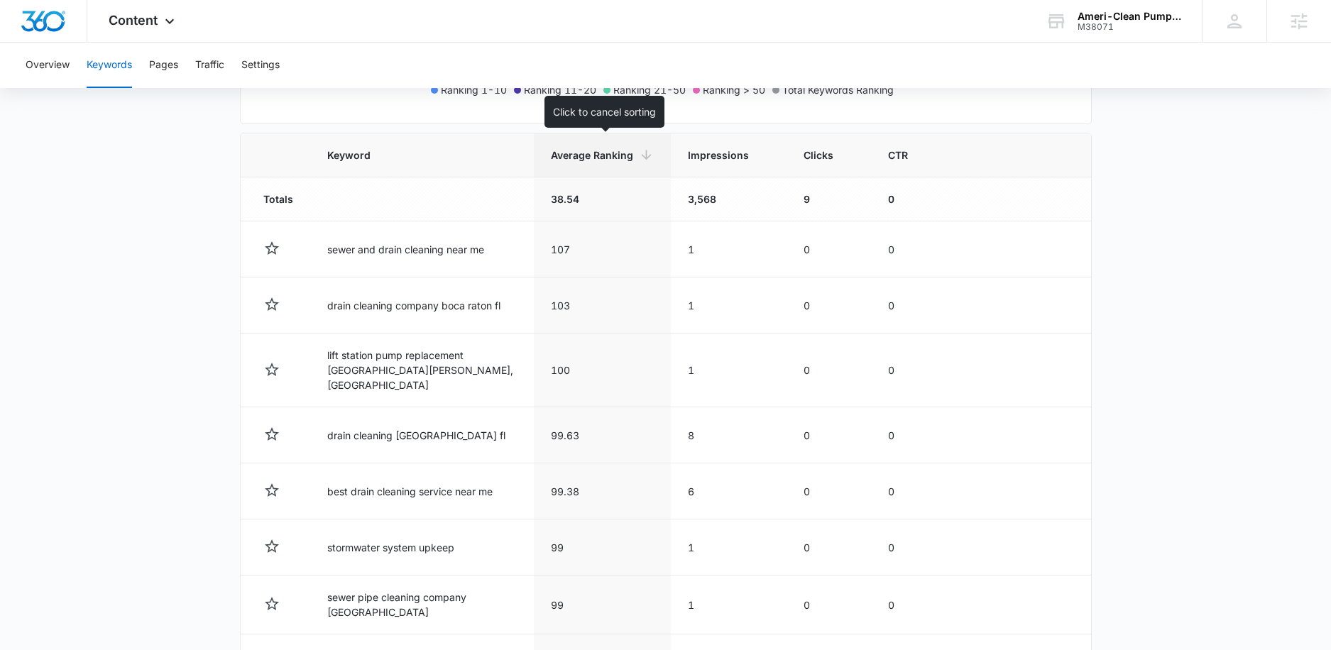
click at [633, 156] on span "Average Ranking" at bounding box center [592, 155] width 82 height 15
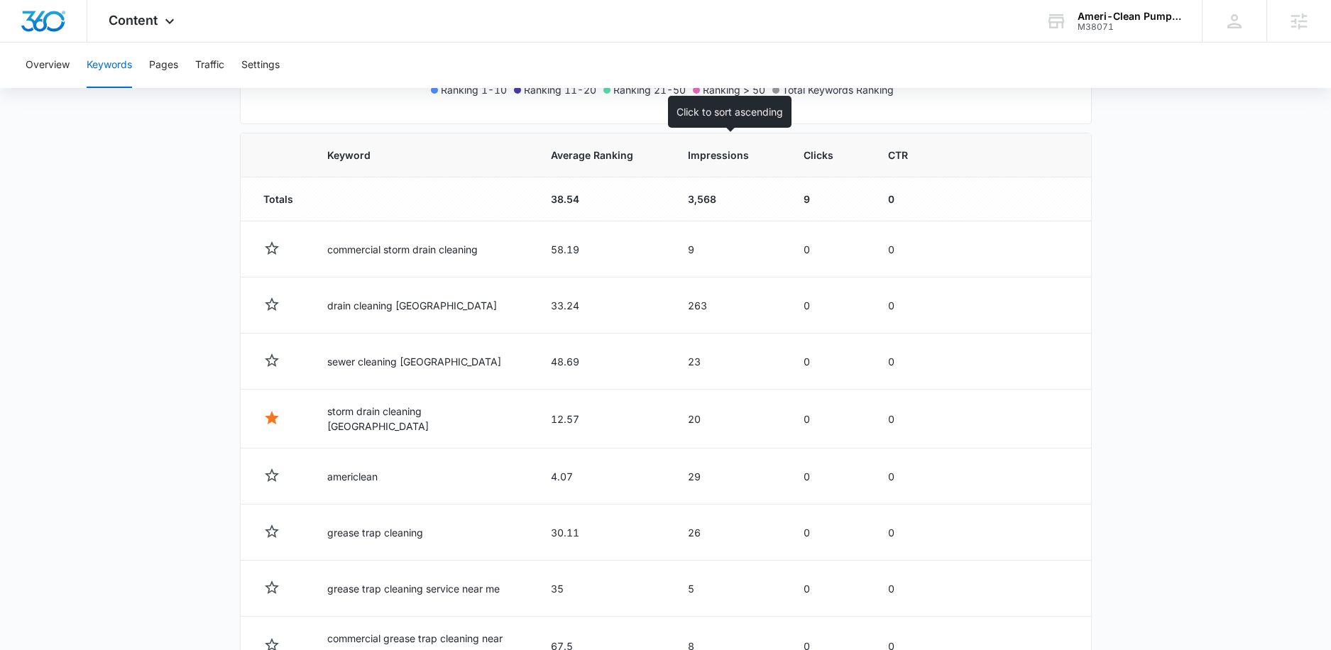
click at [759, 165] on th "Impressions" at bounding box center [729, 155] width 116 height 44
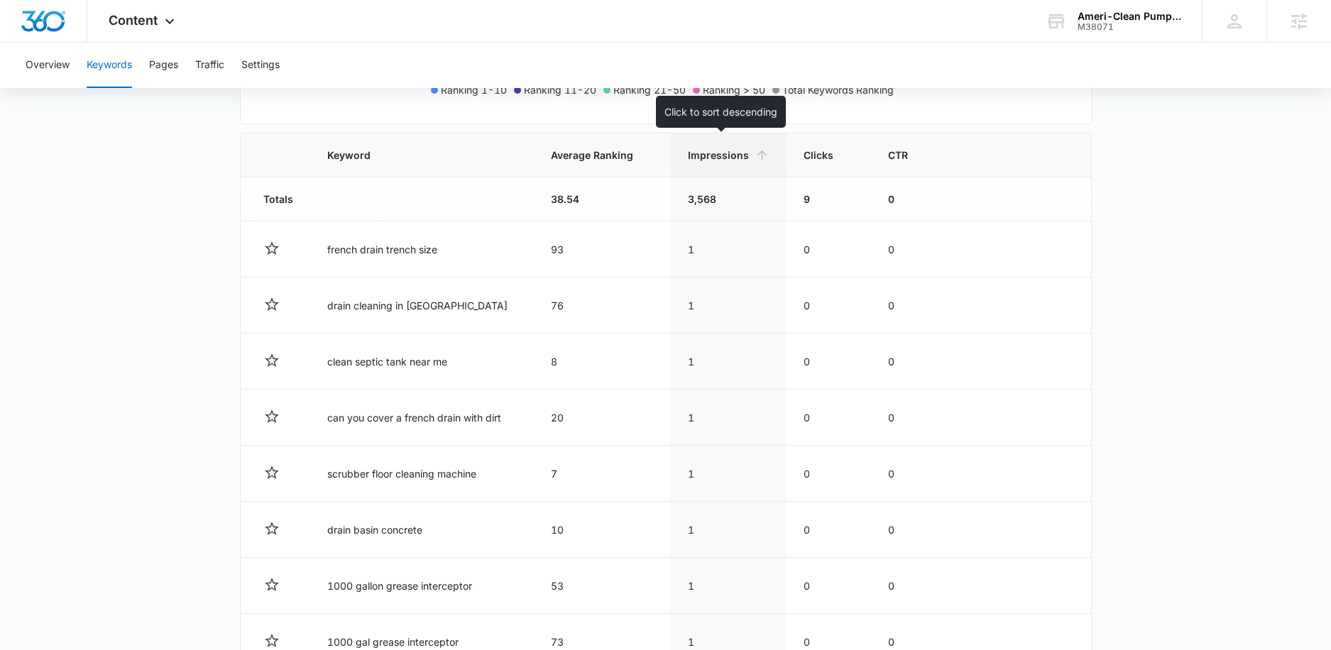
click at [734, 160] on span "Impressions" at bounding box center [718, 155] width 61 height 15
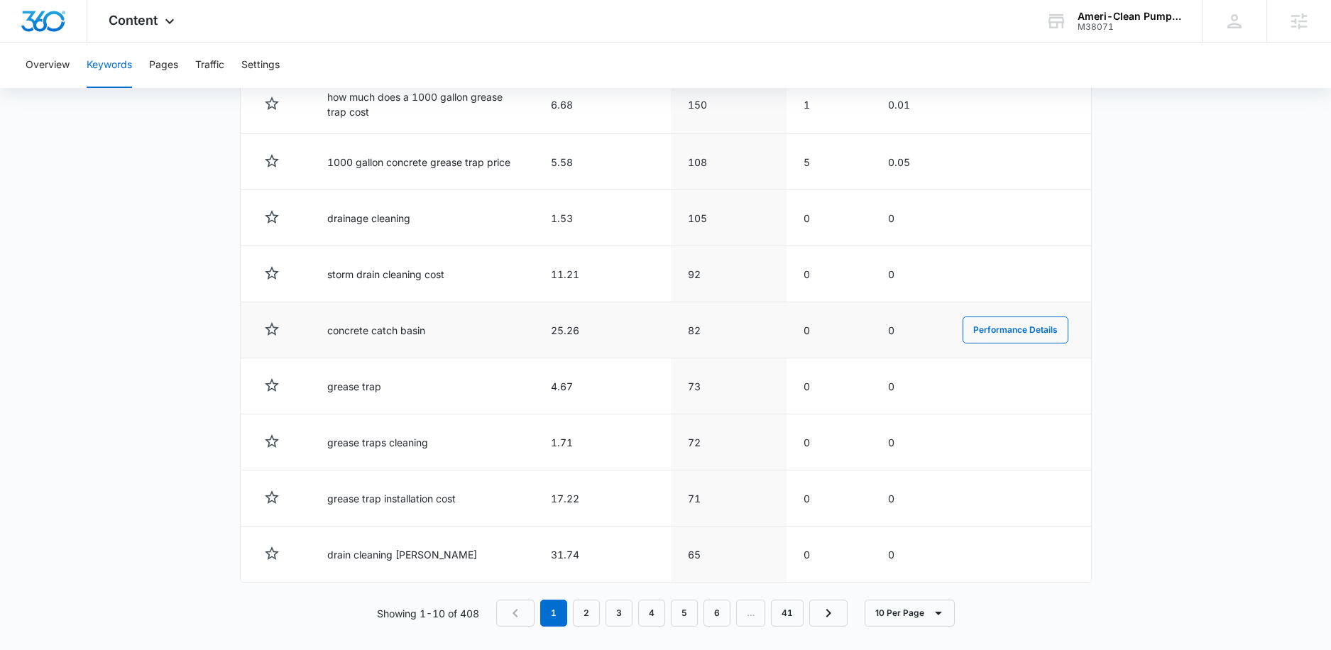
scroll to position [665, 0]
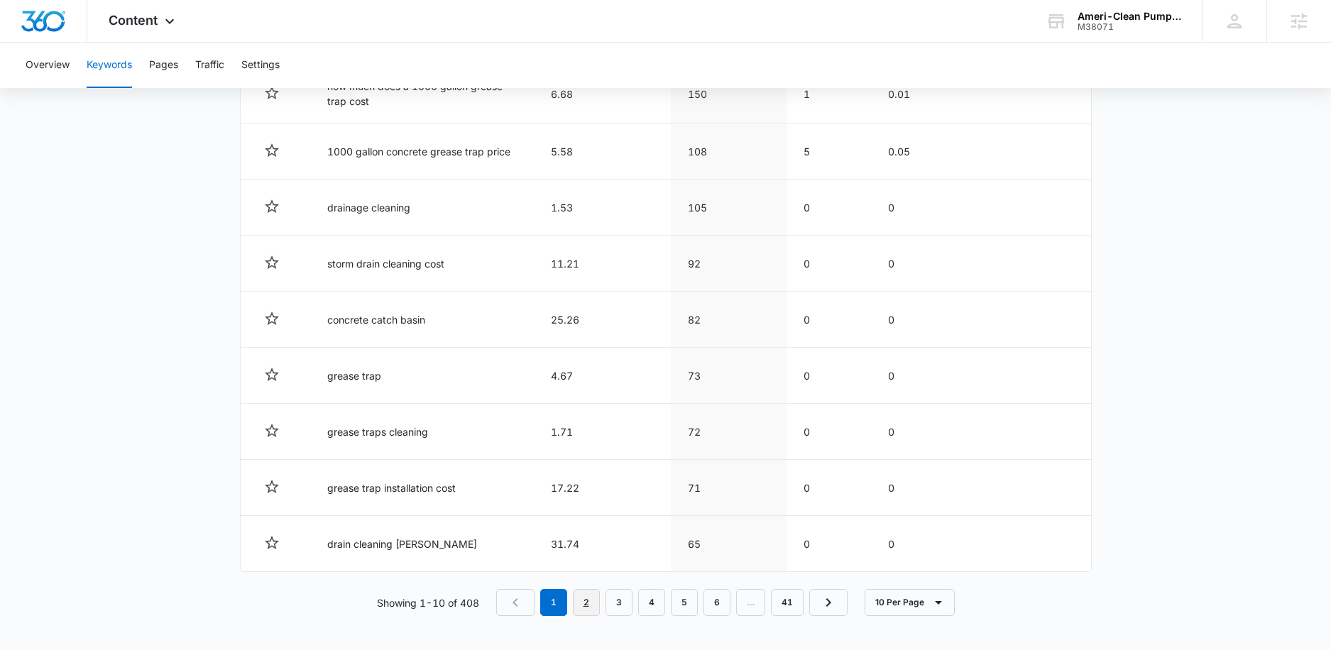
click at [592, 565] on link "2" at bounding box center [586, 602] width 27 height 27
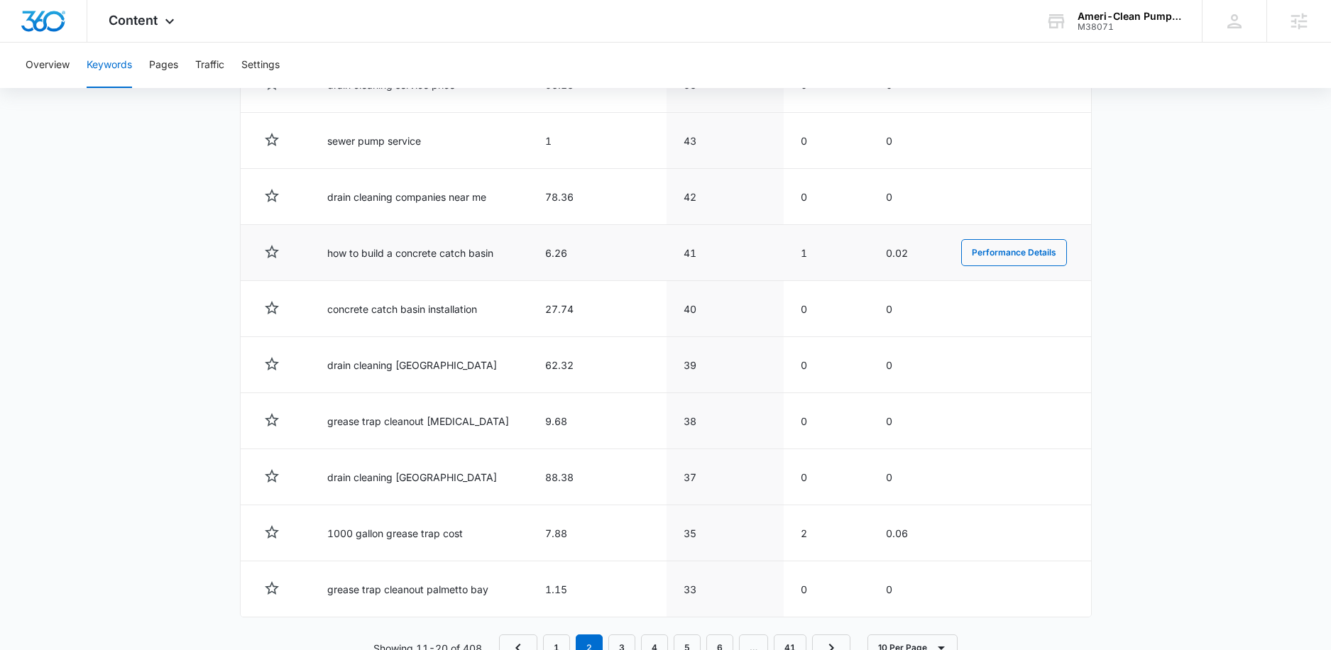
scroll to position [611, 0]
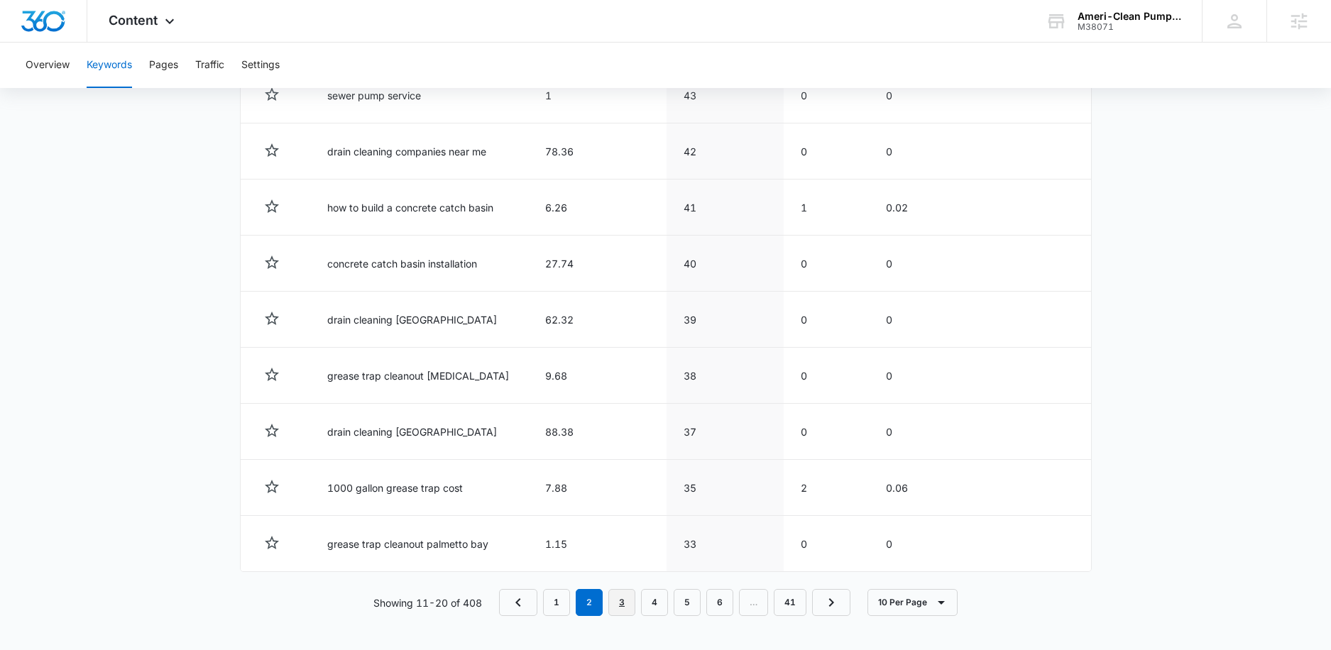
click at [624, 565] on link "3" at bounding box center [621, 602] width 27 height 27
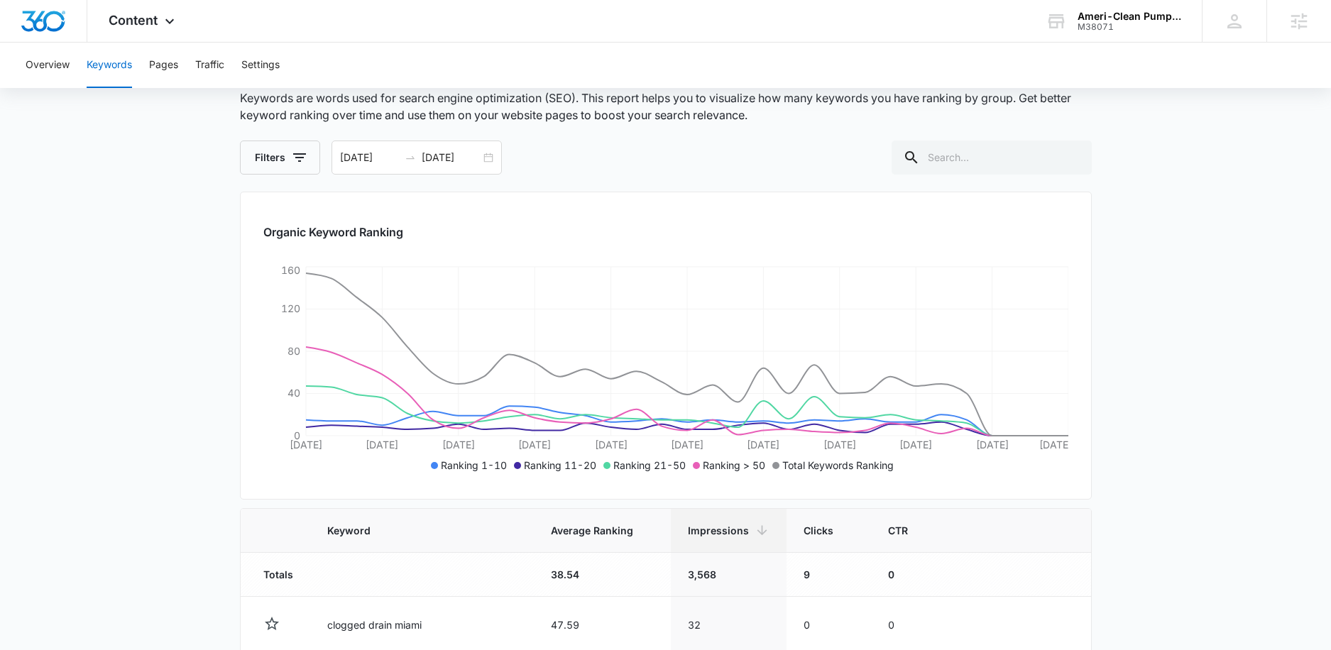
scroll to position [4, 0]
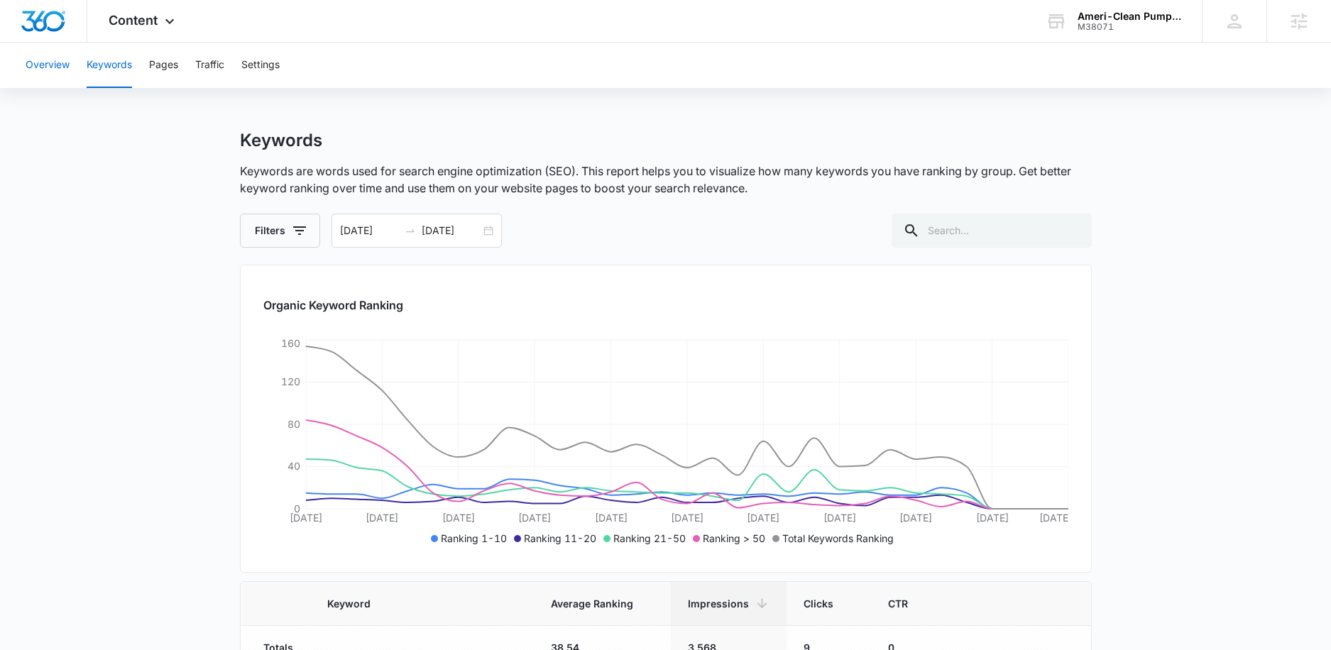
click at [65, 70] on button "Overview" at bounding box center [48, 65] width 44 height 45
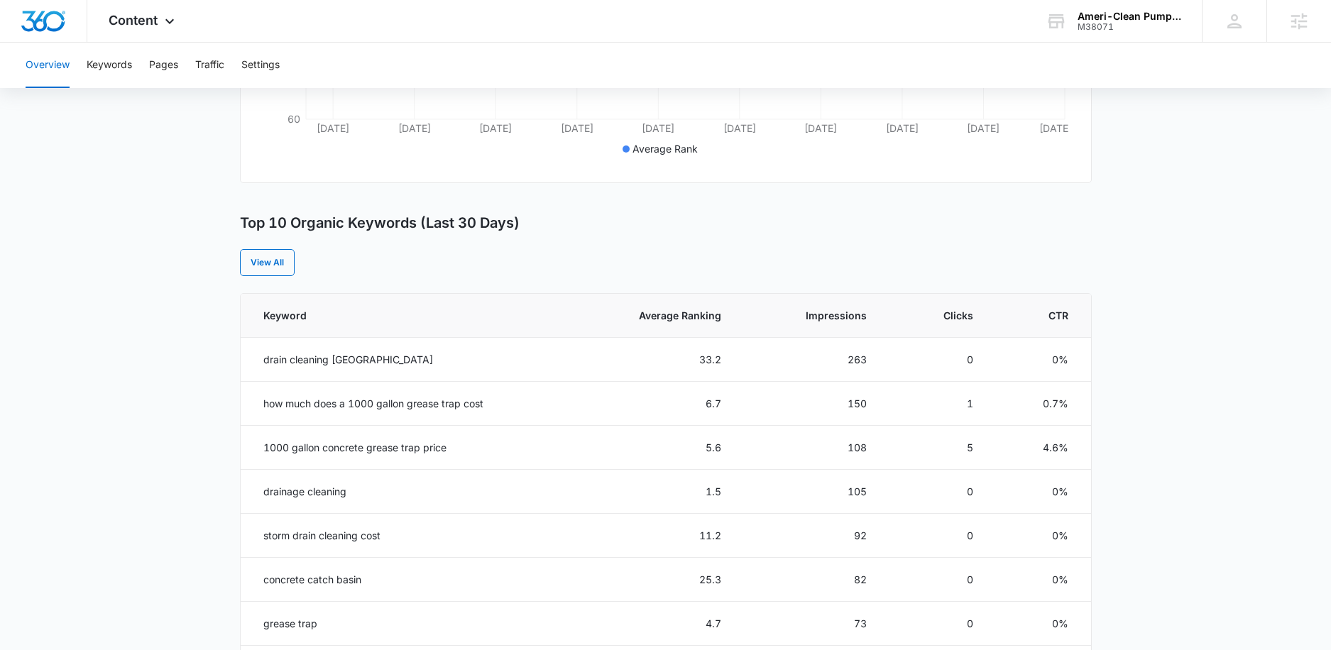
scroll to position [275, 0]
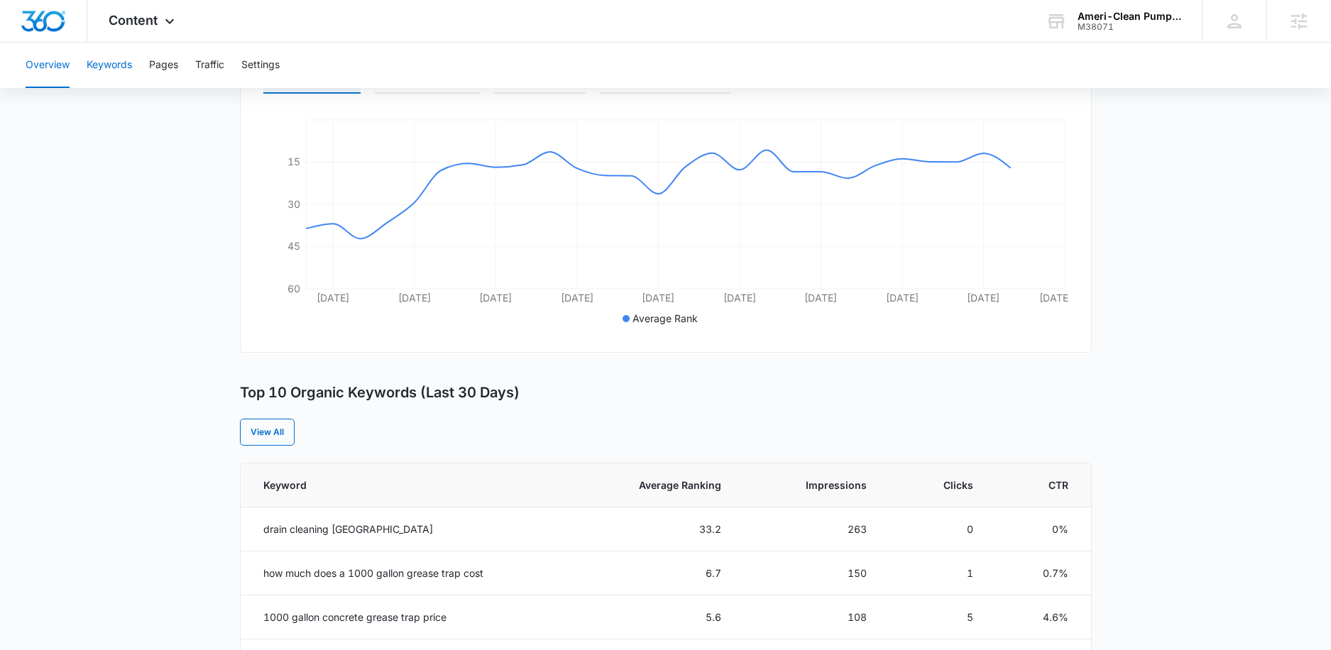
click at [112, 72] on button "Keywords" at bounding box center [109, 65] width 45 height 45
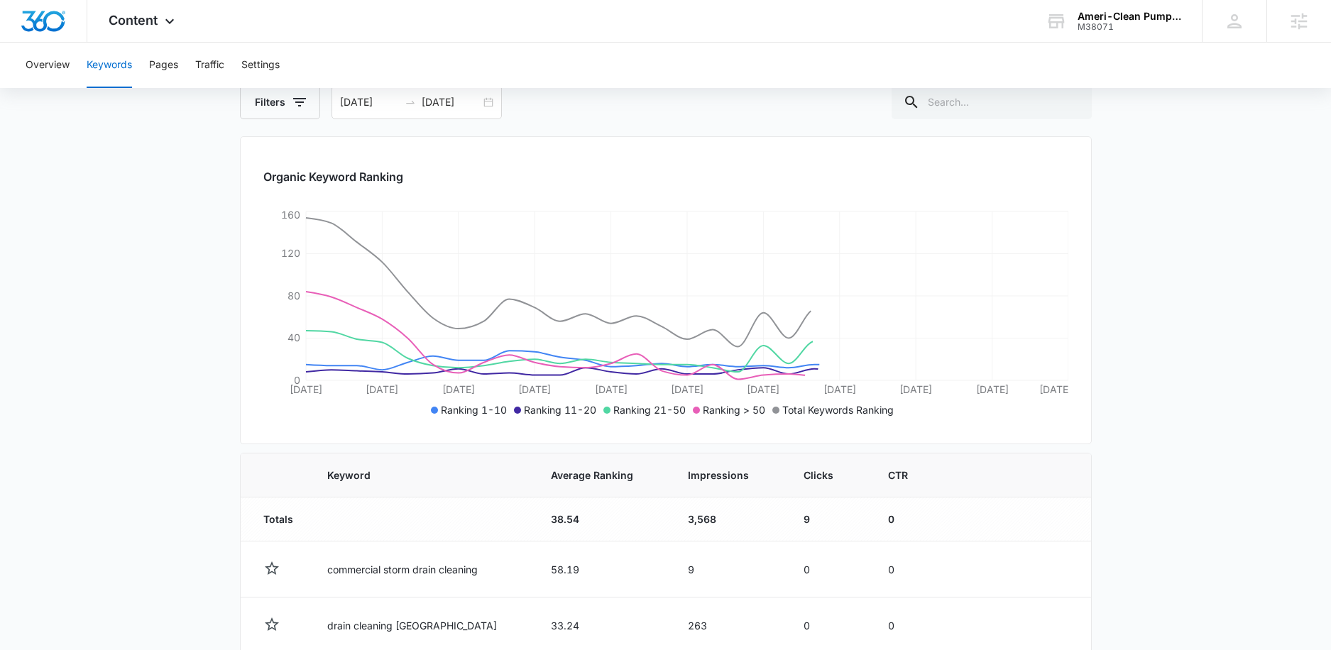
scroll to position [458, 0]
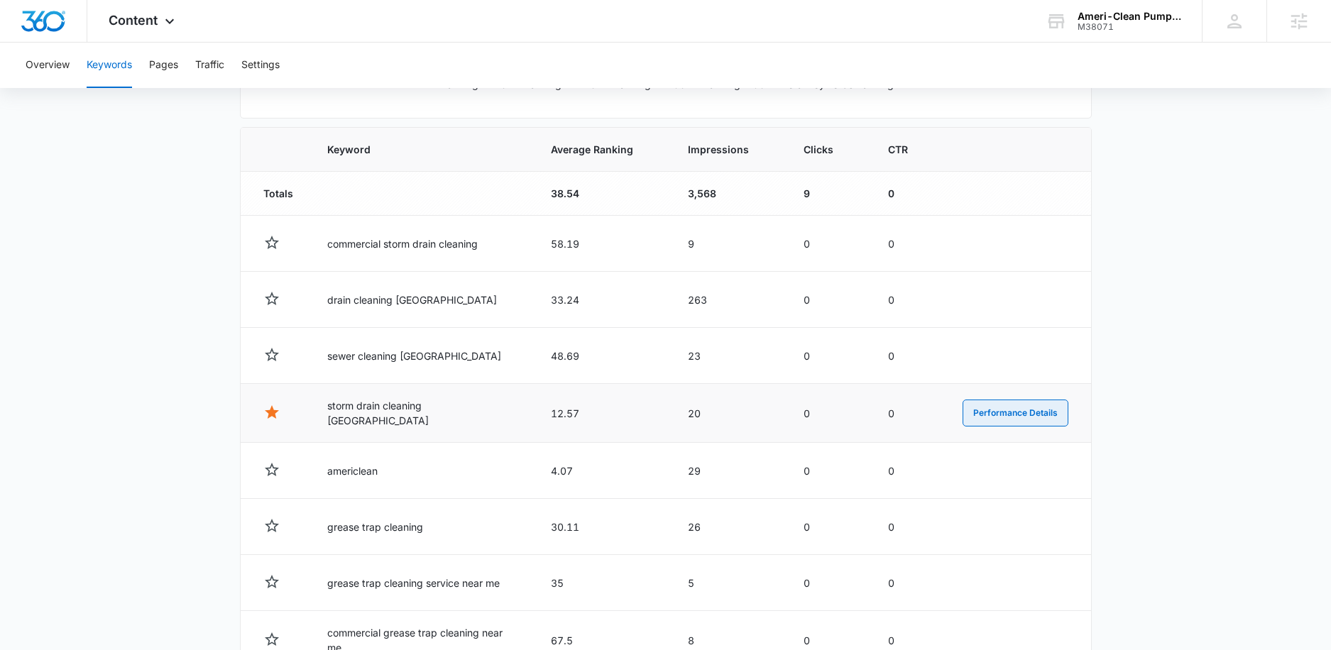
click at [985, 415] on button "Performance Details" at bounding box center [1016, 413] width 106 height 27
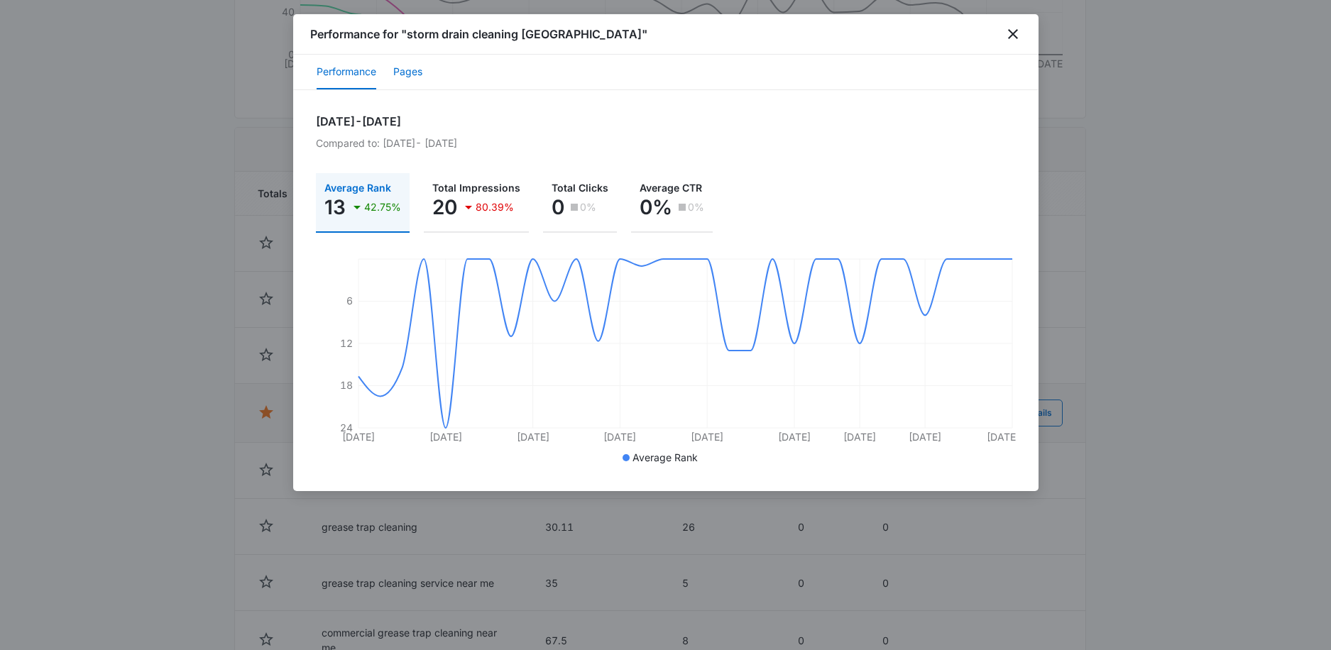
click at [417, 72] on button "Pages" at bounding box center [407, 72] width 29 height 34
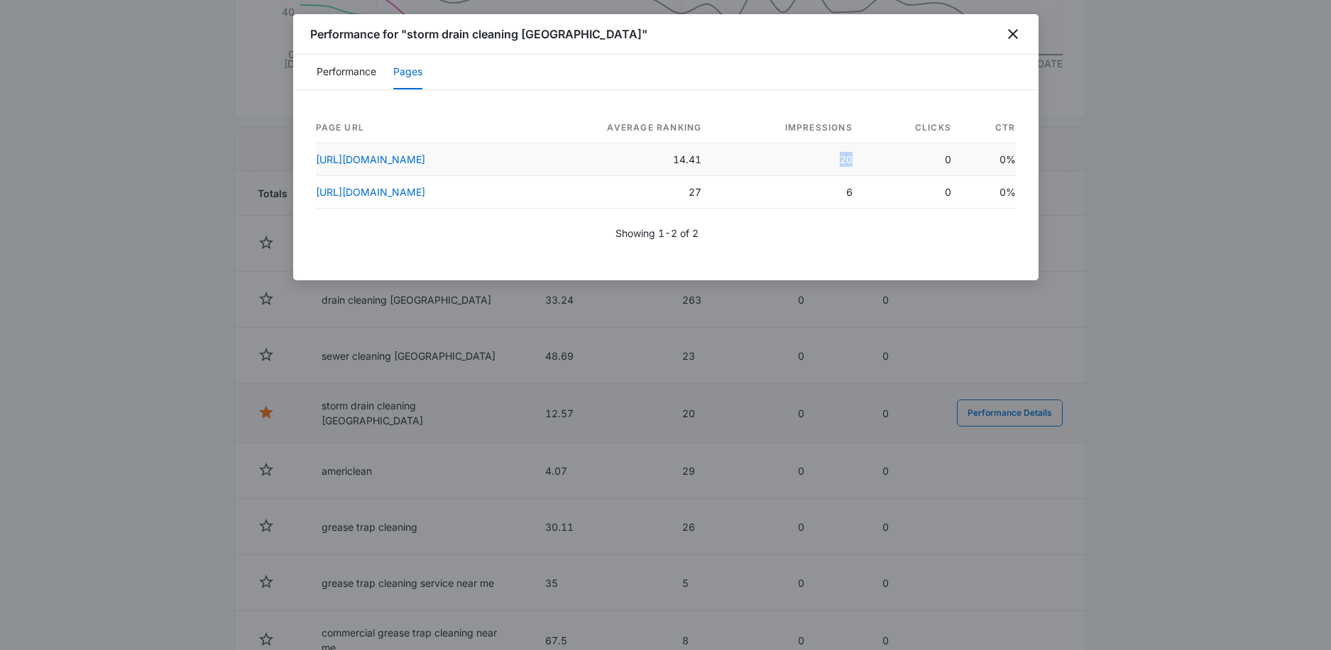
drag, startPoint x: 897, startPoint y: 158, endPoint x: 920, endPoint y: 156, distance: 23.5
click at [864, 156] on td "20" at bounding box center [788, 159] width 151 height 33
drag, startPoint x: 961, startPoint y: 157, endPoint x: 975, endPoint y: 161, distance: 14.1
click at [963, 161] on td "0" at bounding box center [913, 159] width 99 height 33
click at [1014, 35] on icon "close" at bounding box center [1013, 34] width 10 height 10
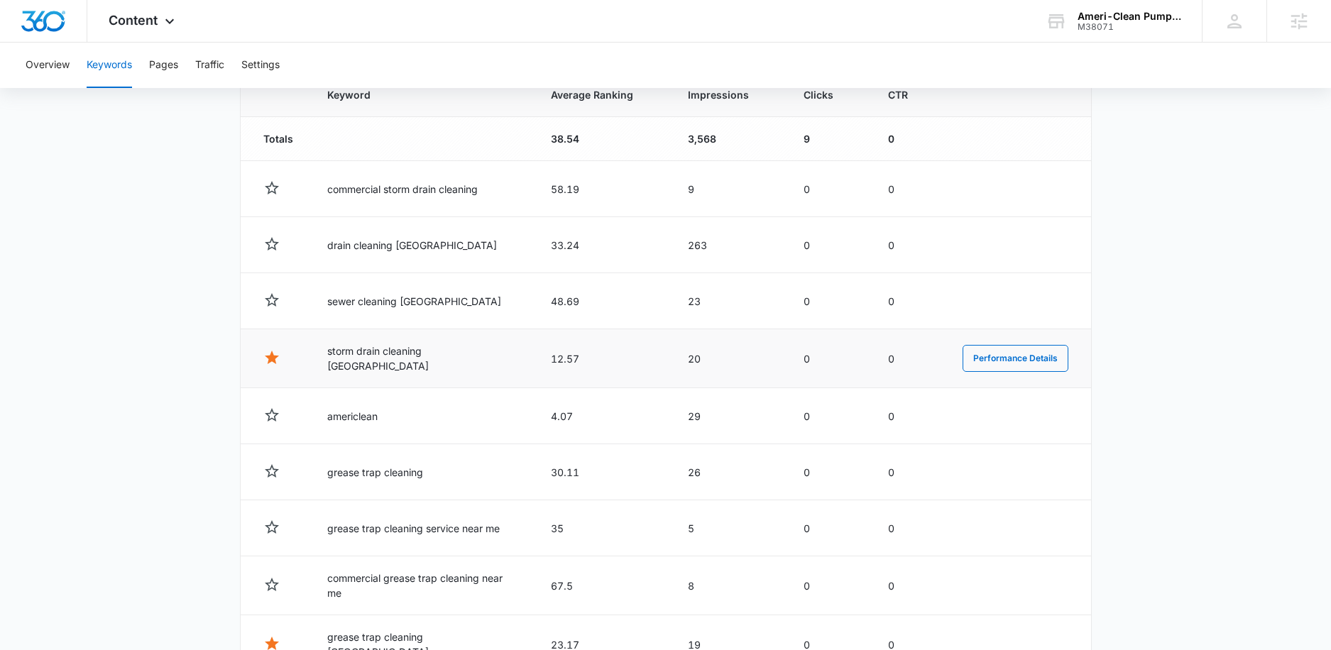
scroll to position [662, 0]
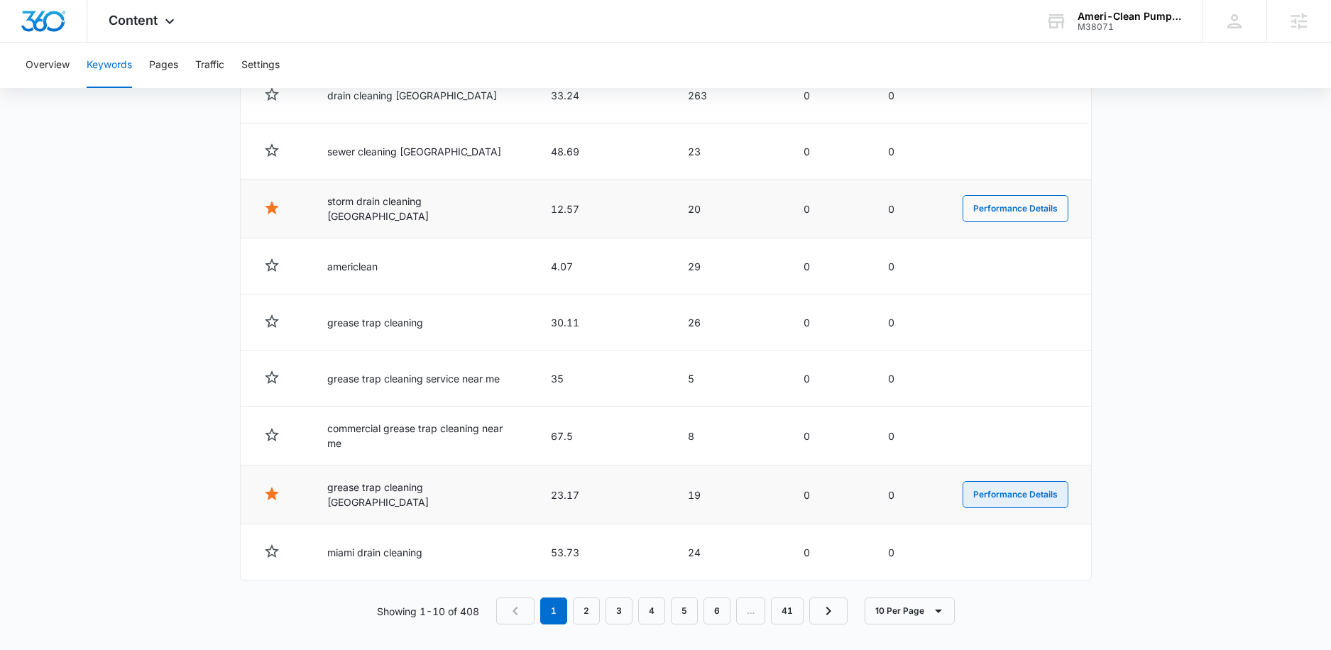
click at [987, 486] on button "Performance Details" at bounding box center [1016, 494] width 106 height 27
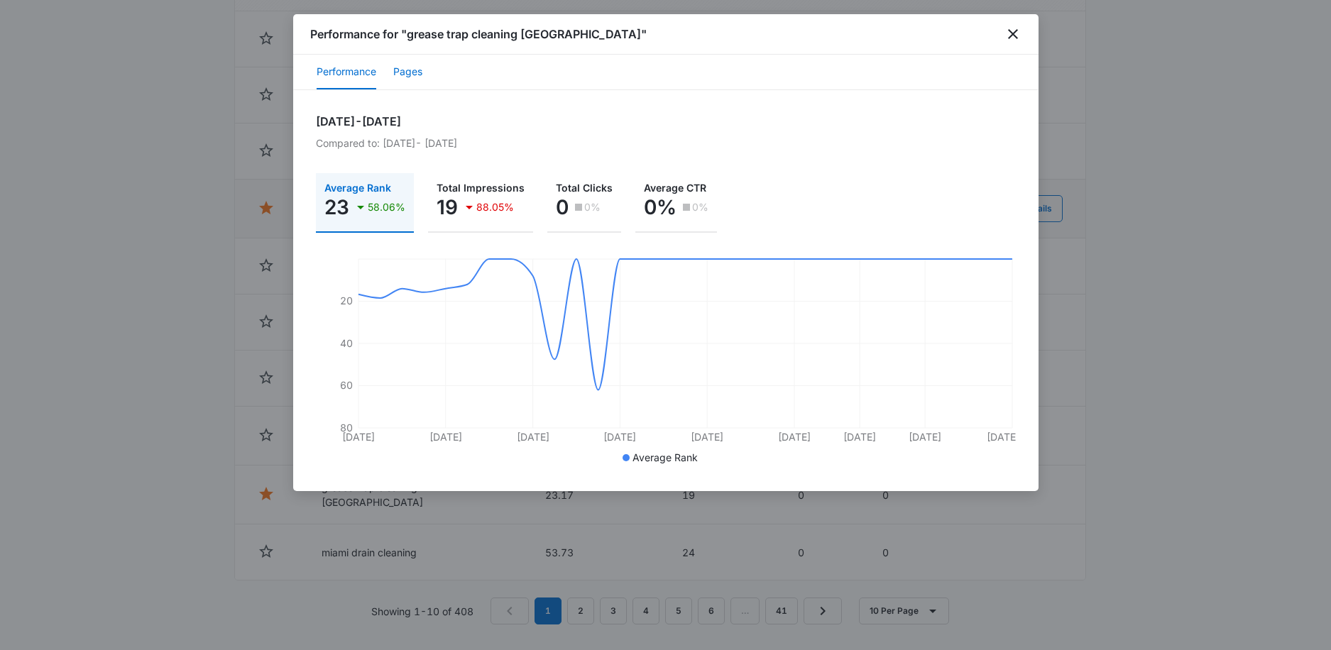
click at [423, 84] on div "Performance Pages" at bounding box center [665, 72] width 745 height 35
click at [418, 74] on button "Pages" at bounding box center [407, 72] width 29 height 34
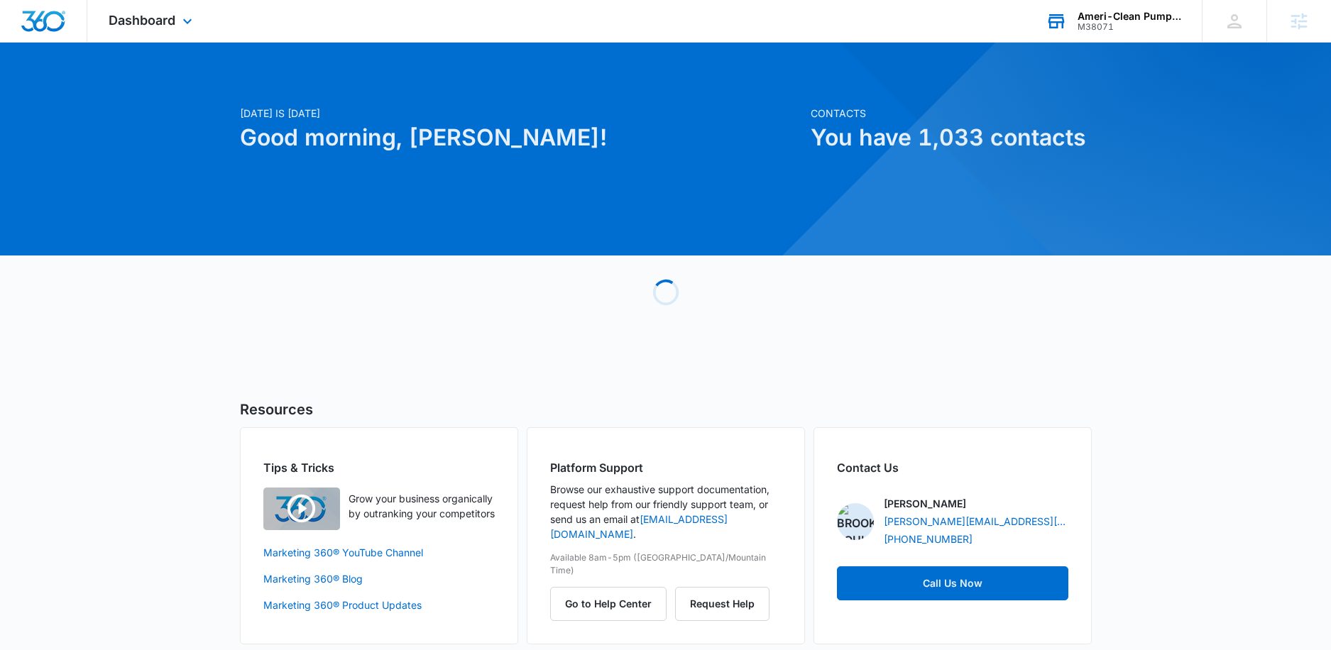
click at [1075, 33] on div "Ameri-Clean Pumping, Inc. M38071 Your Accounts View All" at bounding box center [1112, 21] width 177 height 42
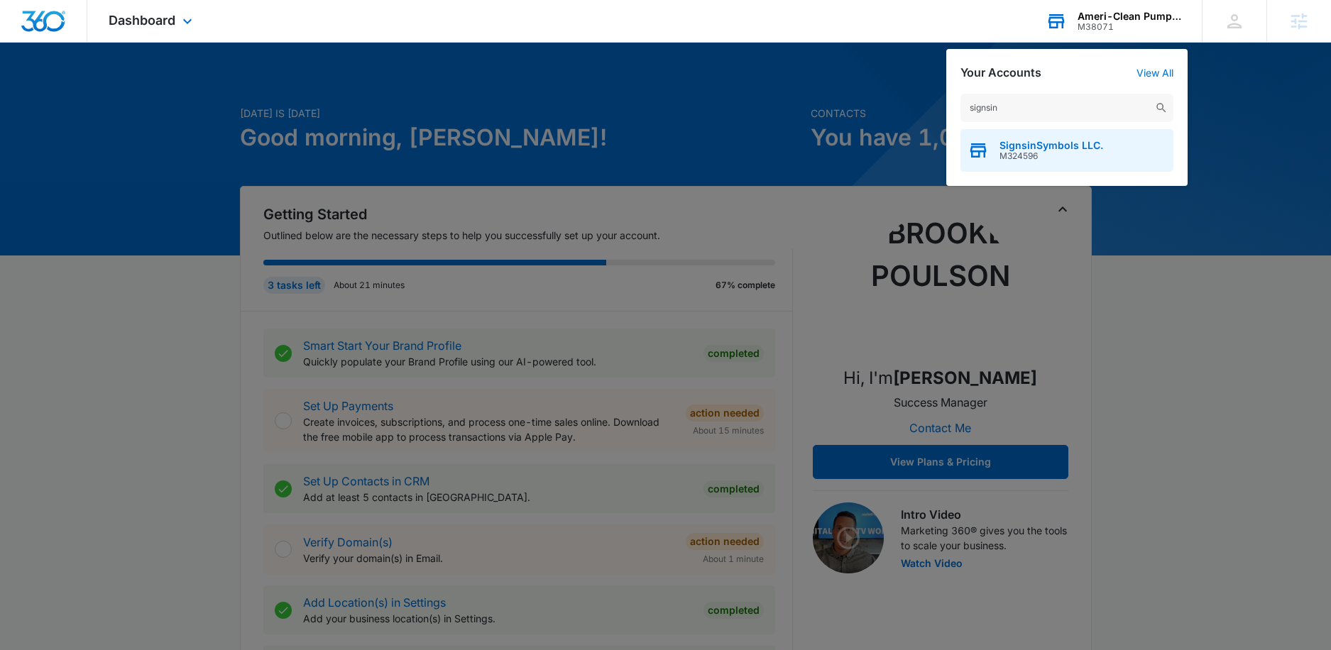
type input "signsin"
click at [1039, 155] on span "M324596" at bounding box center [1052, 156] width 104 height 10
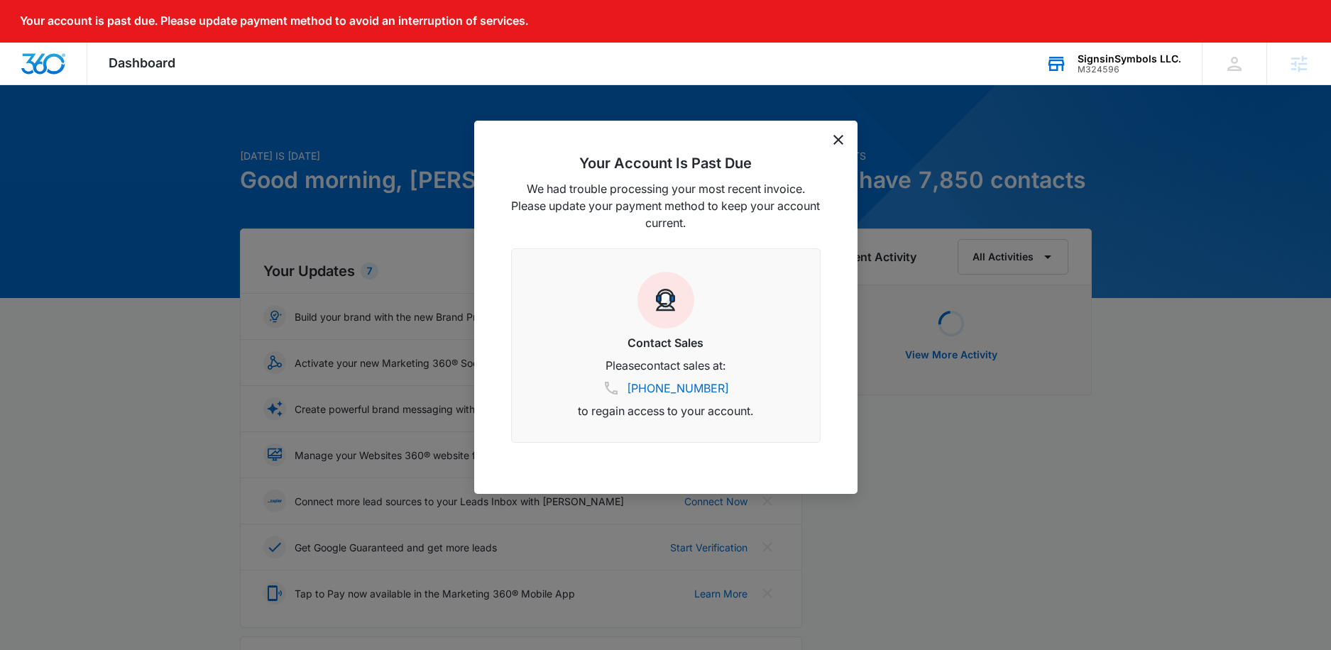
click at [837, 142] on icon "dismiss this dialog" at bounding box center [838, 140] width 10 height 10
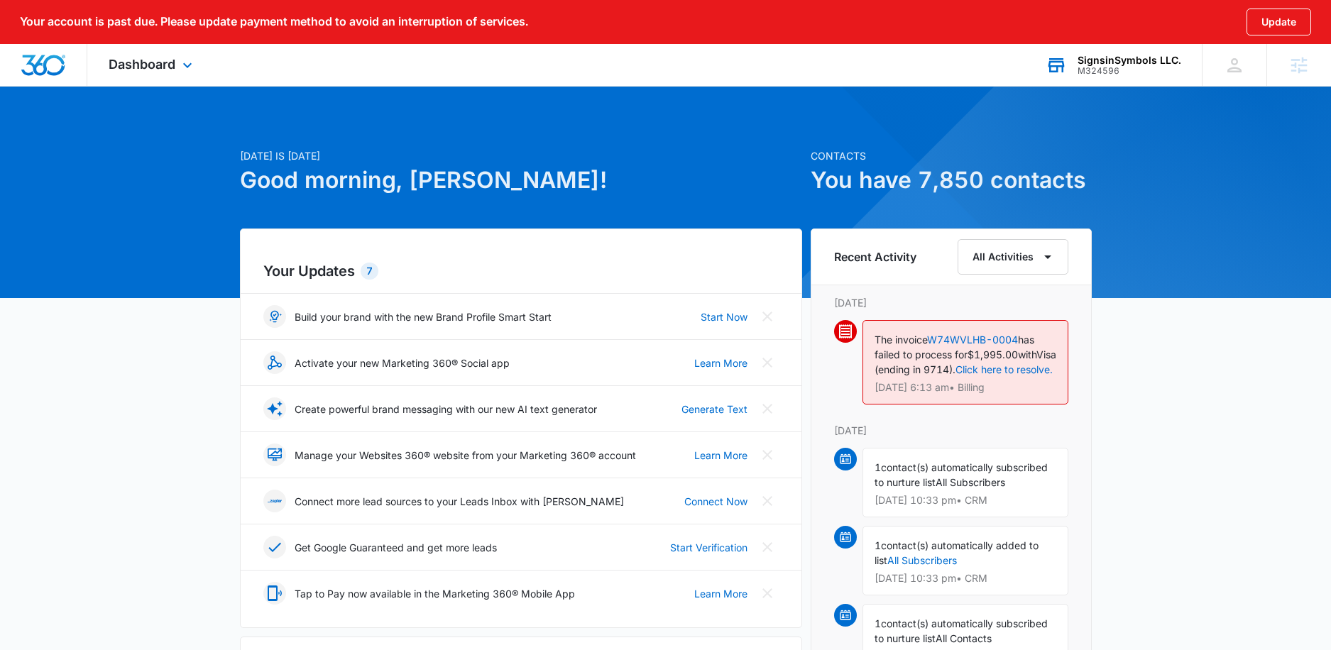
drag, startPoint x: 116, startPoint y: 65, endPoint x: 156, endPoint y: 198, distance: 138.6
click at [116, 66] on span "Dashboard" at bounding box center [142, 64] width 67 height 15
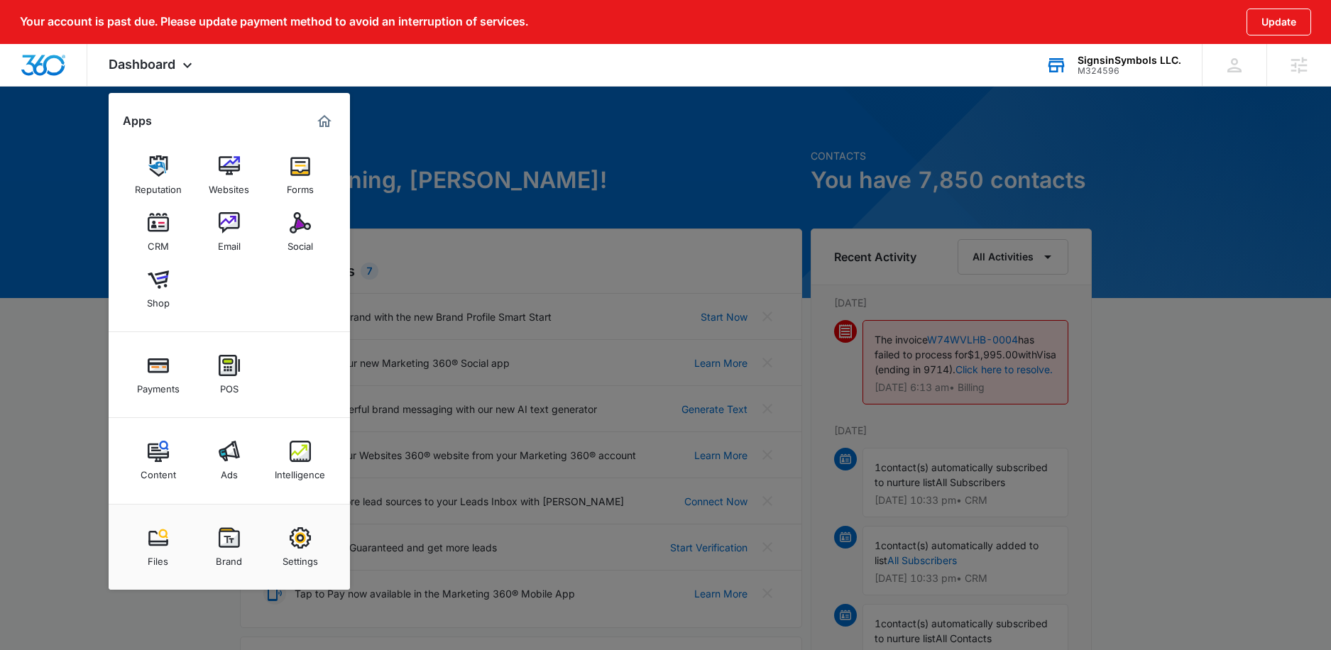
click at [287, 208] on link "Social" at bounding box center [300, 232] width 54 height 54
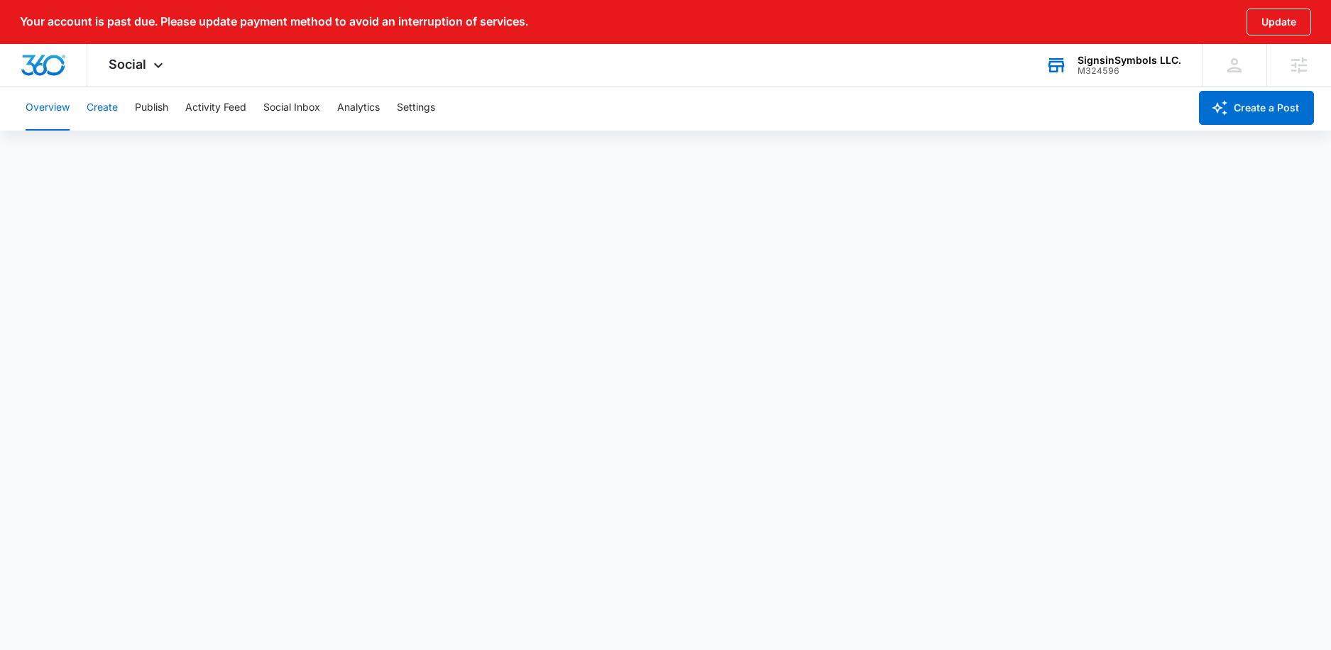
click at [110, 113] on button "Create" at bounding box center [102, 107] width 31 height 45
drag, startPoint x: 154, startPoint y: 112, endPoint x: 150, endPoint y: 141, distance: 29.4
click at [154, 112] on button "Publish" at bounding box center [151, 107] width 33 height 45
click at [411, 106] on button "Settings" at bounding box center [416, 107] width 38 height 45
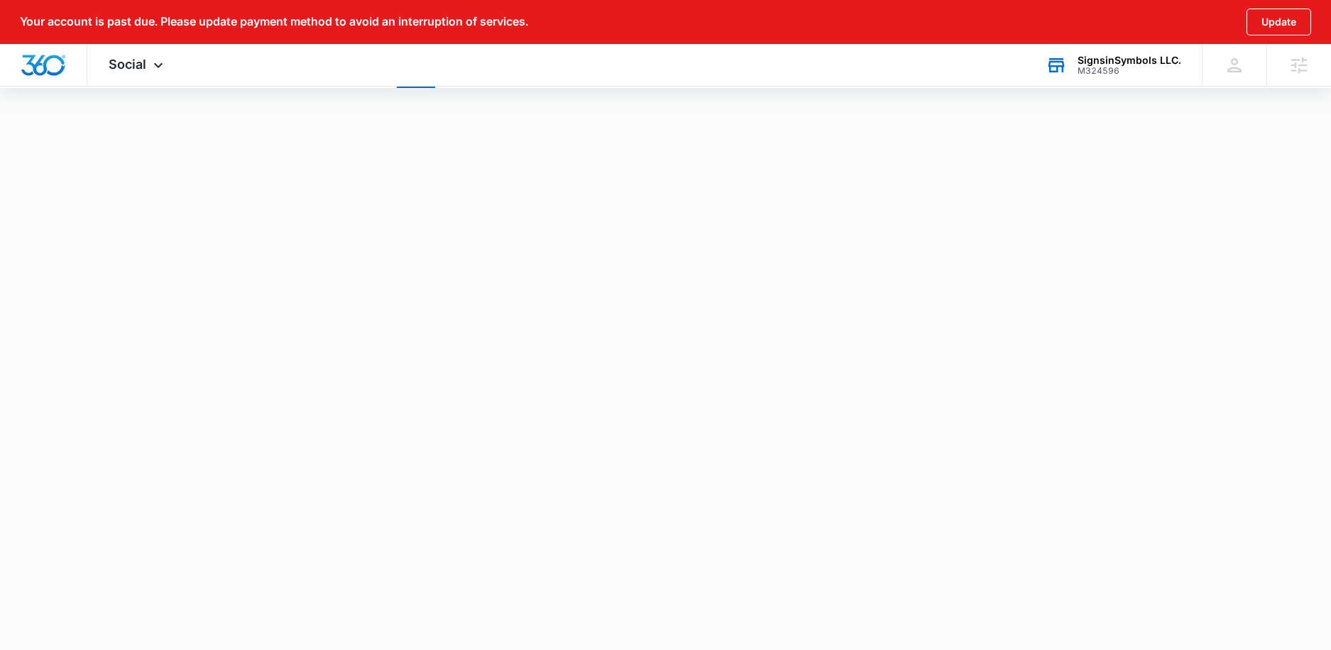
scroll to position [46, 0]
click at [28, 61] on img "Dashboard" at bounding box center [43, 65] width 45 height 21
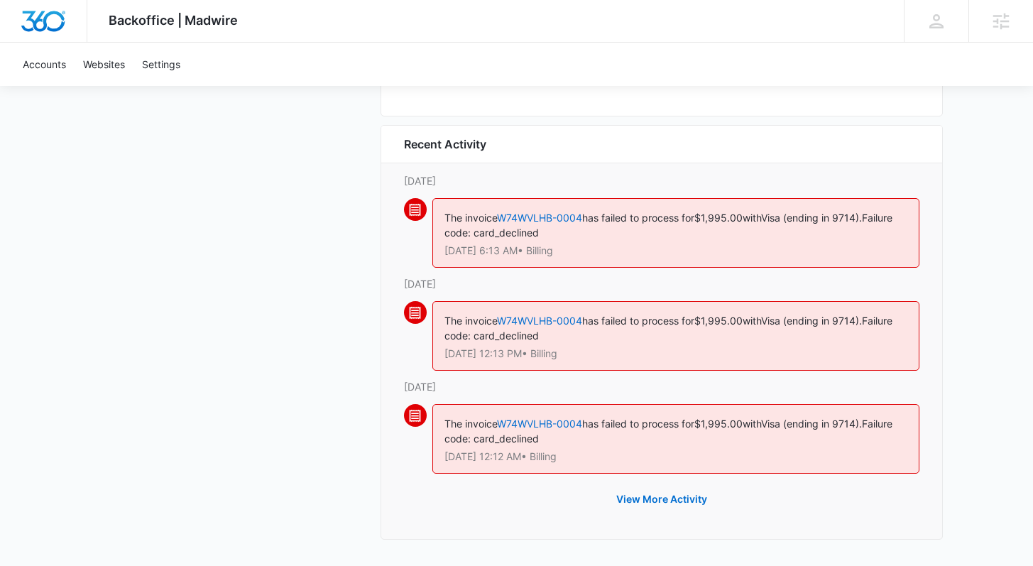
scroll to position [1378, 0]
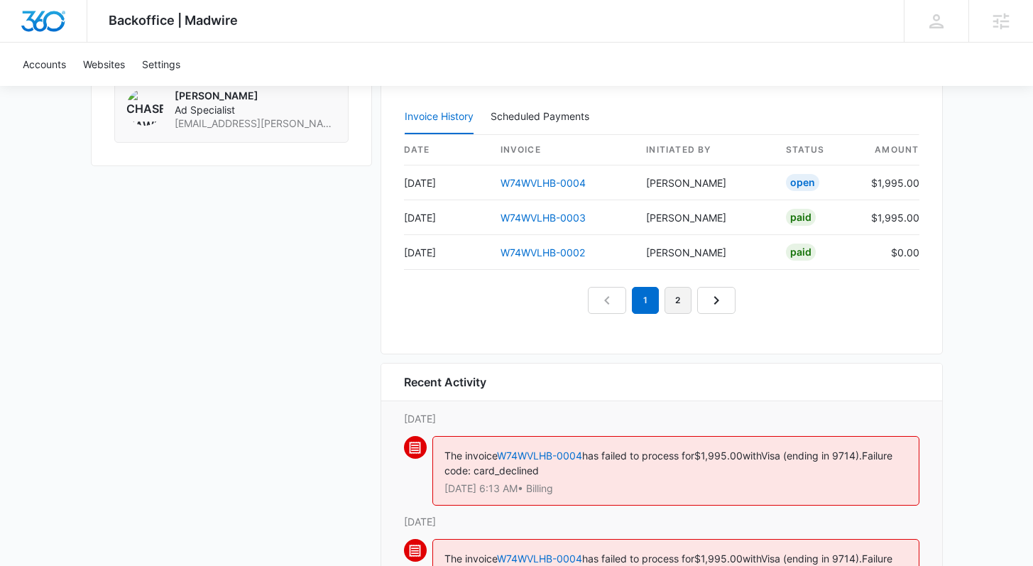
click at [677, 301] on link "2" at bounding box center [677, 300] width 27 height 27
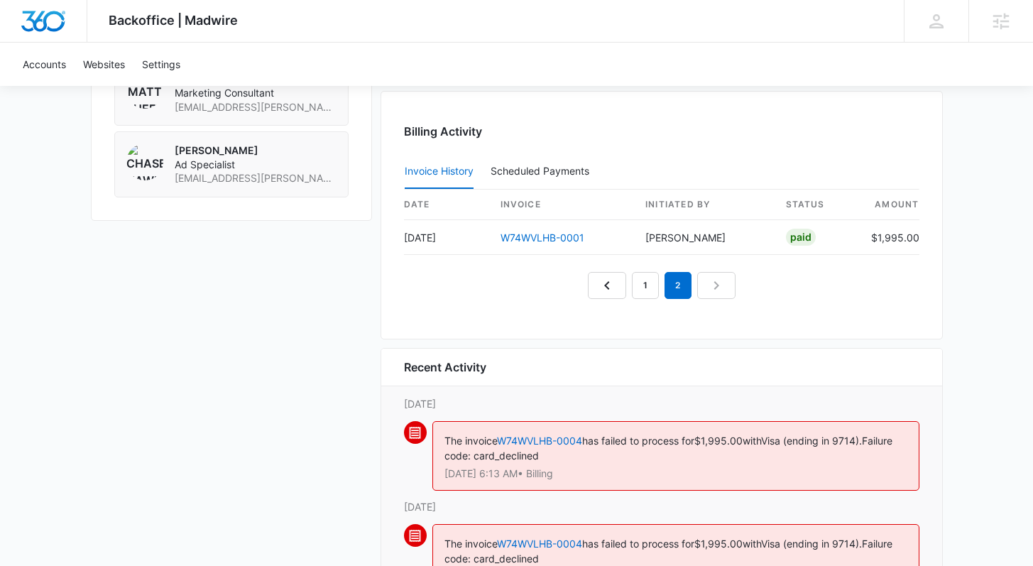
scroll to position [1315, 0]
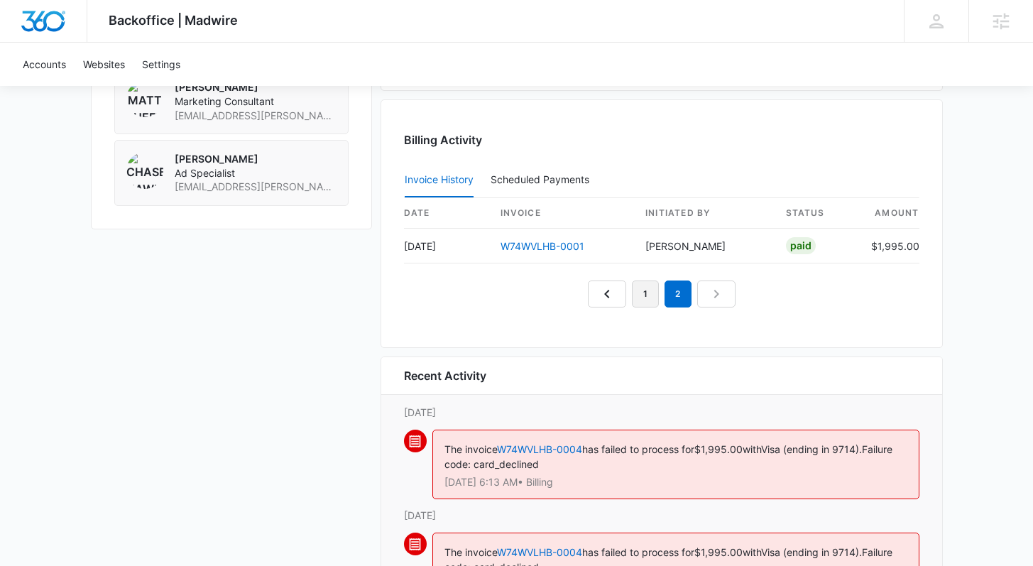
click at [647, 298] on link "1" at bounding box center [645, 293] width 27 height 27
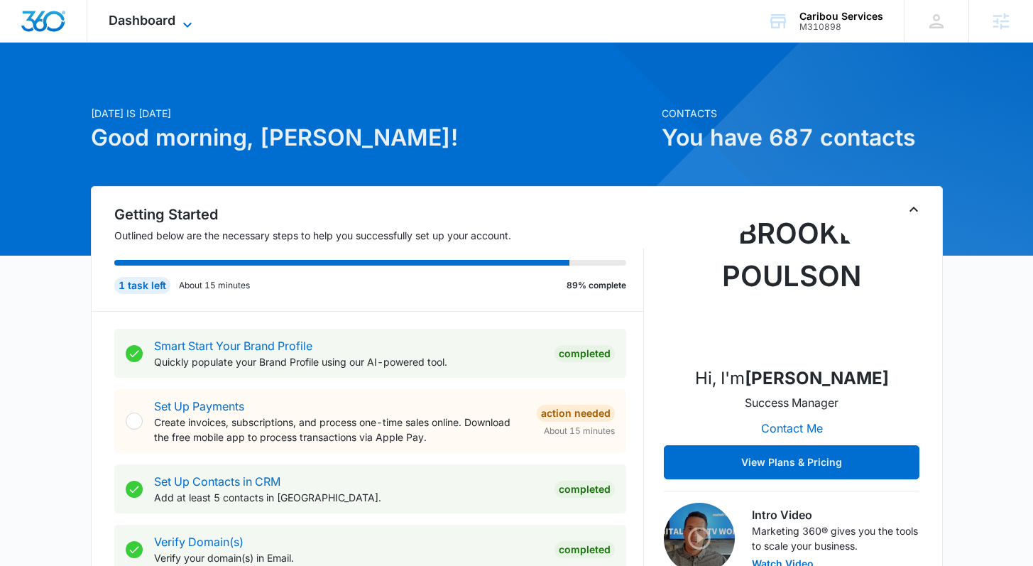
click at [185, 17] on icon at bounding box center [187, 24] width 17 height 17
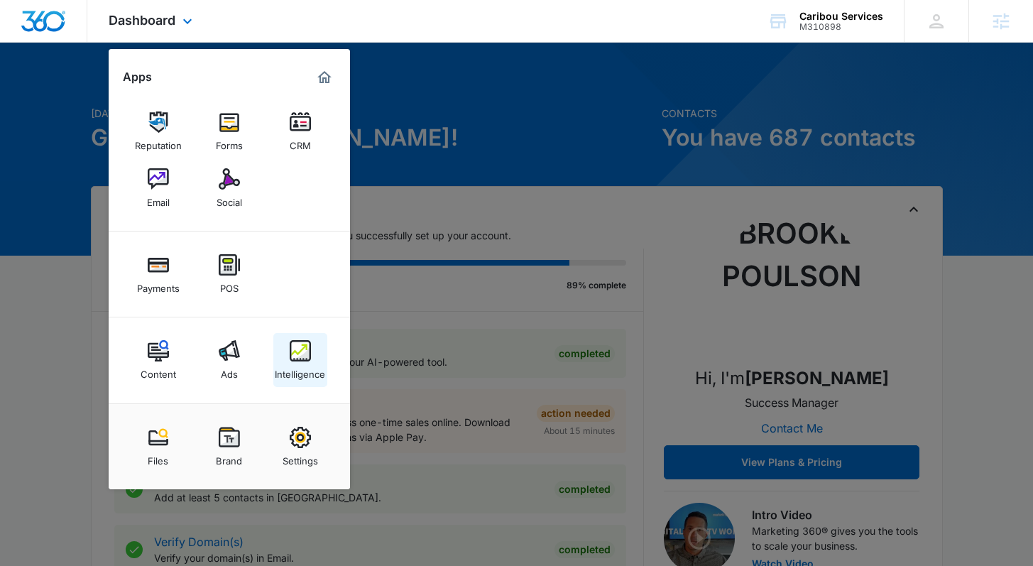
click at [295, 357] on img at bounding box center [300, 350] width 21 height 21
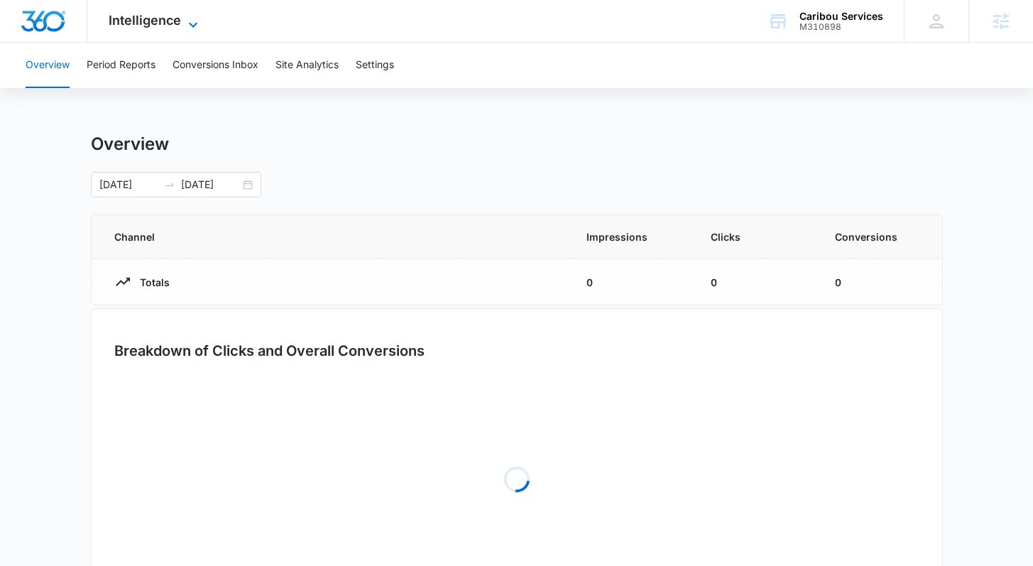
click at [169, 21] on span "Intelligence" at bounding box center [145, 20] width 72 height 15
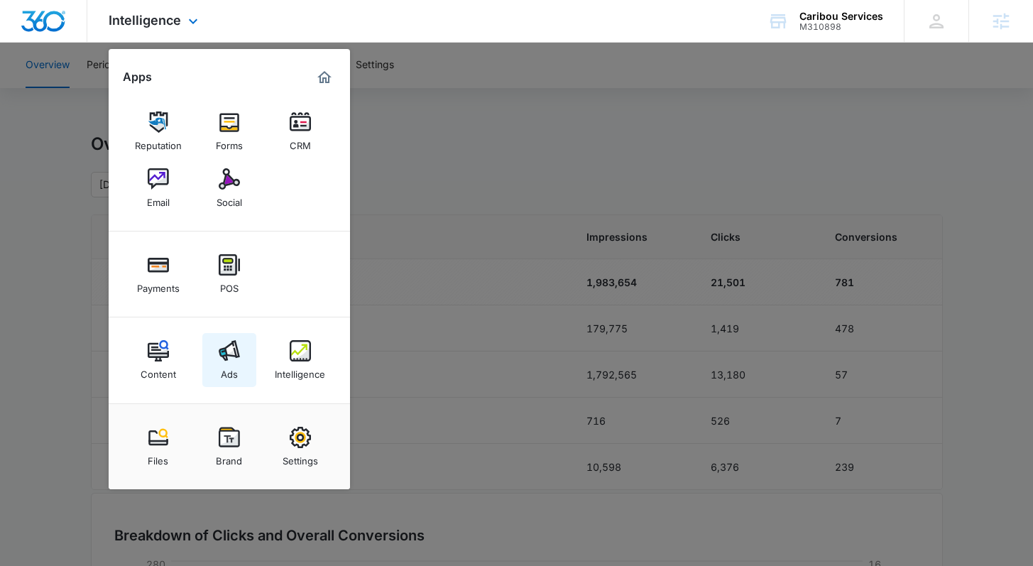
click at [232, 353] on img at bounding box center [229, 350] width 21 height 21
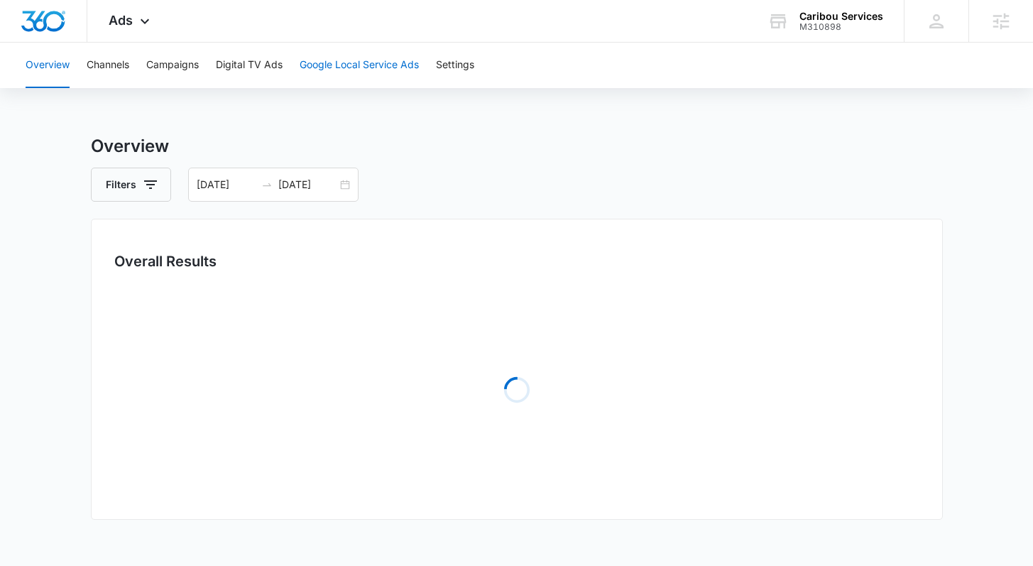
click at [332, 63] on button "Google Local Service Ads" at bounding box center [359, 65] width 119 height 45
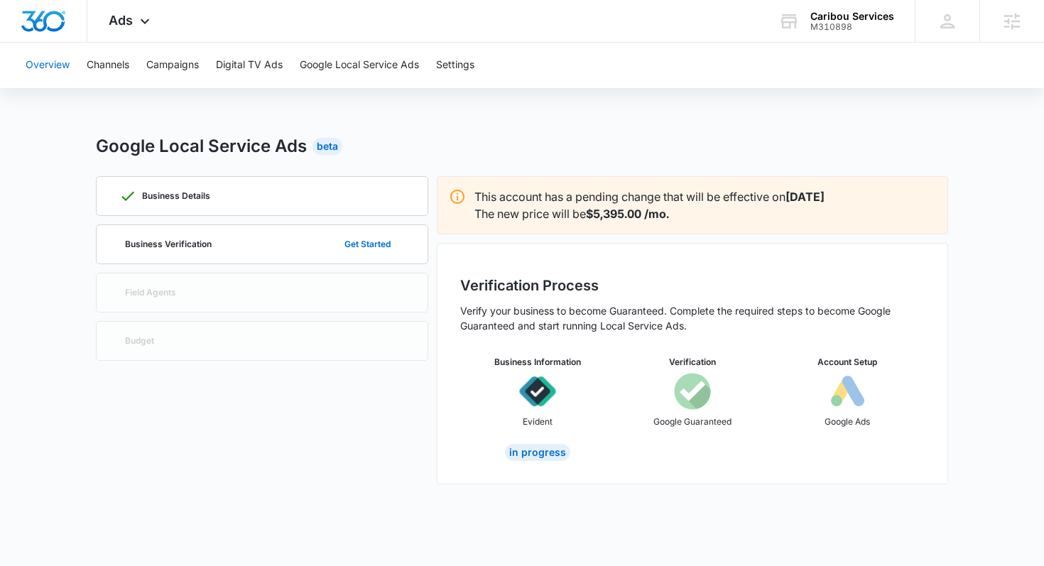
click at [40, 63] on button "Overview" at bounding box center [48, 65] width 44 height 45
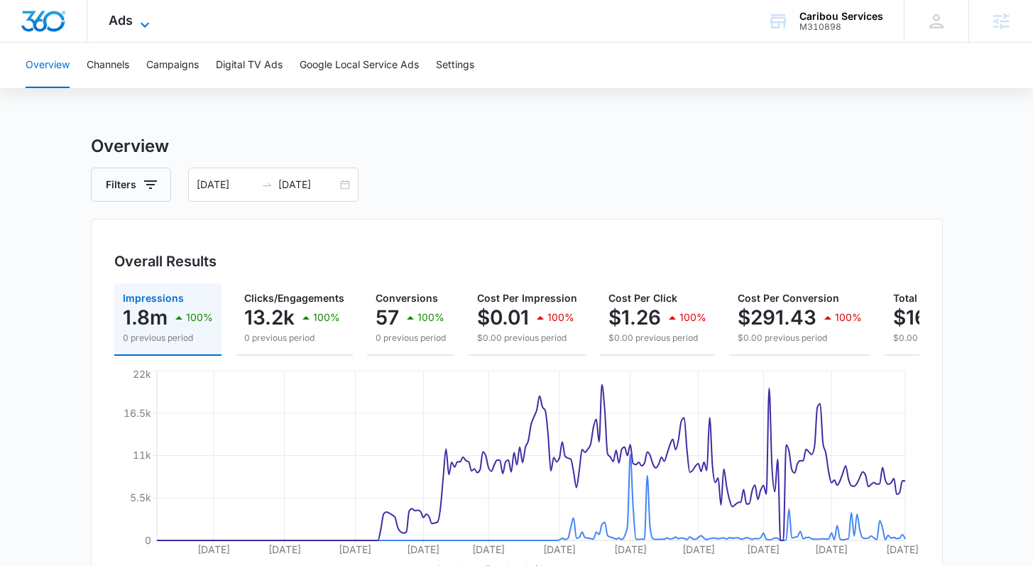
click at [128, 26] on span "Ads" at bounding box center [121, 20] width 24 height 15
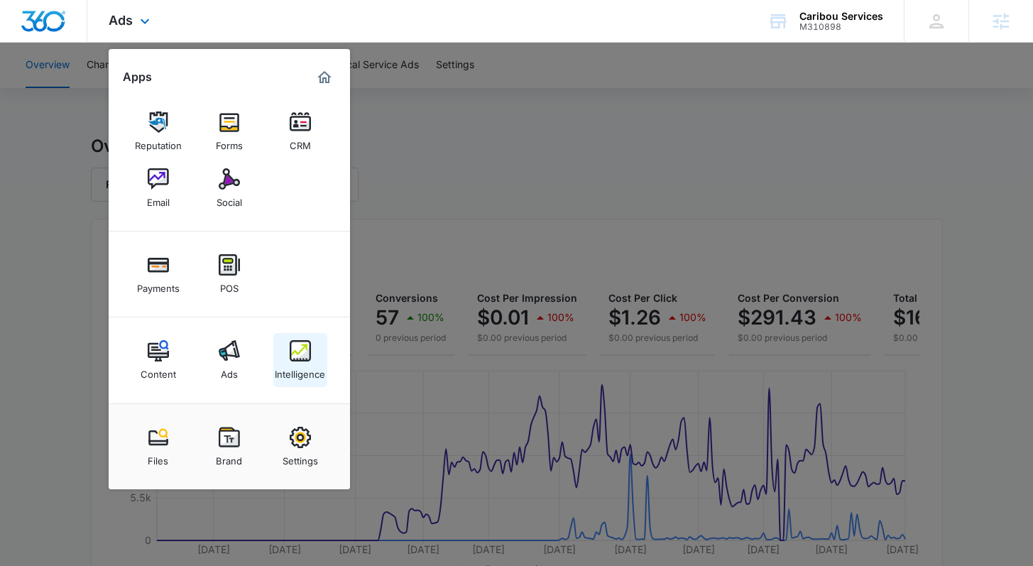
click at [305, 362] on div "Intelligence" at bounding box center [300, 370] width 50 height 18
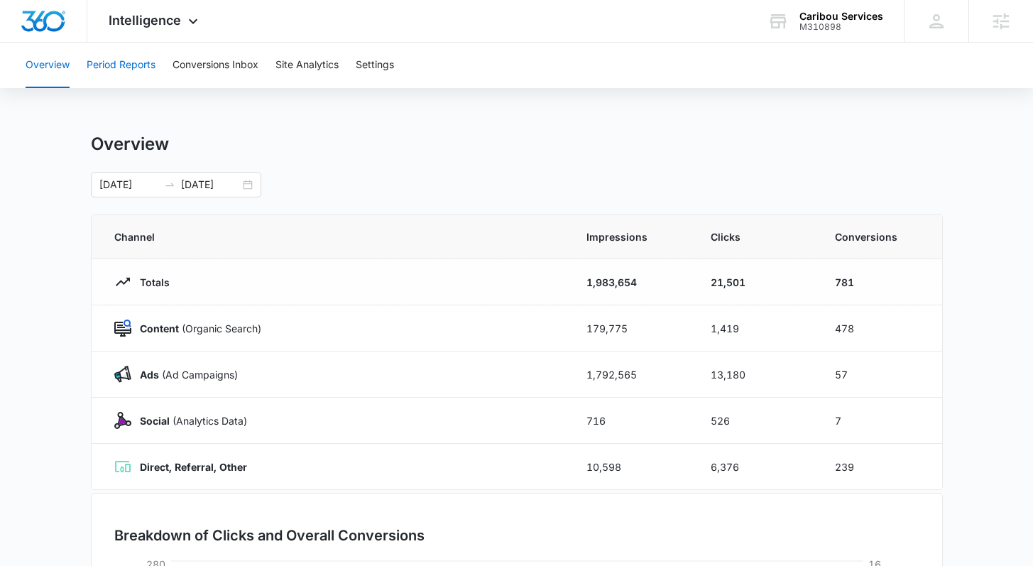
drag, startPoint x: 126, startPoint y: 58, endPoint x: 132, endPoint y: 62, distance: 7.3
click at [126, 59] on button "Period Reports" at bounding box center [121, 65] width 69 height 45
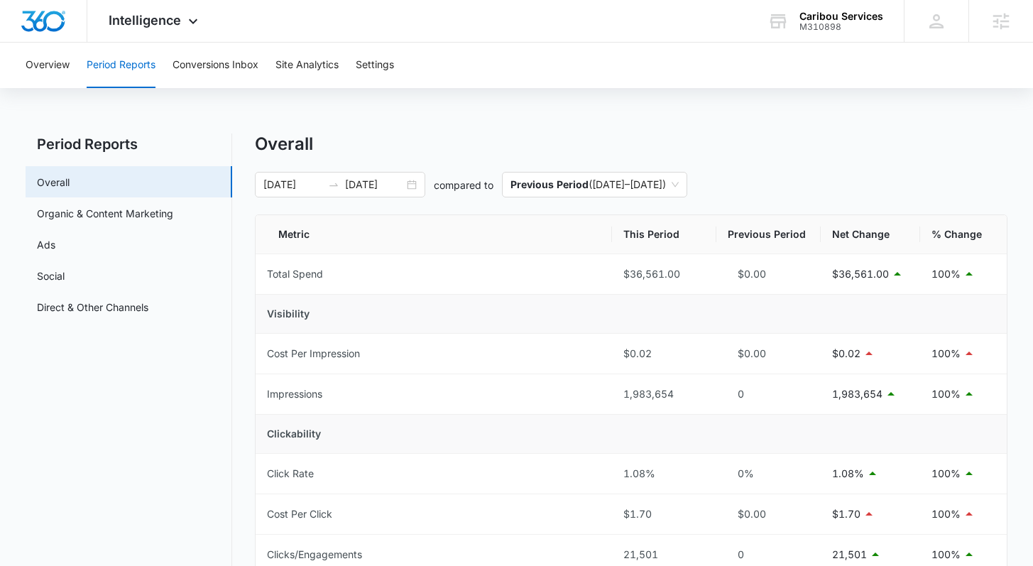
drag, startPoint x: 415, startPoint y: 188, endPoint x: 400, endPoint y: 221, distance: 36.5
click at [415, 188] on div "[DATE] [DATE]" at bounding box center [340, 185] width 170 height 26
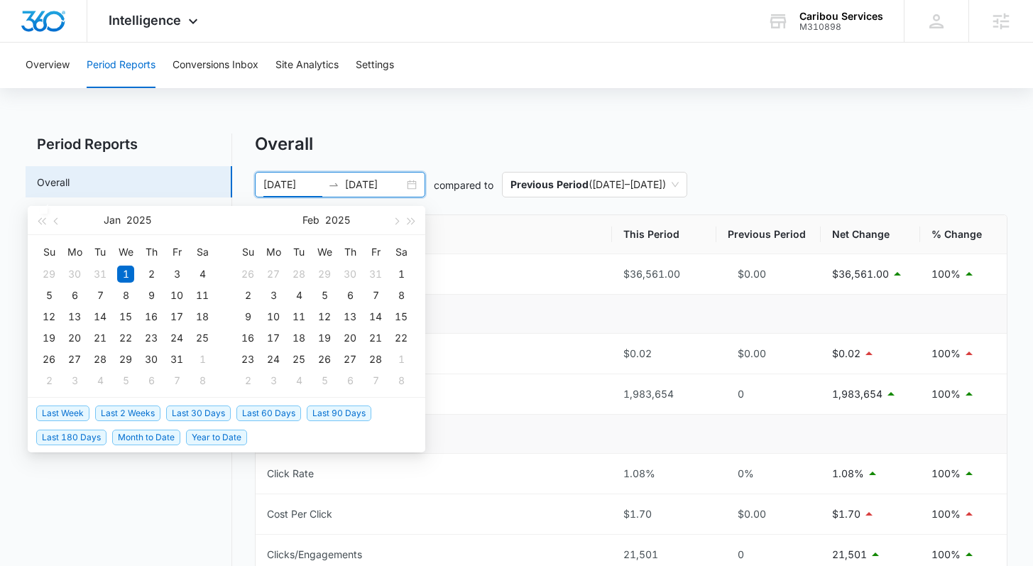
click at [190, 413] on span "Last 30 Days" at bounding box center [198, 413] width 65 height 16
type input "[DATE]"
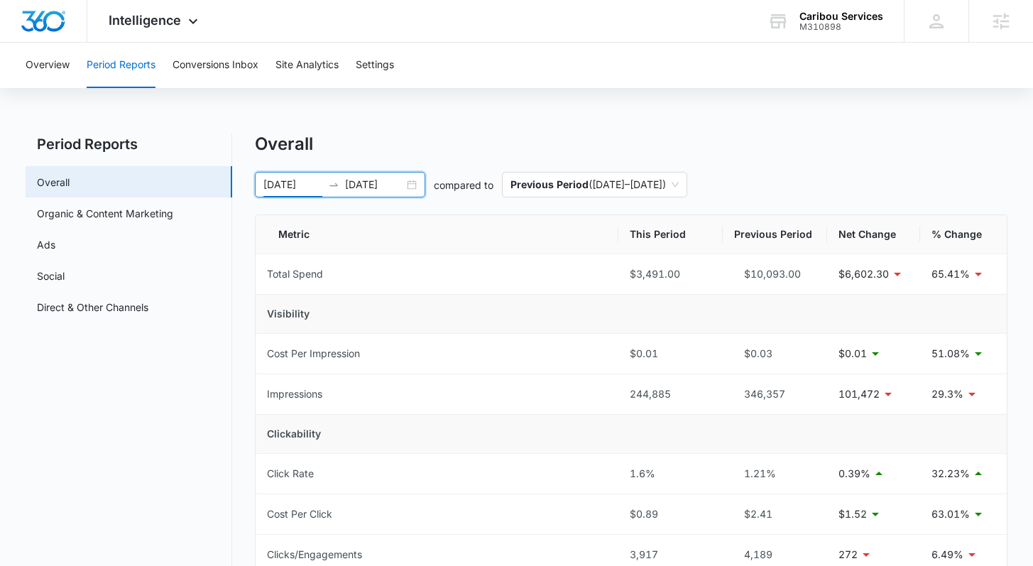
click at [410, 180] on div "[DATE] [DATE]" at bounding box center [340, 185] width 170 height 26
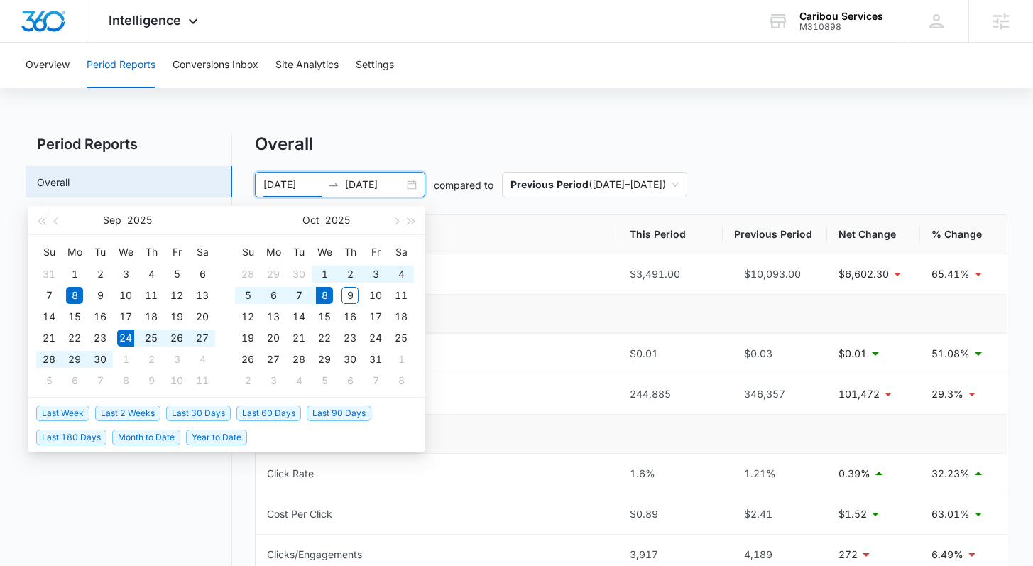
click at [133, 412] on span "Last 2 Weeks" at bounding box center [127, 413] width 65 height 16
type input "[DATE]"
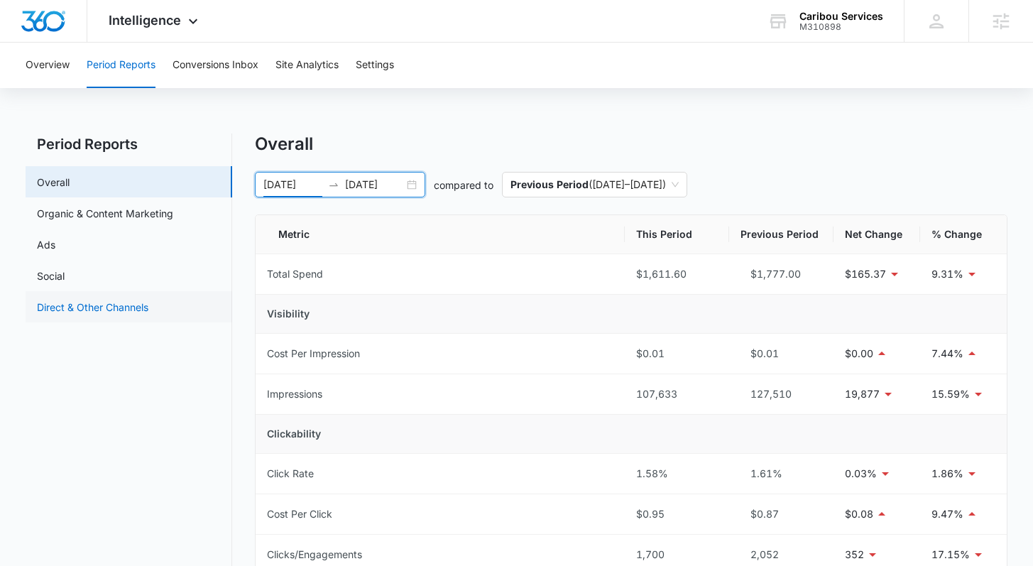
click at [91, 312] on link "Direct & Other Channels" at bounding box center [92, 307] width 111 height 15
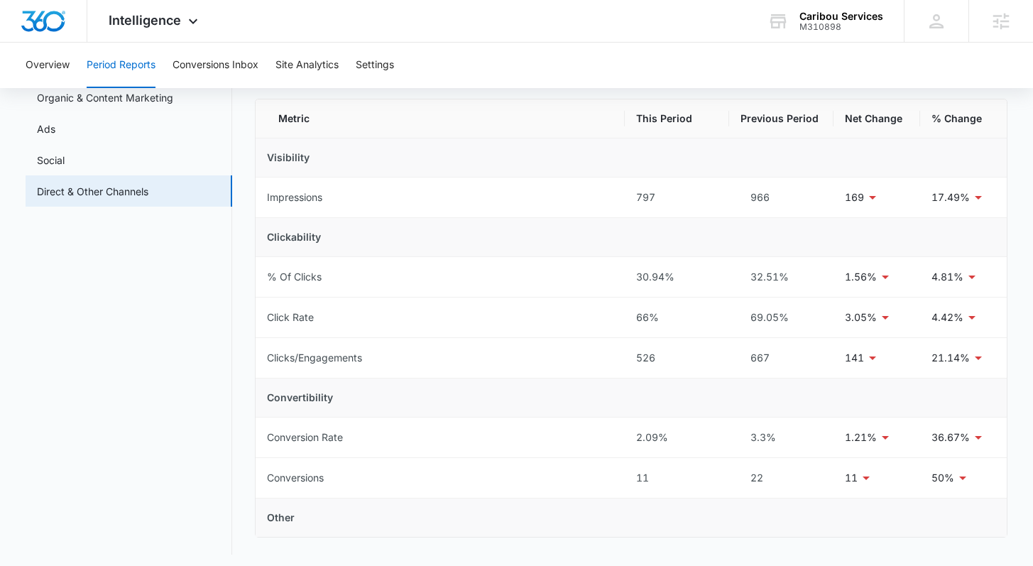
scroll to position [121, 0]
